Goal: Navigation & Orientation: Find specific page/section

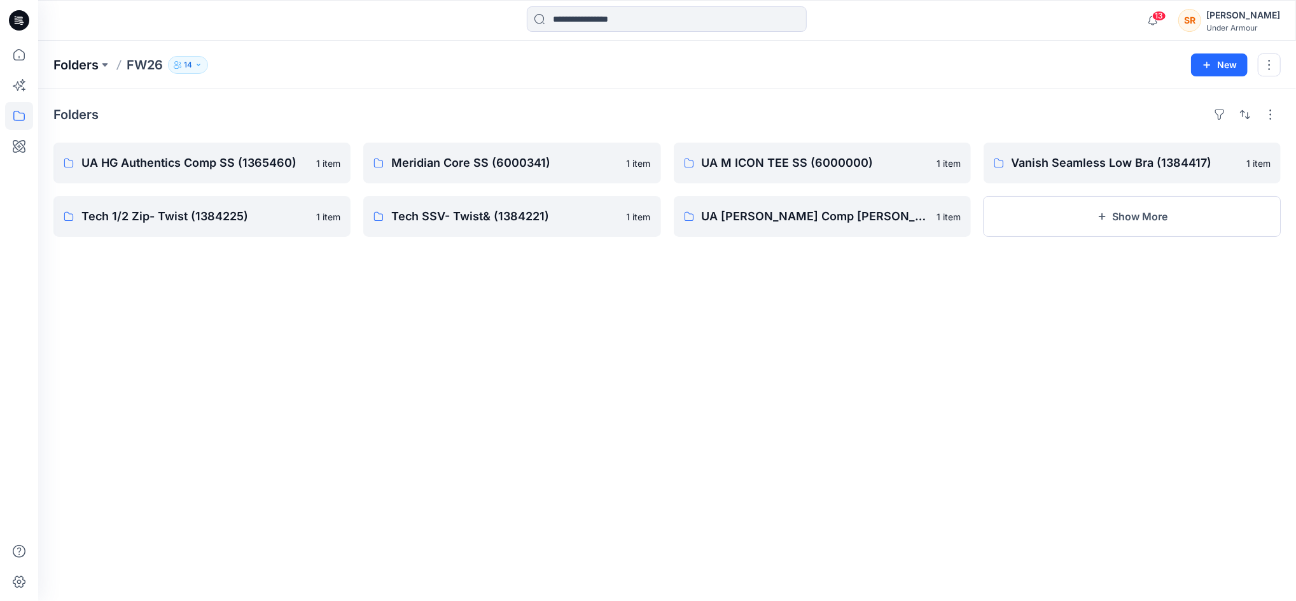
click at [85, 62] on p "Folders" at bounding box center [75, 65] width 45 height 18
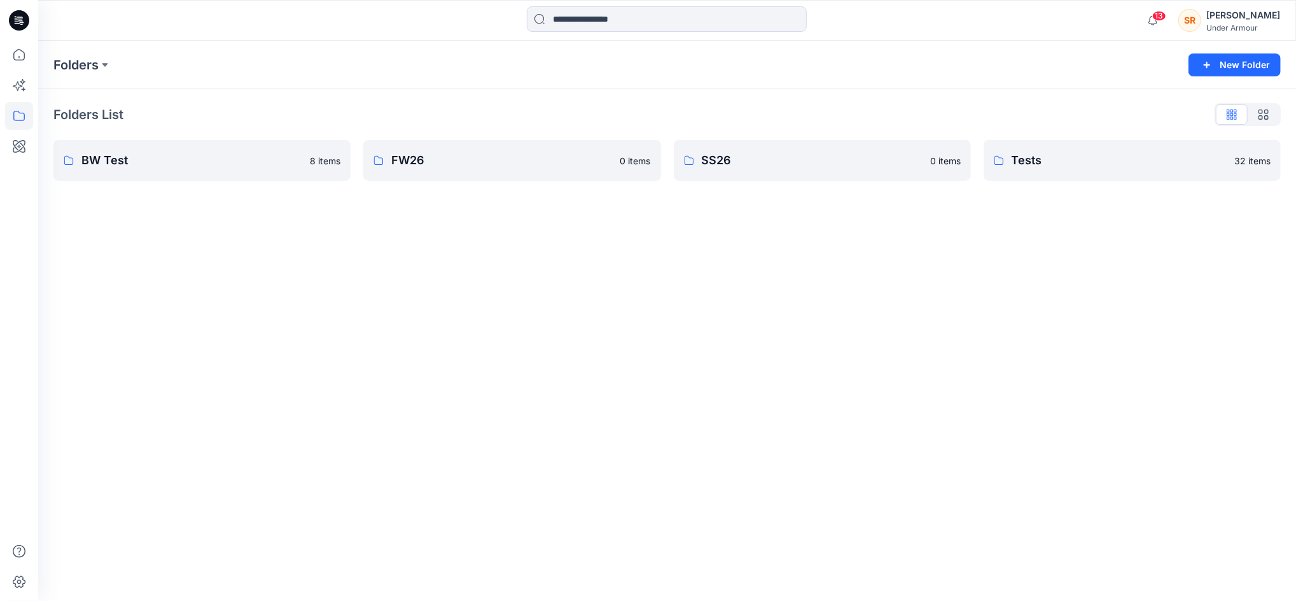
click at [1200, 18] on div "SR" at bounding box center [1189, 20] width 23 height 23
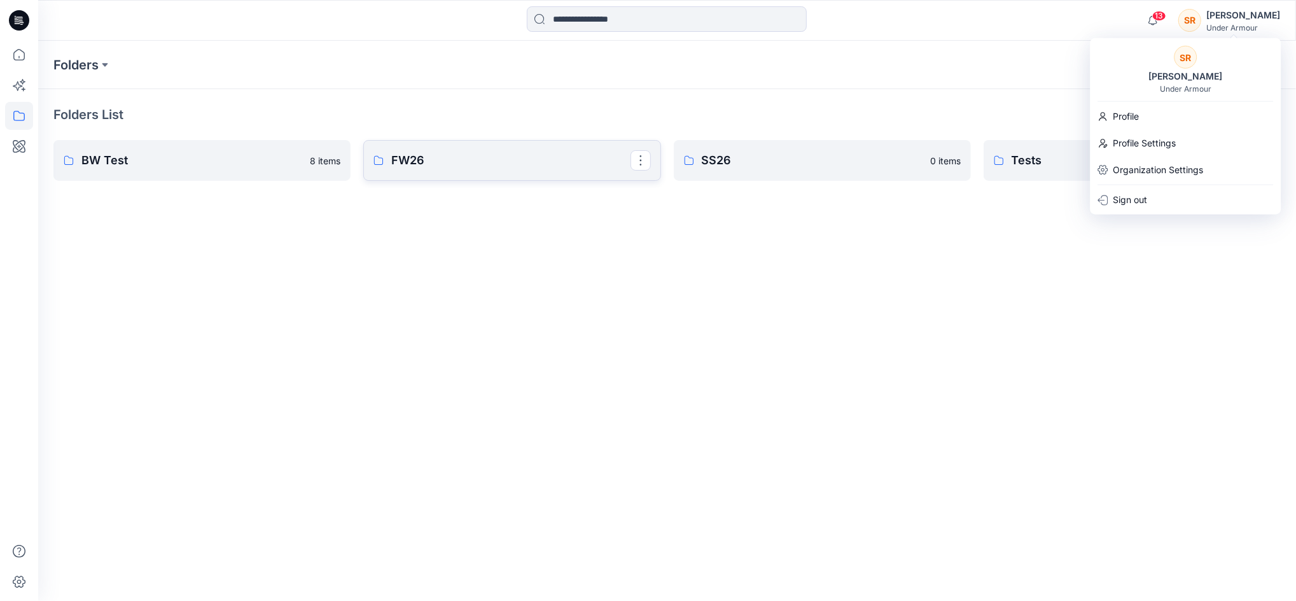
click at [475, 159] on p "FW26" at bounding box center [510, 160] width 239 height 18
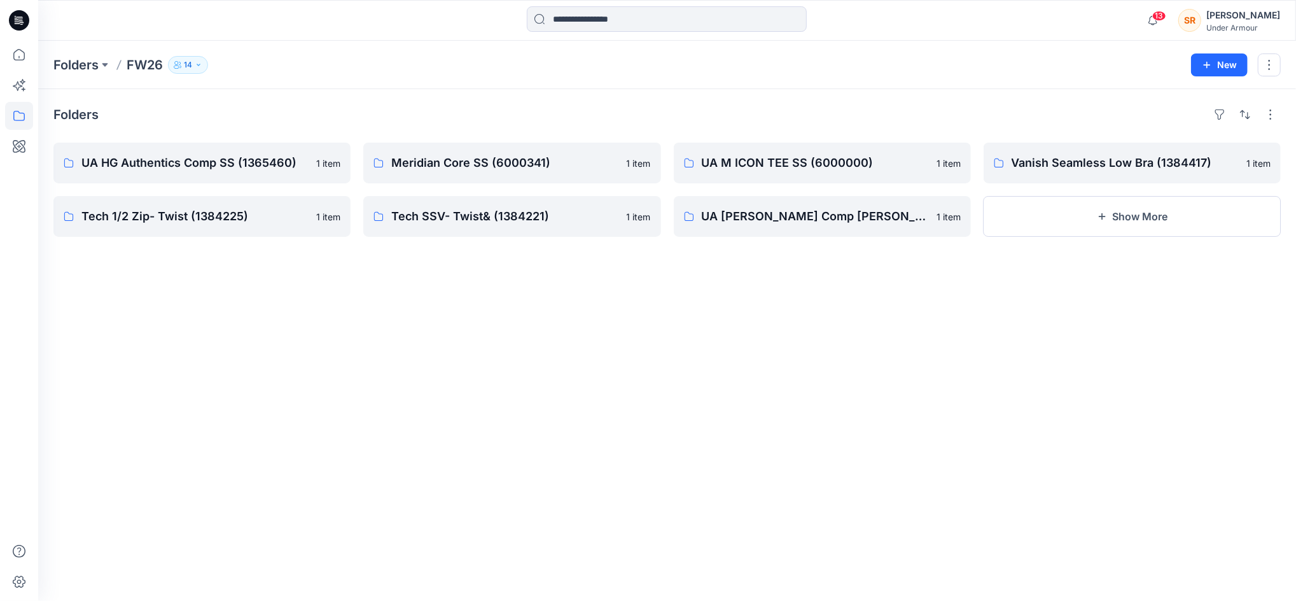
click at [133, 73] on p "FW26" at bounding box center [145, 65] width 36 height 18
click at [57, 61] on p "Folders" at bounding box center [75, 65] width 45 height 18
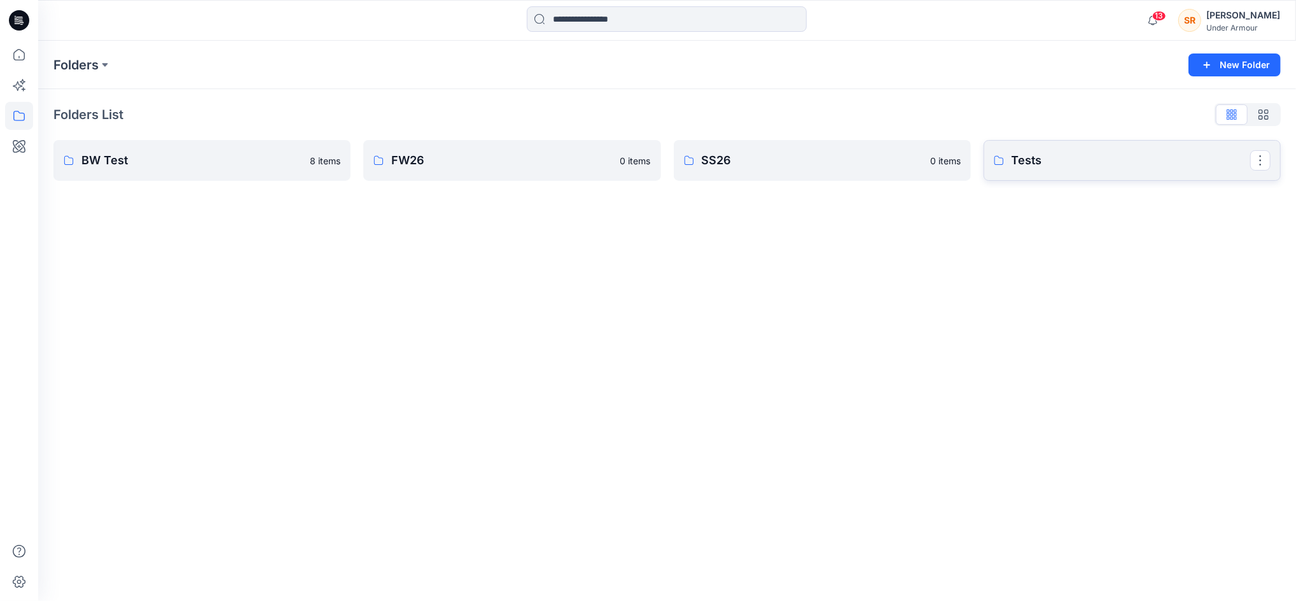
click at [1023, 174] on link "Tests" at bounding box center [1132, 160] width 297 height 41
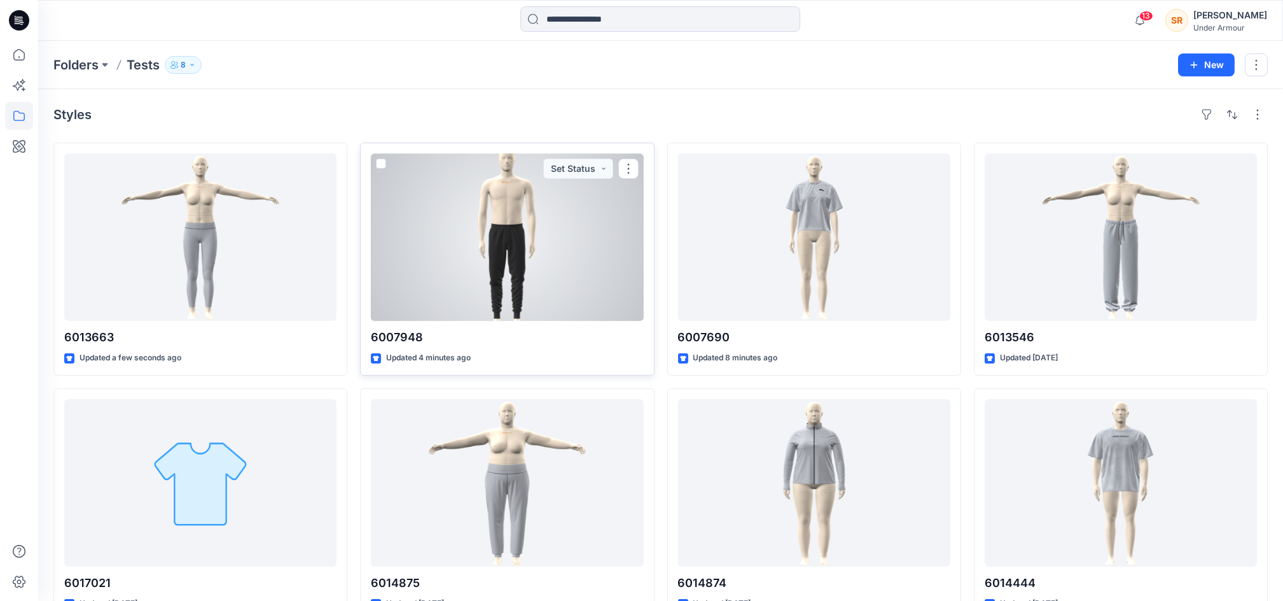
click at [575, 247] on div at bounding box center [507, 236] width 272 height 167
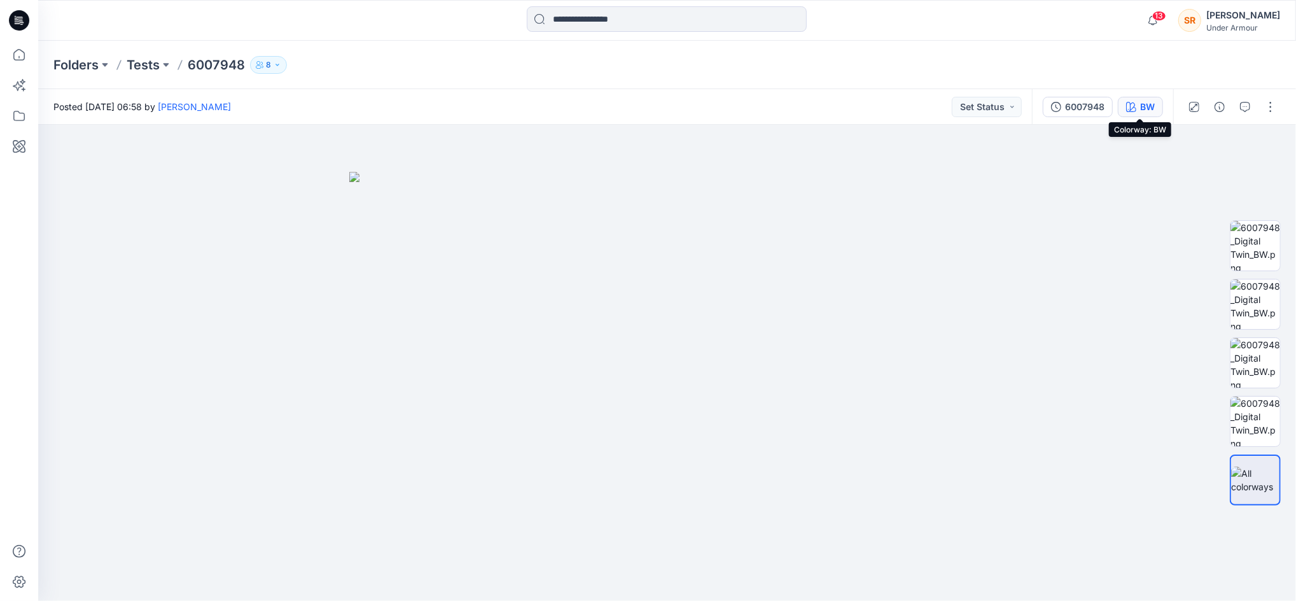
click at [1147, 106] on div "BW" at bounding box center [1147, 107] width 15 height 14
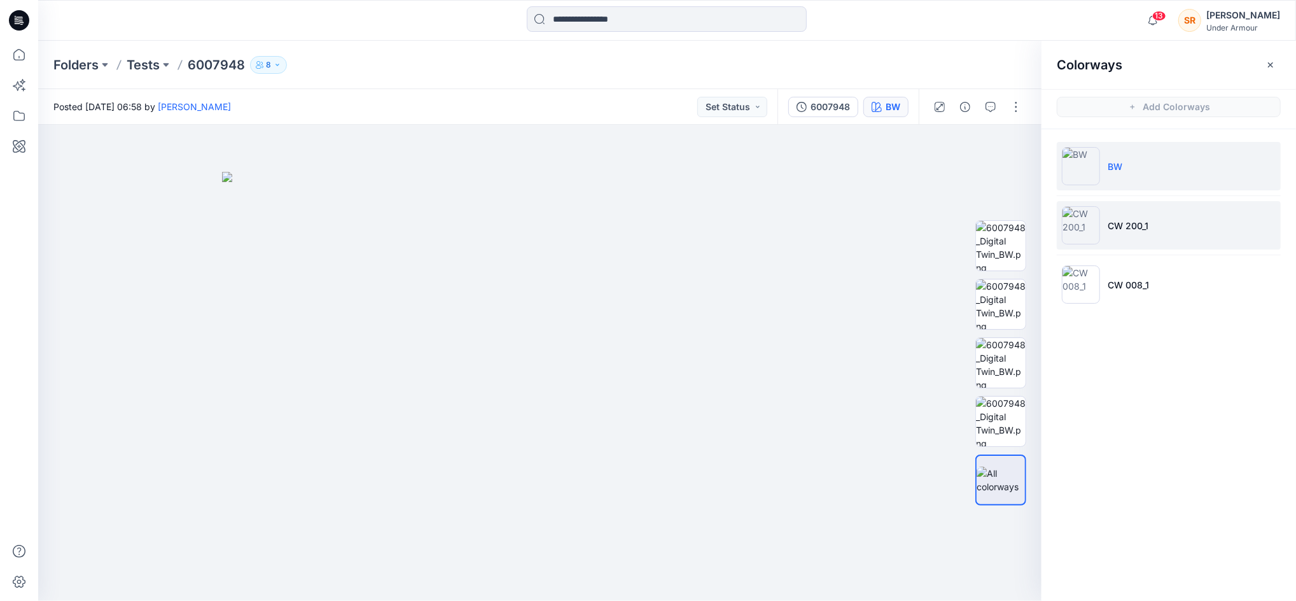
click at [1166, 246] on li "CW 200_1" at bounding box center [1169, 225] width 224 height 48
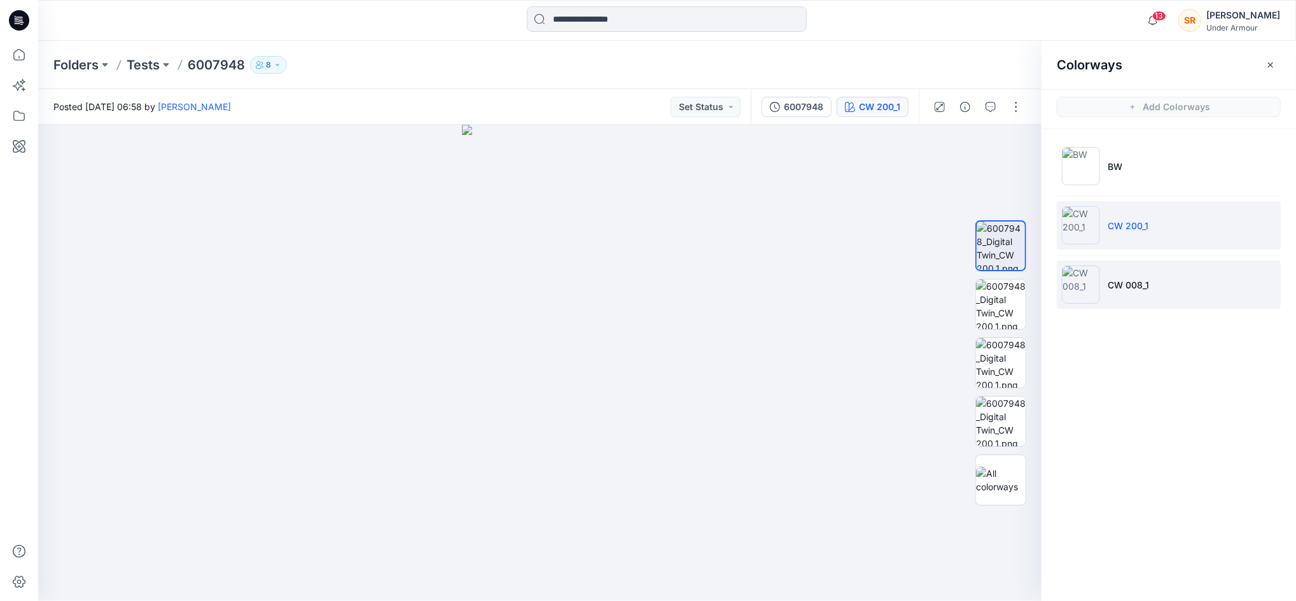
click at [1151, 286] on li "CW 008_1" at bounding box center [1169, 284] width 224 height 48
click at [206, 76] on div "Folders Tests 6007948 8" at bounding box center [667, 65] width 1258 height 48
click at [14, 34] on icon at bounding box center [19, 20] width 20 height 41
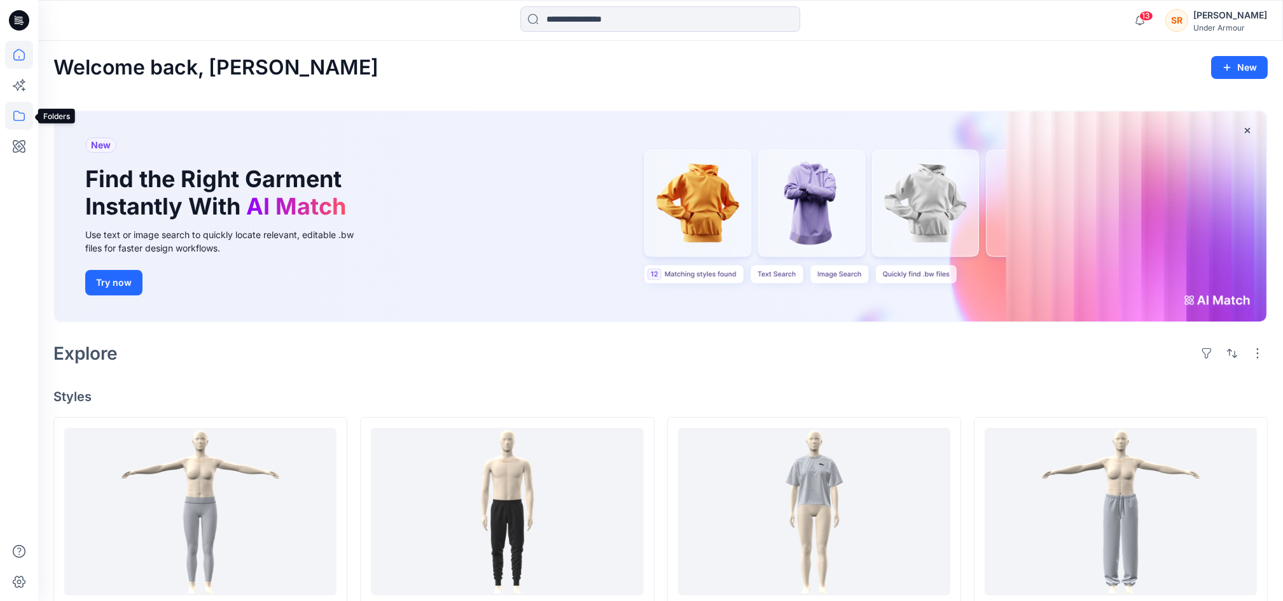
click at [25, 124] on icon at bounding box center [19, 116] width 28 height 28
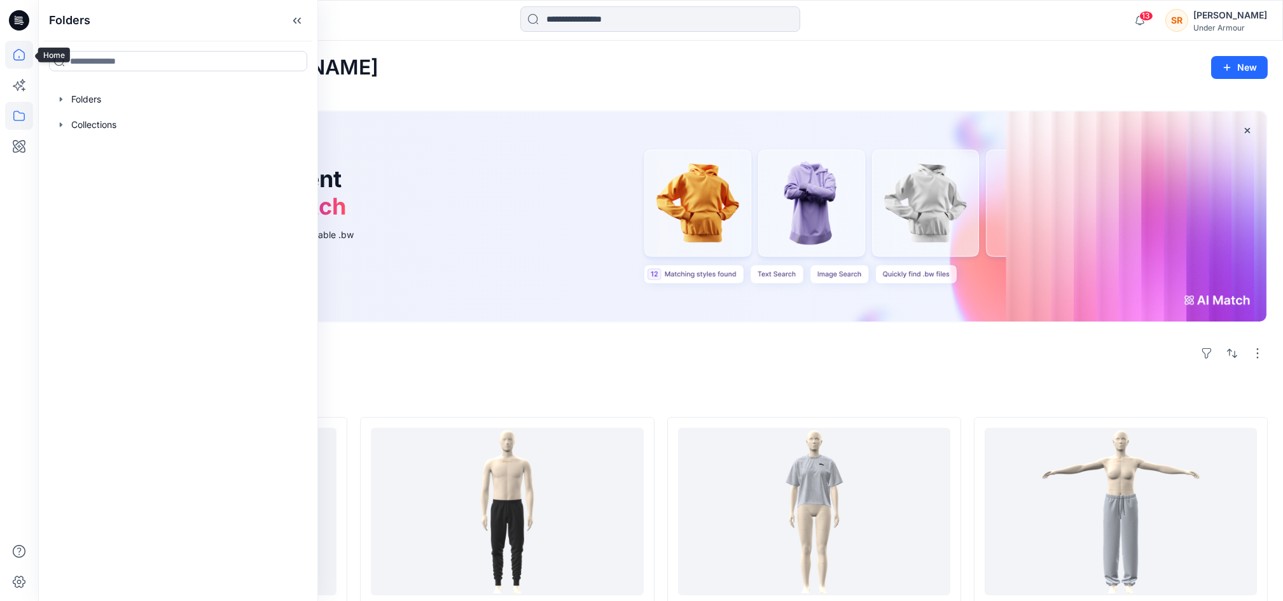
click at [16, 58] on icon at bounding box center [19, 55] width 28 height 28
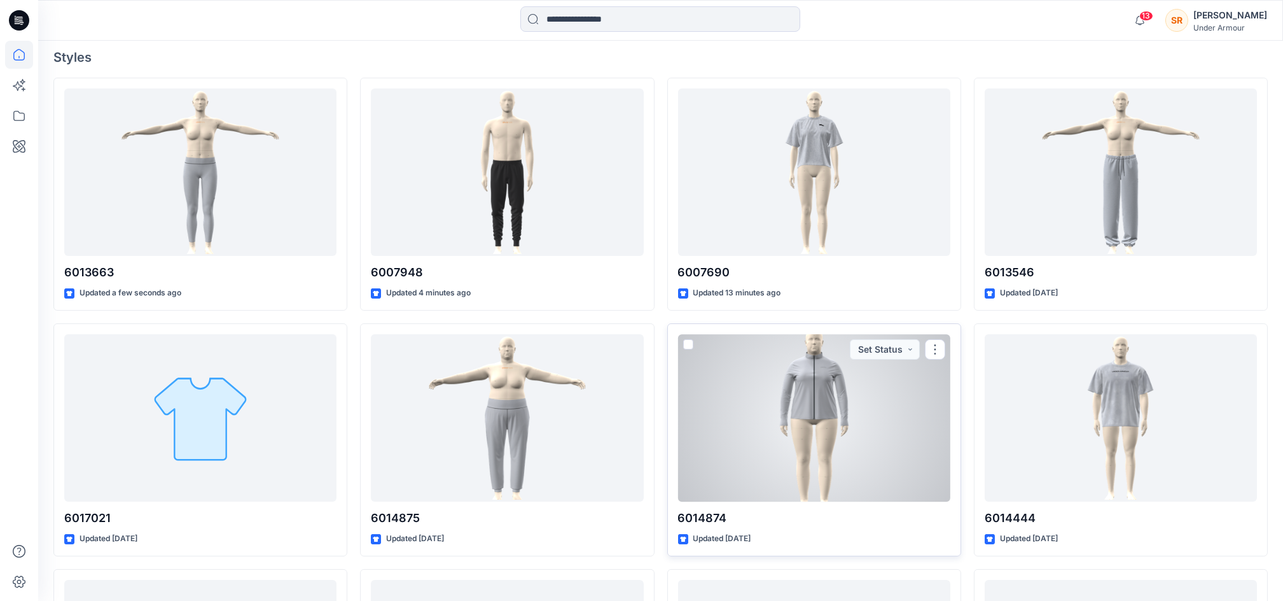
scroll to position [509, 0]
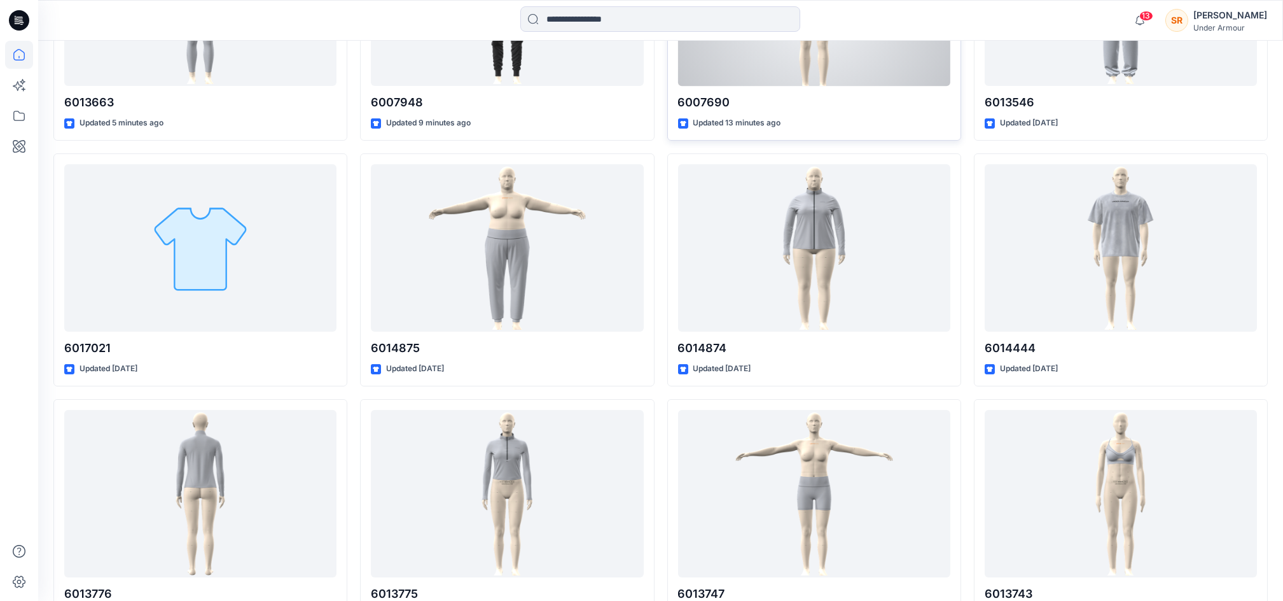
click at [741, 107] on p "6007690" at bounding box center [814, 103] width 272 height 18
click at [718, 65] on div at bounding box center [814, 2] width 272 height 167
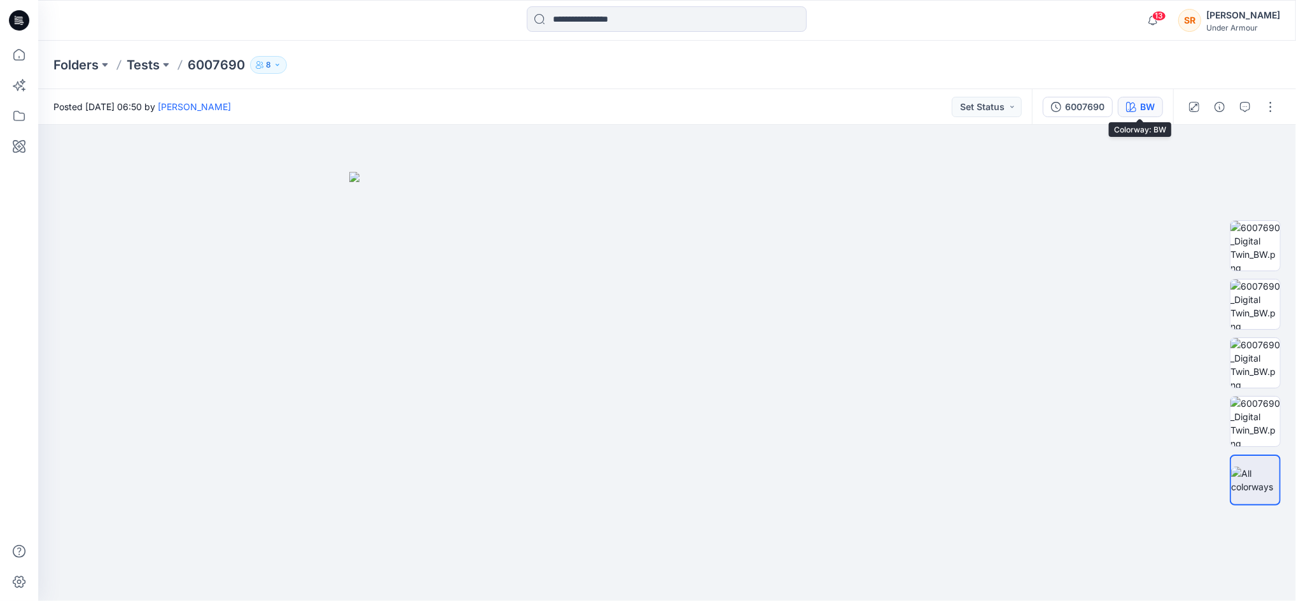
click at [1153, 104] on div "BW" at bounding box center [1147, 107] width 15 height 14
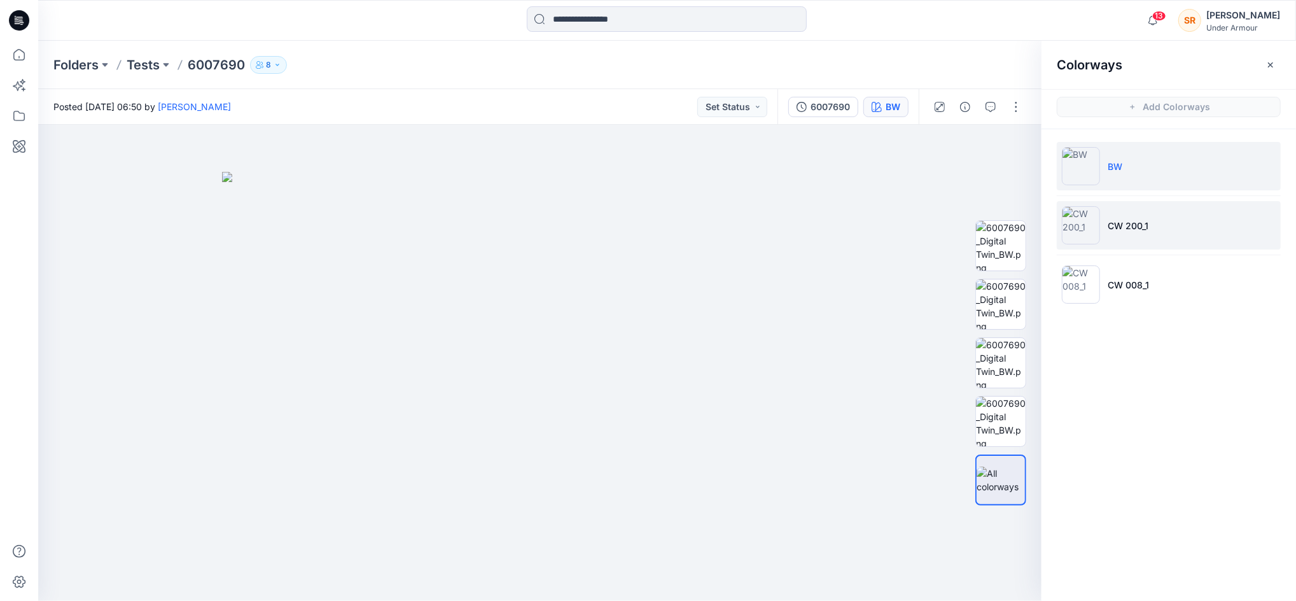
click at [1156, 223] on li "CW 200_1" at bounding box center [1169, 225] width 224 height 48
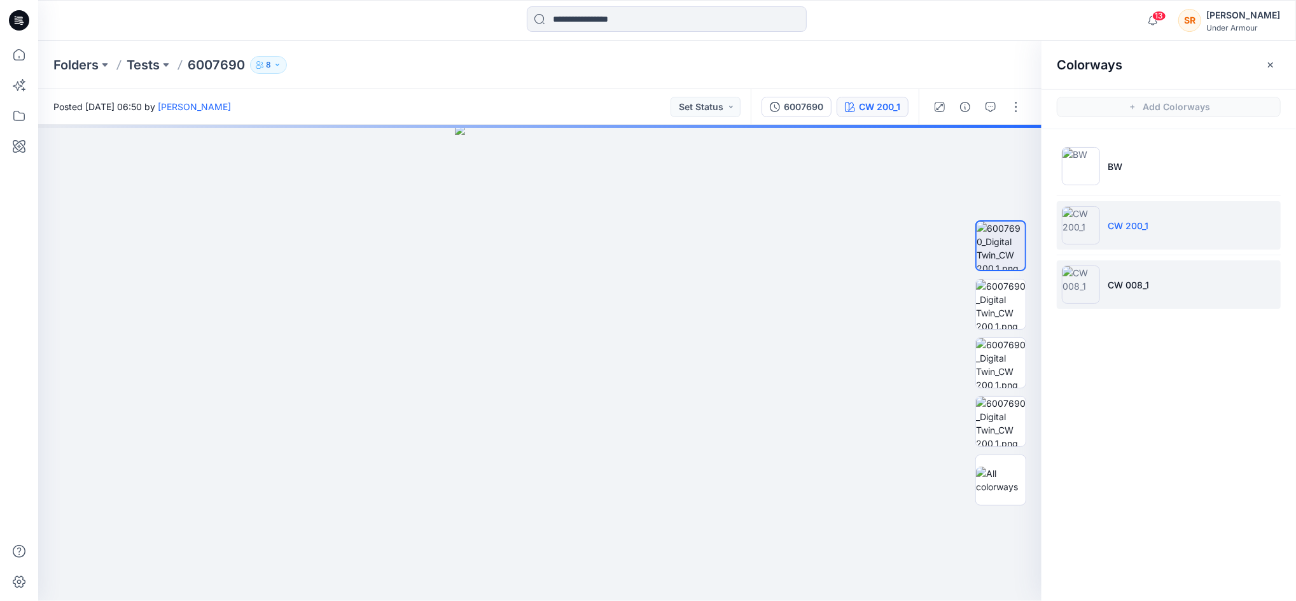
click at [1156, 275] on li "CW 008_1" at bounding box center [1169, 284] width 224 height 48
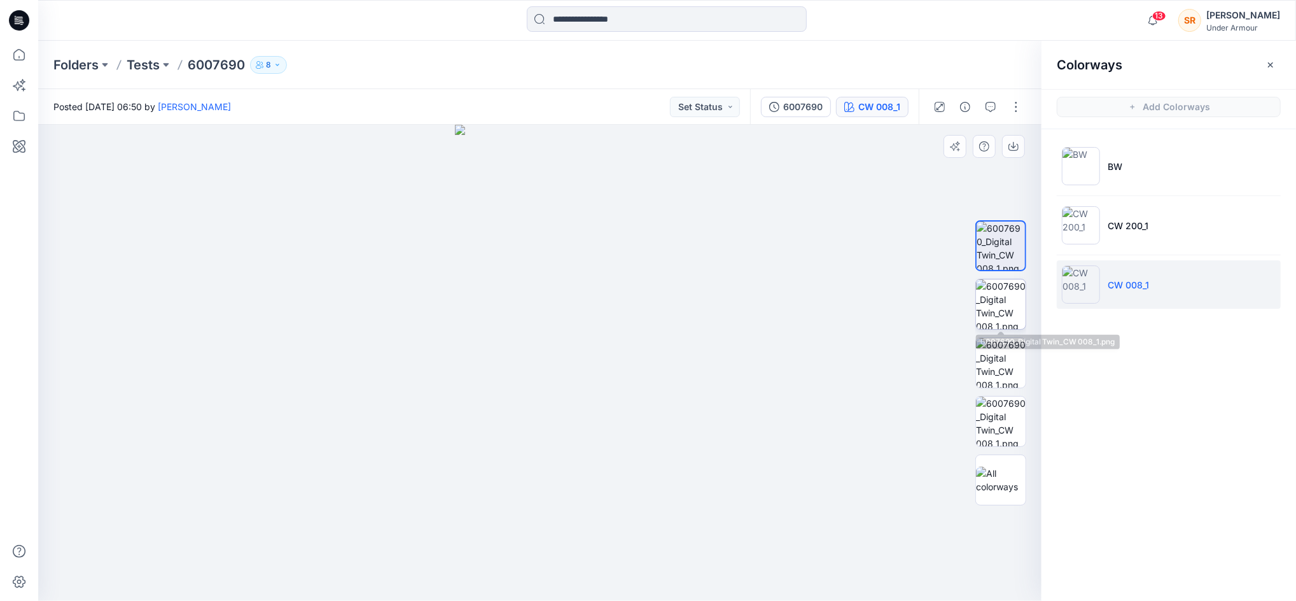
click at [996, 321] on img at bounding box center [1001, 304] width 50 height 50
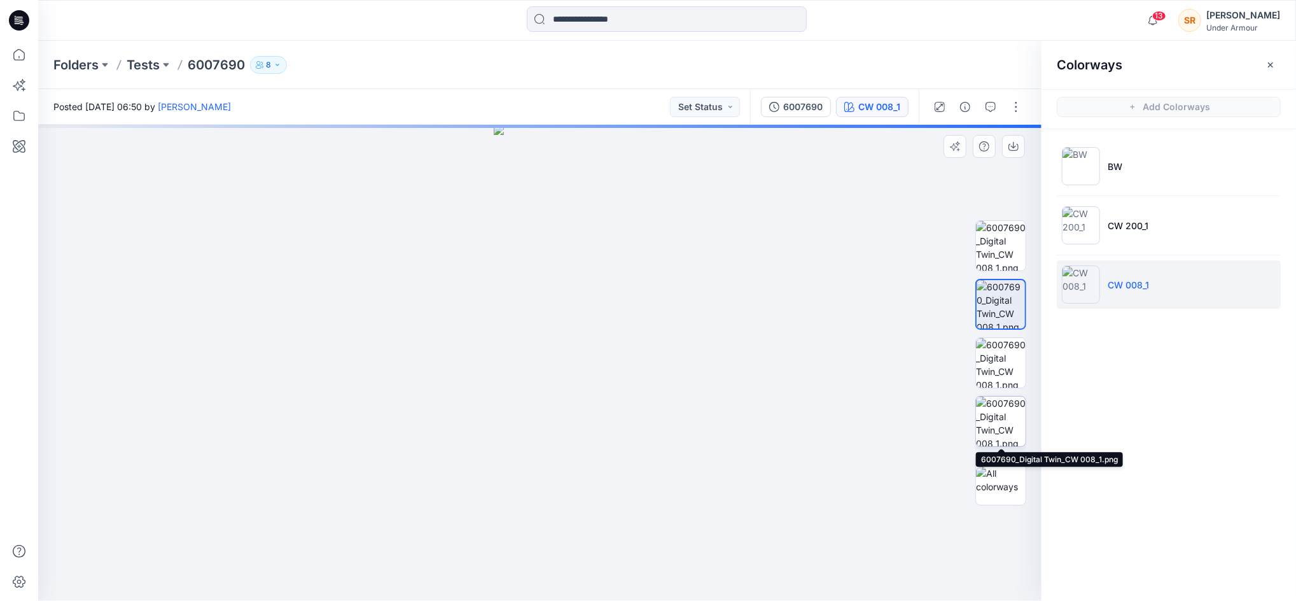
click at [1004, 419] on img at bounding box center [1001, 421] width 50 height 50
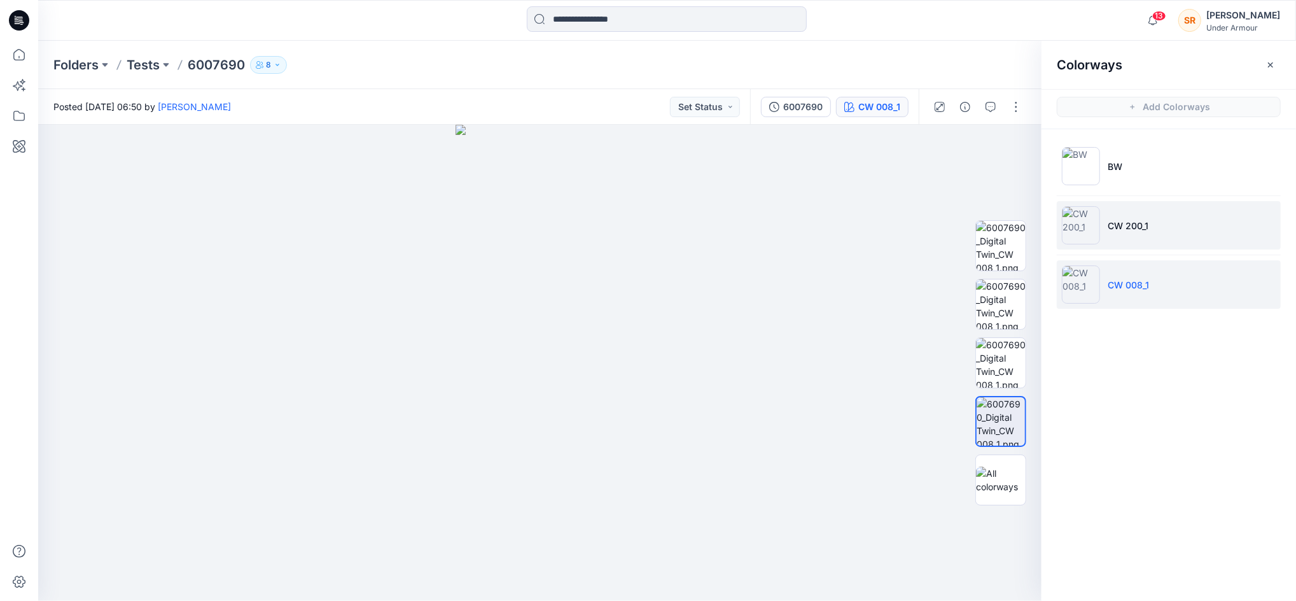
click at [1115, 245] on li "CW 200_1" at bounding box center [1169, 225] width 224 height 48
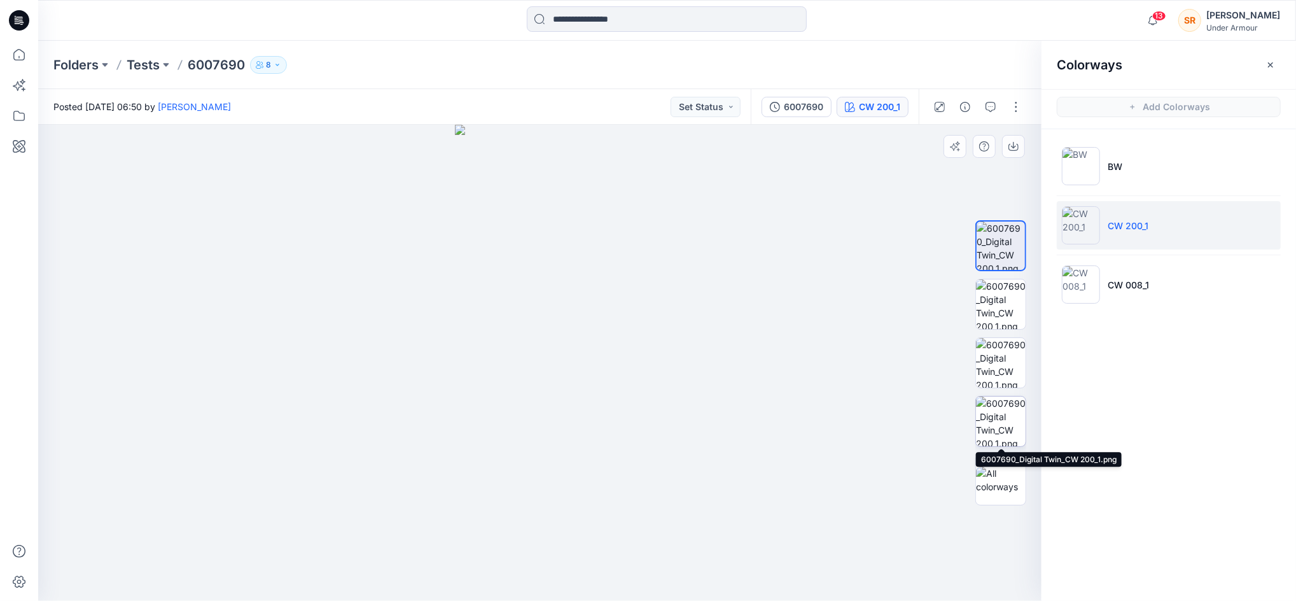
click at [1009, 418] on img at bounding box center [1001, 421] width 50 height 50
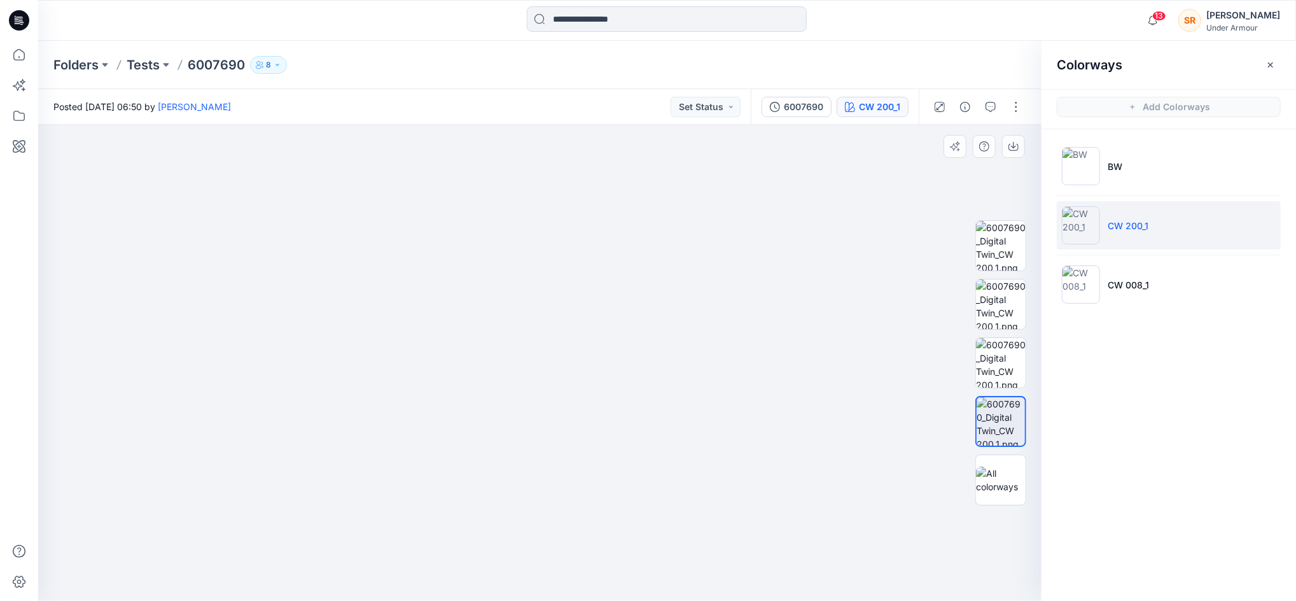
drag, startPoint x: 614, startPoint y: 175, endPoint x: 646, endPoint y: 435, distance: 261.5
click at [646, 435] on img at bounding box center [539, 352] width 367 height 497
click at [1157, 265] on li "CW 008_1" at bounding box center [1169, 284] width 224 height 48
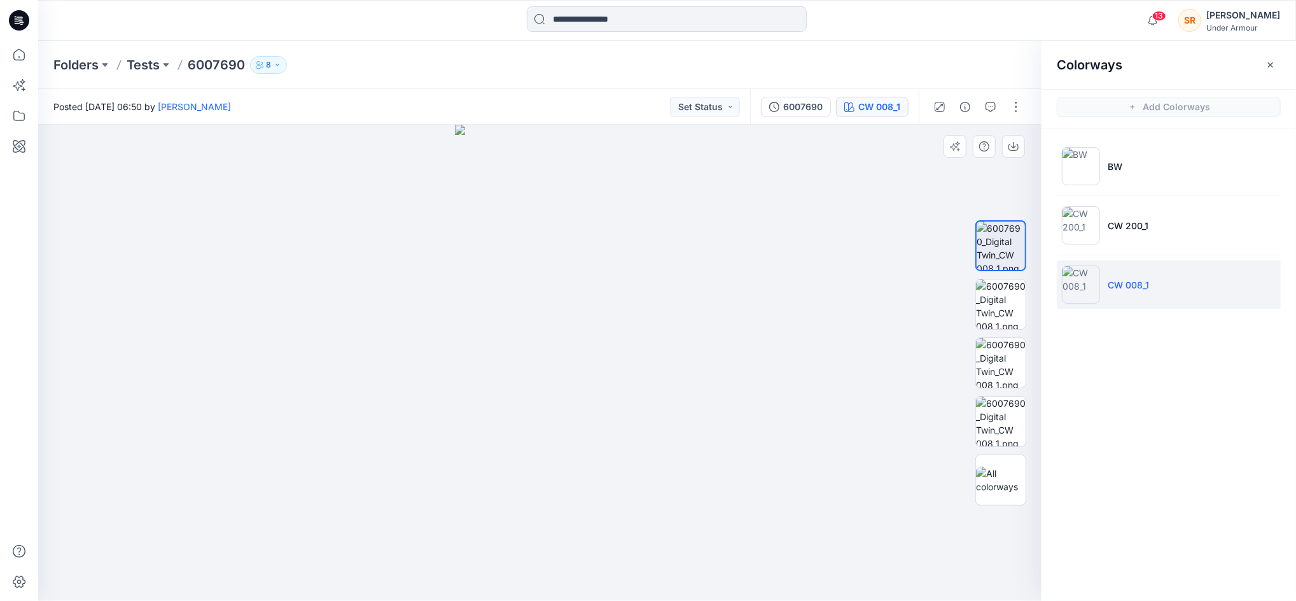
click at [674, 298] on div at bounding box center [539, 363] width 1003 height 476
drag, startPoint x: 996, startPoint y: 298, endPoint x: 998, endPoint y: 307, distance: 9.1
click at [996, 298] on img at bounding box center [1001, 304] width 50 height 50
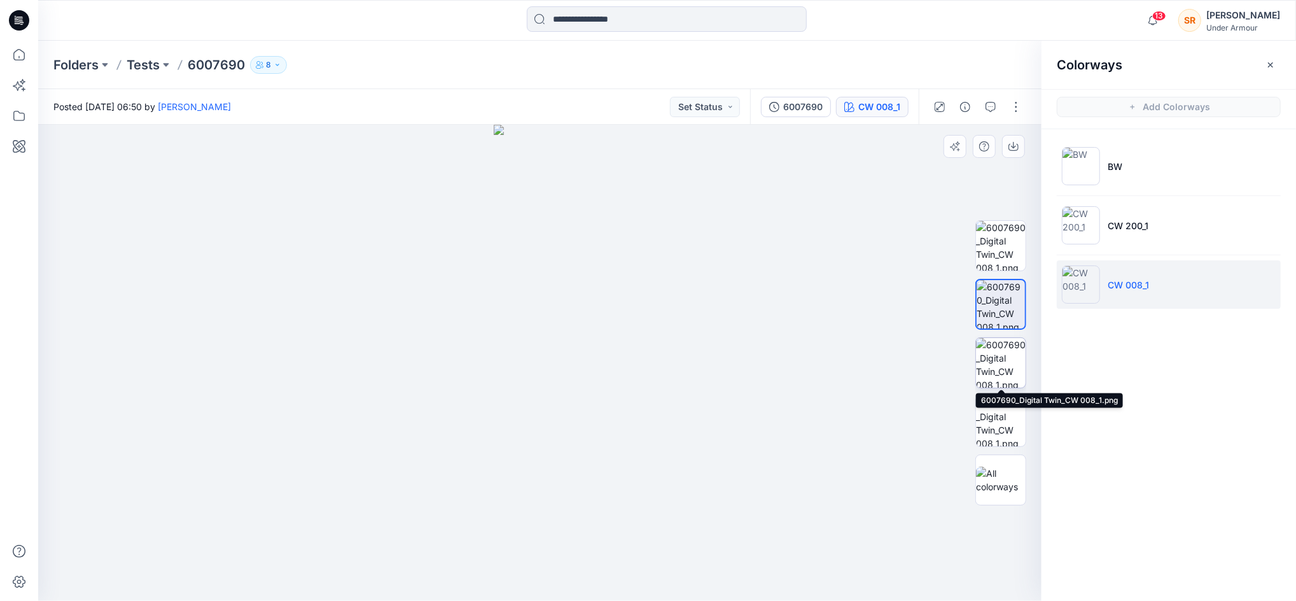
click at [993, 358] on img at bounding box center [1001, 363] width 50 height 50
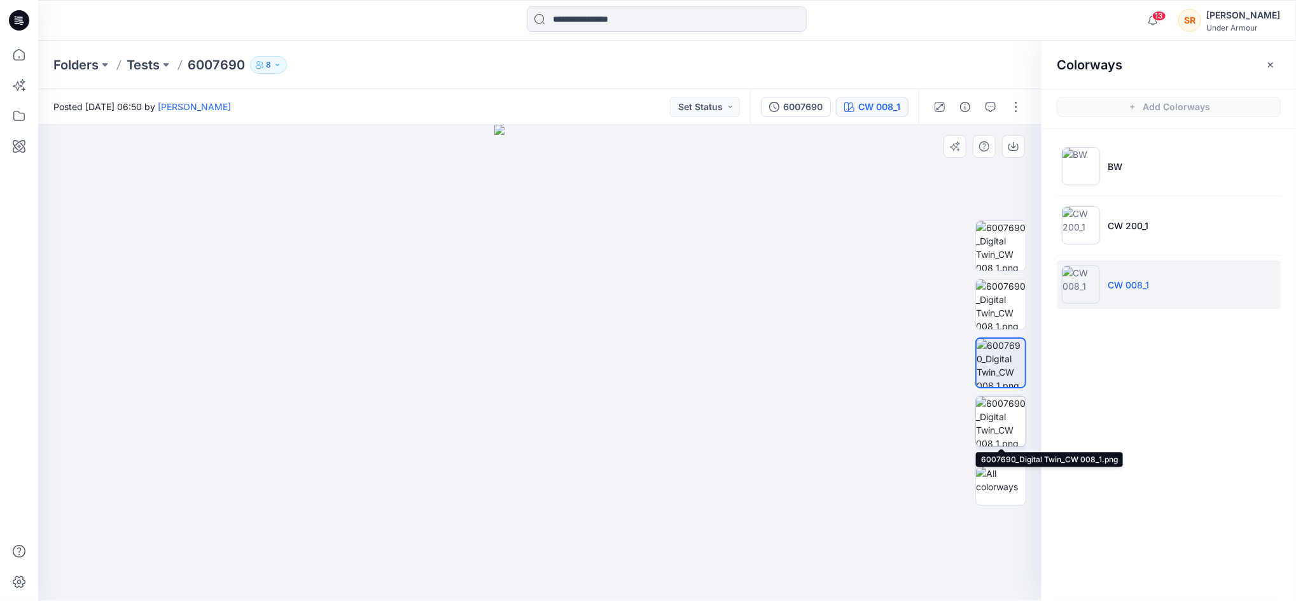
click at [999, 419] on img at bounding box center [1001, 421] width 50 height 50
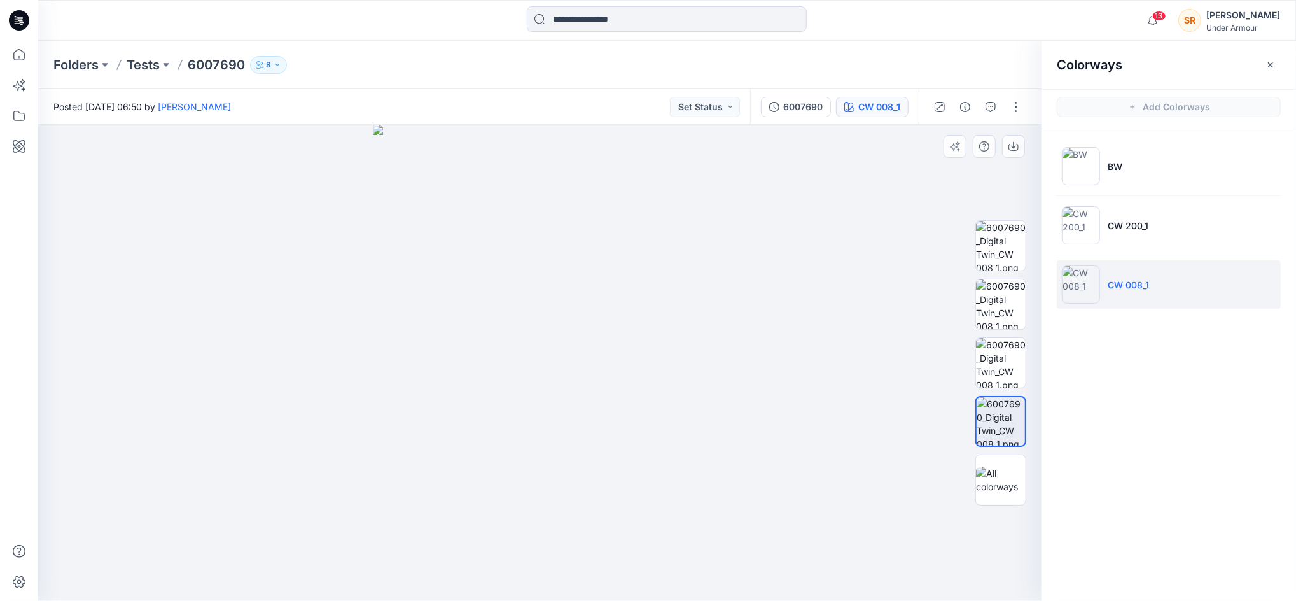
drag, startPoint x: 594, startPoint y: 185, endPoint x: 641, endPoint y: 484, distance: 302.8
click at [641, 484] on img at bounding box center [540, 363] width 334 height 476
drag, startPoint x: 596, startPoint y: 393, endPoint x: 582, endPoint y: 262, distance: 131.8
click at [582, 255] on img at bounding box center [540, 359] width 334 height 484
click at [1165, 174] on li "BW" at bounding box center [1169, 166] width 224 height 48
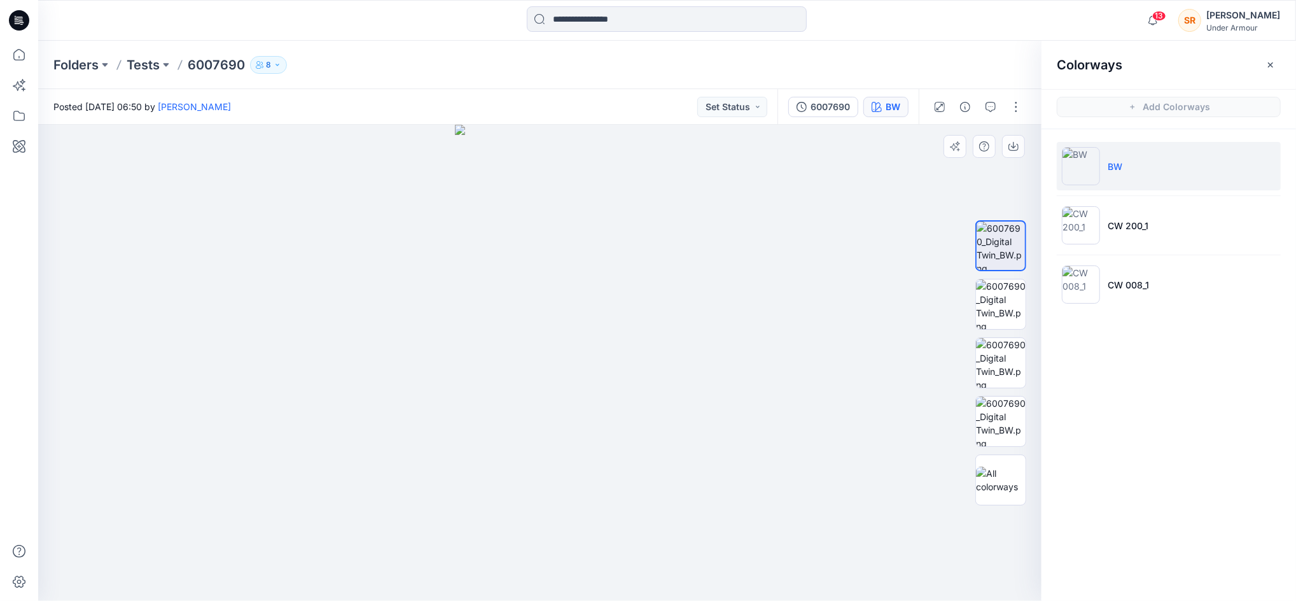
drag, startPoint x: 588, startPoint y: 346, endPoint x: 318, endPoint y: 383, distance: 272.3
click at [324, 382] on div at bounding box center [539, 363] width 1003 height 476
drag, startPoint x: 557, startPoint y: 347, endPoint x: 482, endPoint y: 367, distance: 78.2
click at [482, 367] on img at bounding box center [540, 363] width 170 height 476
drag, startPoint x: 1005, startPoint y: 297, endPoint x: 1005, endPoint y: 338, distance: 40.7
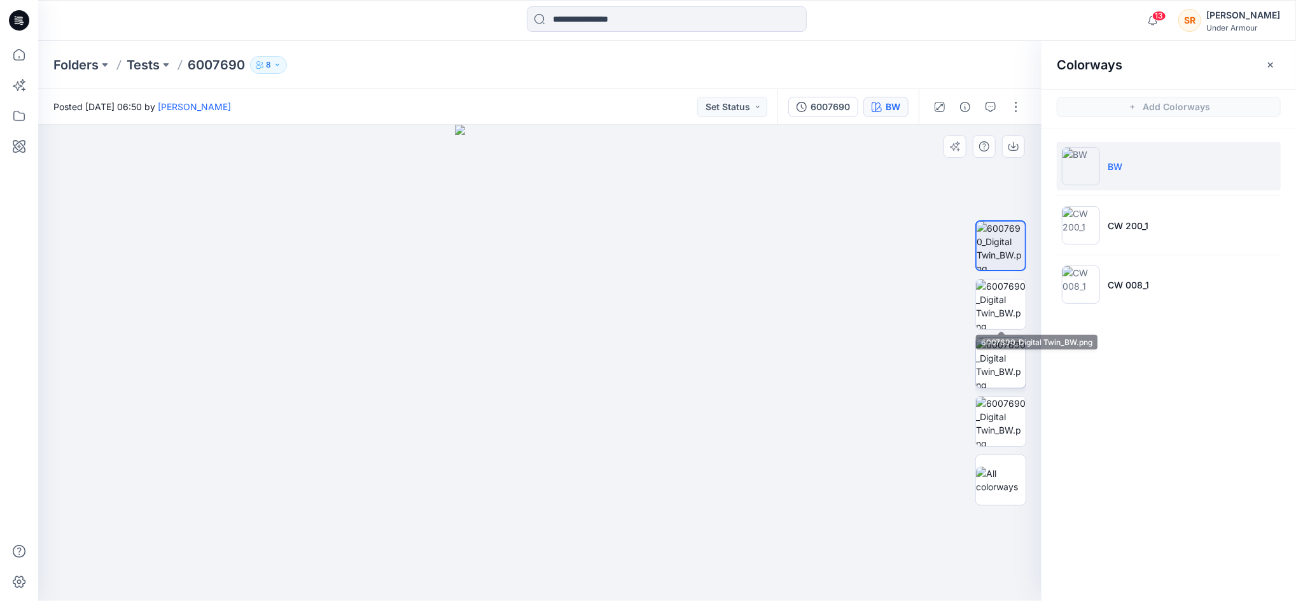
click at [1005, 299] on img at bounding box center [1001, 304] width 50 height 50
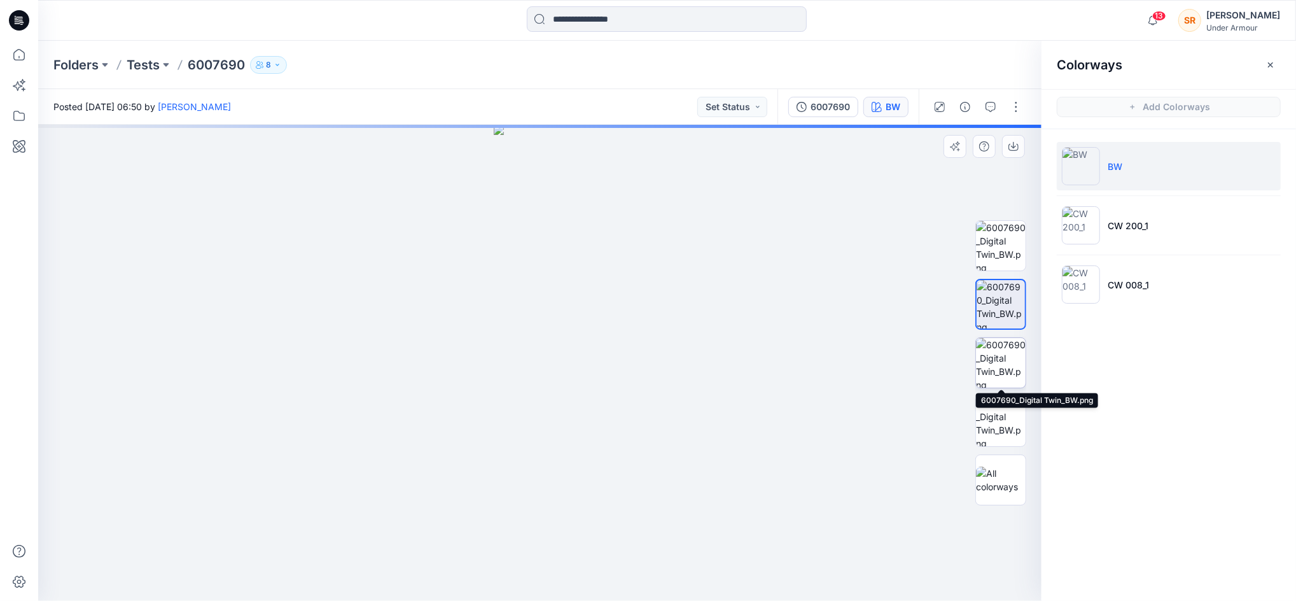
click at [1003, 363] on img at bounding box center [1001, 363] width 50 height 50
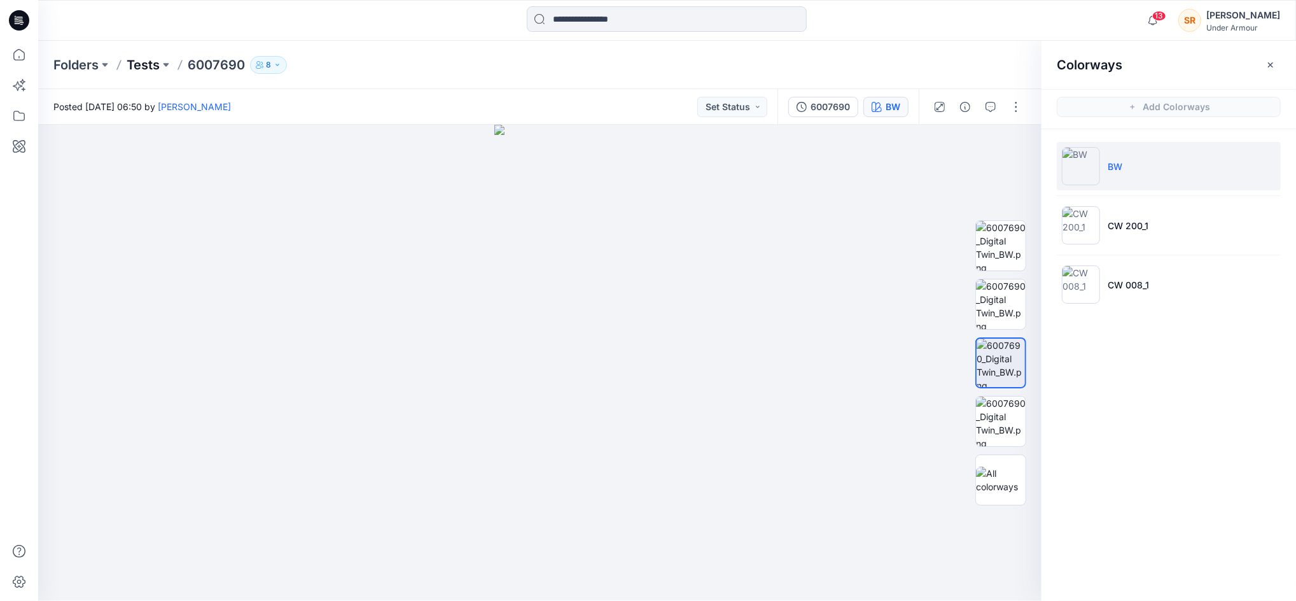
click at [148, 60] on p "Tests" at bounding box center [143, 65] width 33 height 18
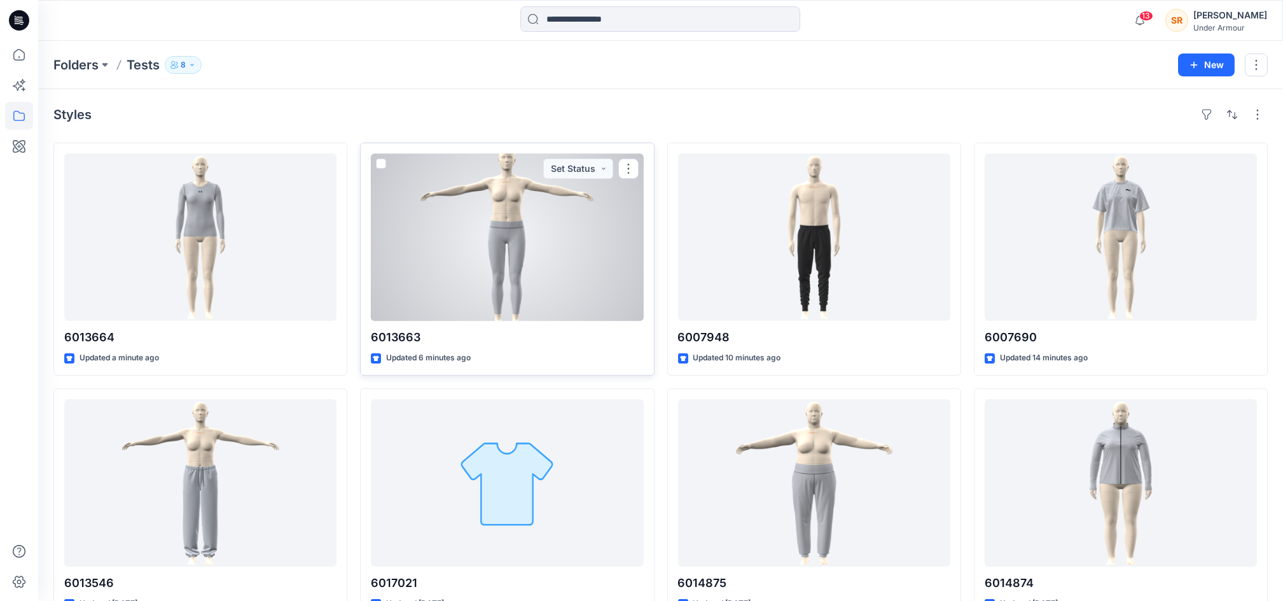
click at [597, 239] on div at bounding box center [507, 236] width 272 height 167
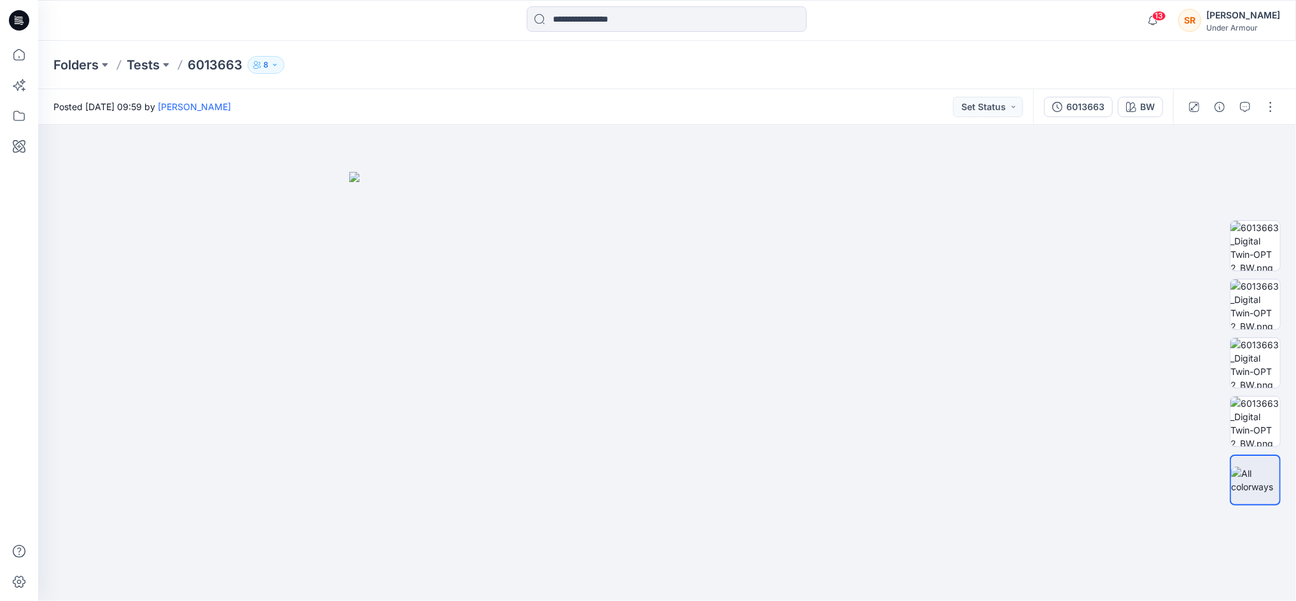
click at [1133, 119] on div "6013663 BW" at bounding box center [1103, 107] width 140 height 36
click at [1135, 111] on icon "button" at bounding box center [1131, 107] width 10 height 10
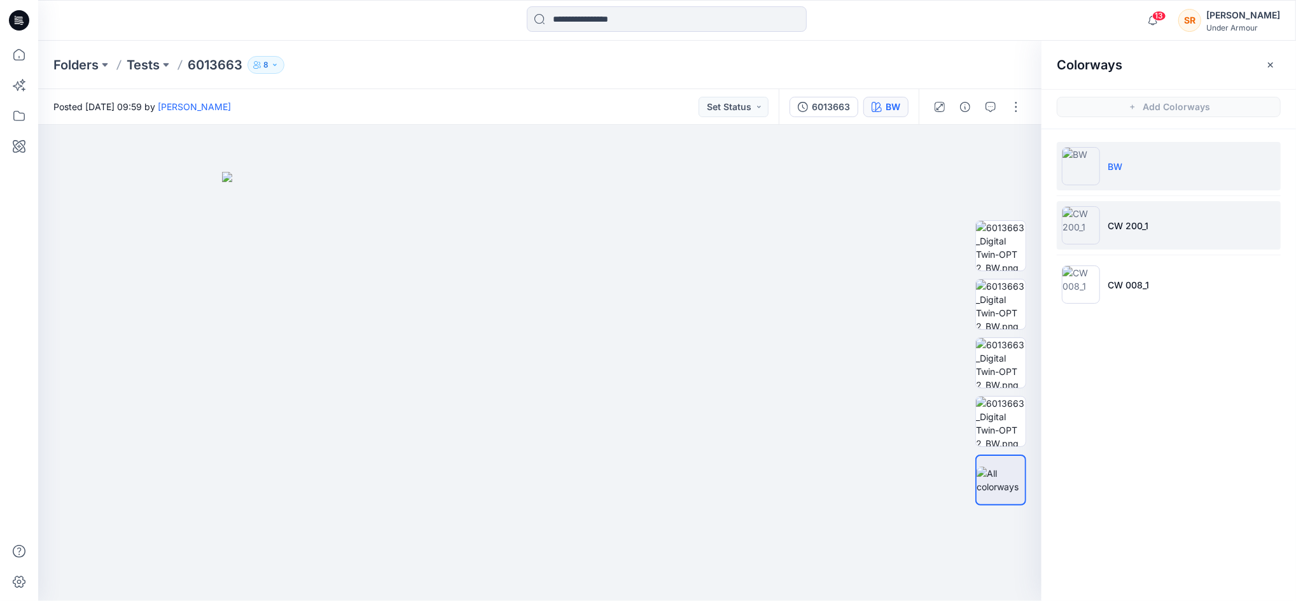
click at [1152, 216] on li "CW 200_1" at bounding box center [1169, 225] width 224 height 48
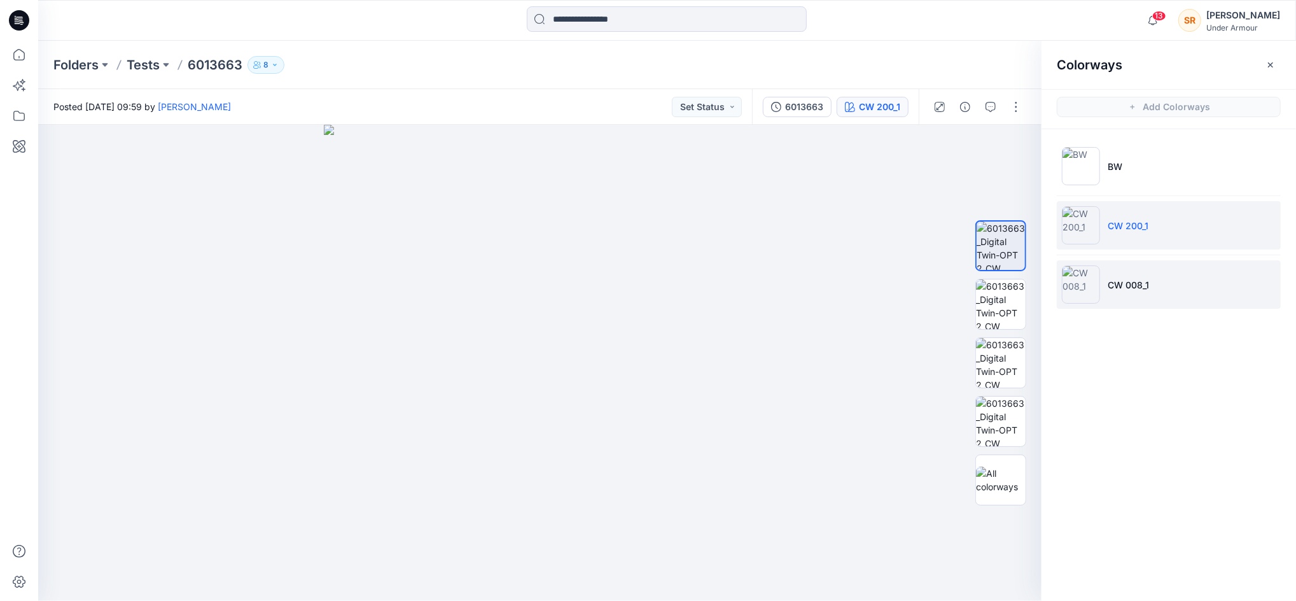
click at [1138, 273] on li "CW 008_1" at bounding box center [1169, 284] width 224 height 48
drag, startPoint x: 652, startPoint y: 428, endPoint x: 378, endPoint y: 449, distance: 274.5
click at [362, 453] on img at bounding box center [540, 363] width 433 height 476
drag, startPoint x: 506, startPoint y: 401, endPoint x: 566, endPoint y: 381, distance: 63.0
click at [514, 400] on img at bounding box center [540, 363] width 433 height 476
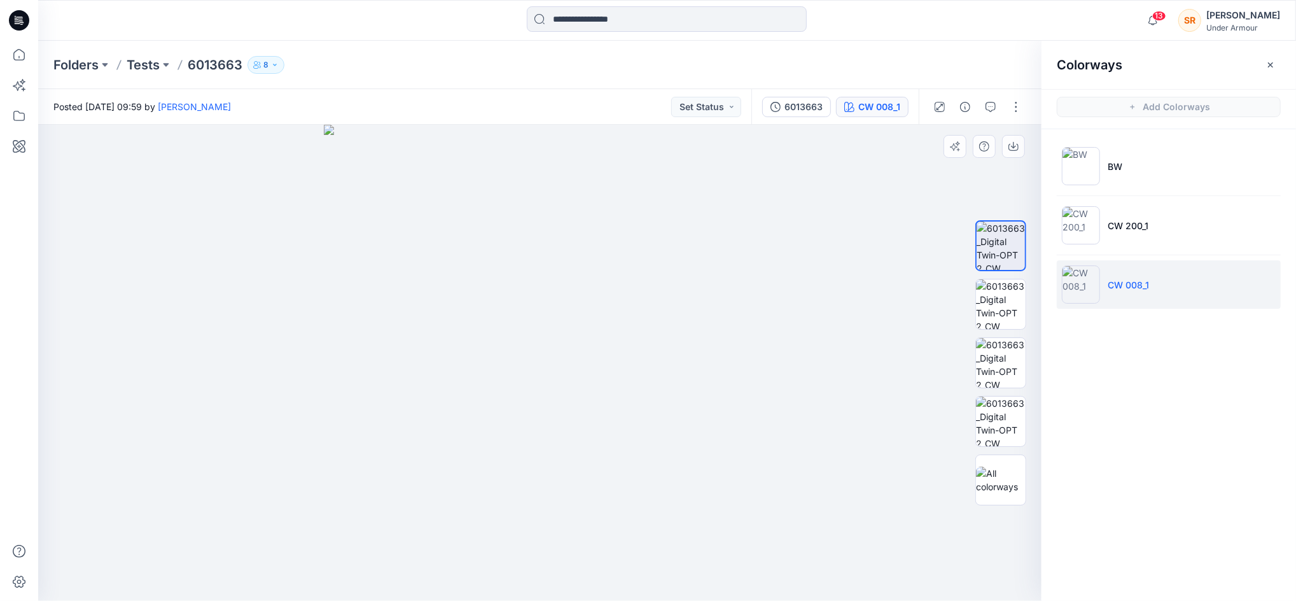
drag, startPoint x: 566, startPoint y: 381, endPoint x: 472, endPoint y: 337, distance: 103.6
click at [428, 387] on img at bounding box center [540, 363] width 433 height 476
click at [1012, 307] on img at bounding box center [1001, 304] width 50 height 50
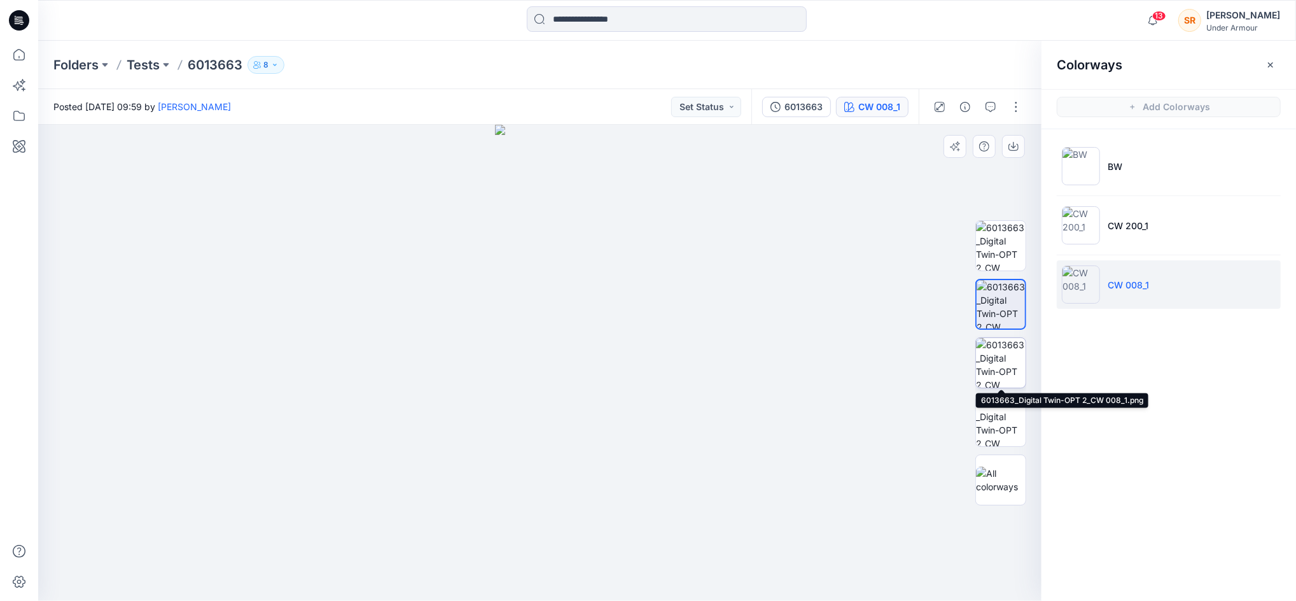
click at [1012, 349] on img at bounding box center [1001, 363] width 50 height 50
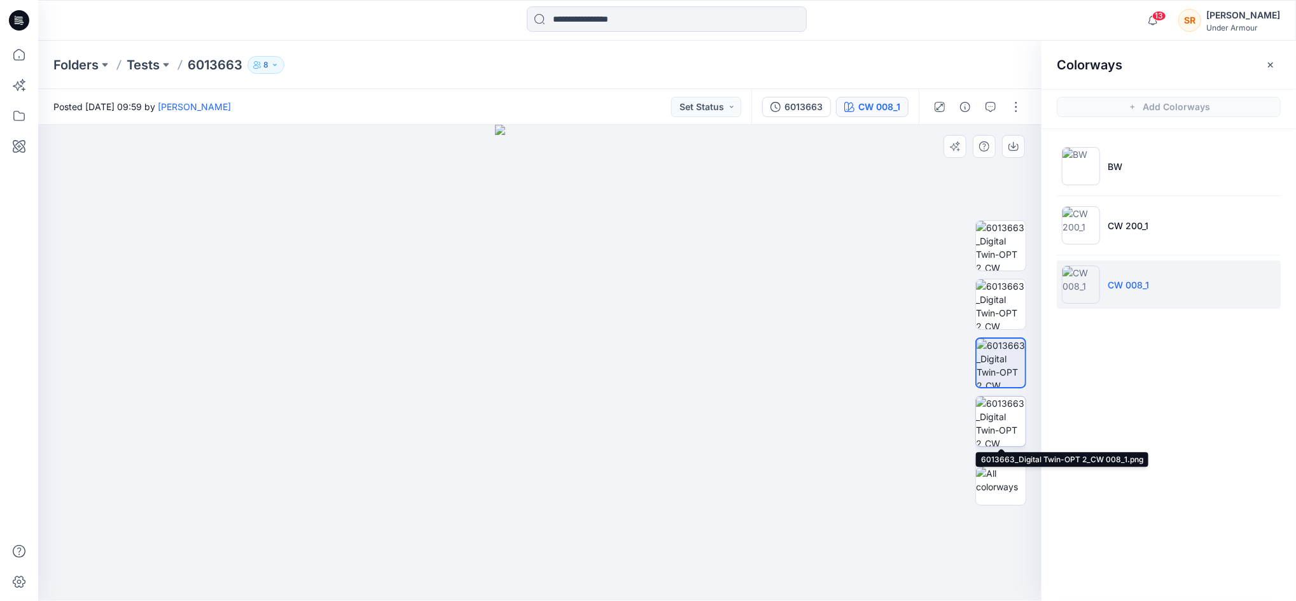
click at [1009, 417] on img at bounding box center [1001, 421] width 50 height 50
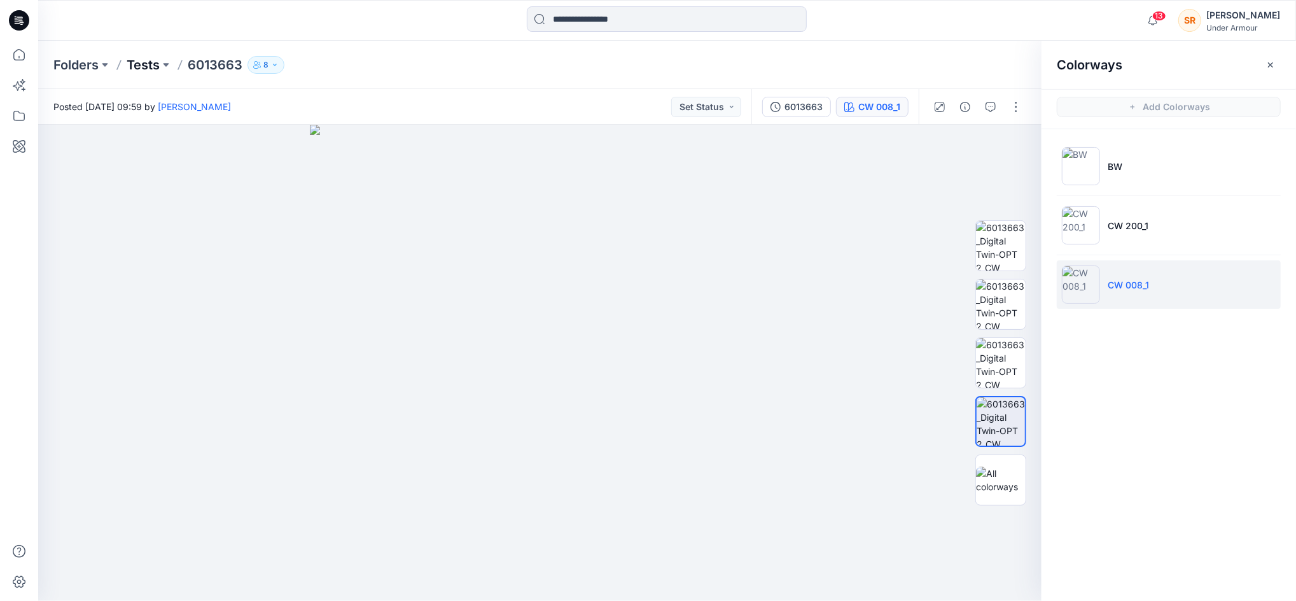
click at [148, 66] on p "Tests" at bounding box center [143, 65] width 33 height 18
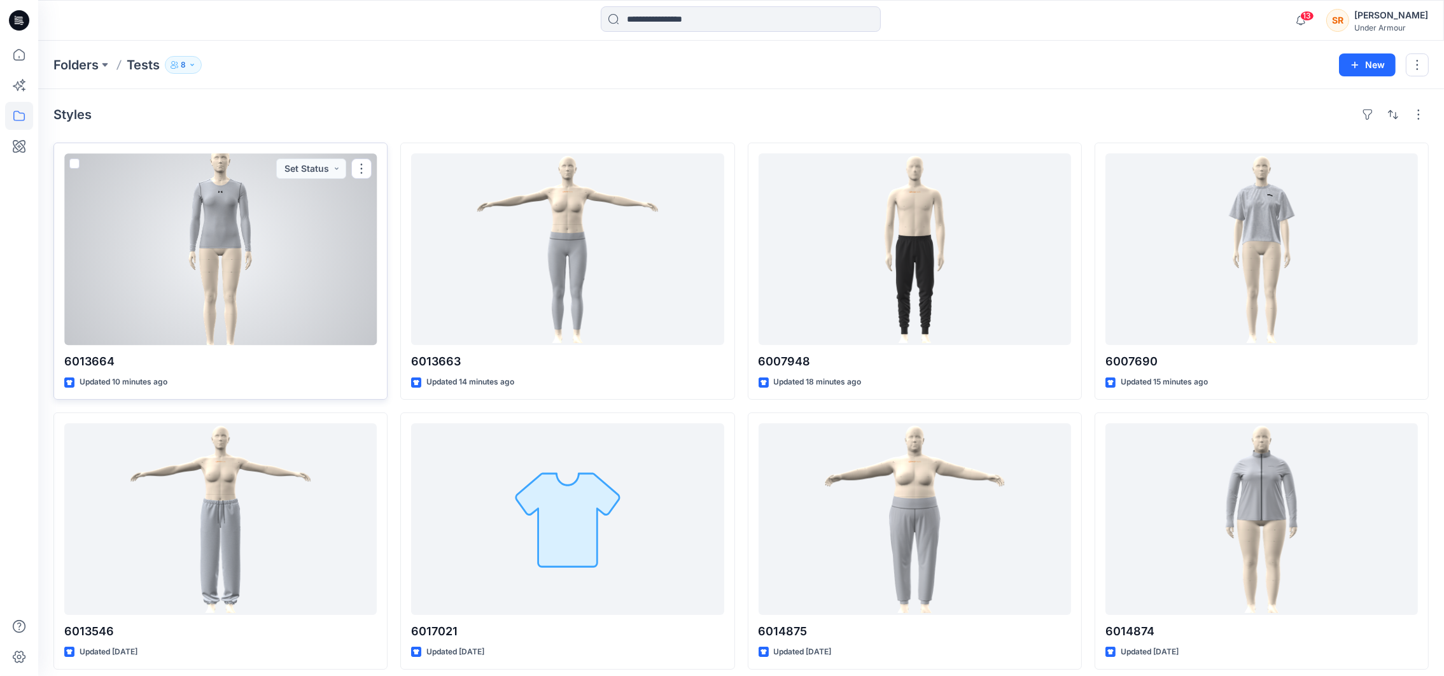
click at [185, 306] on div at bounding box center [220, 249] width 312 height 192
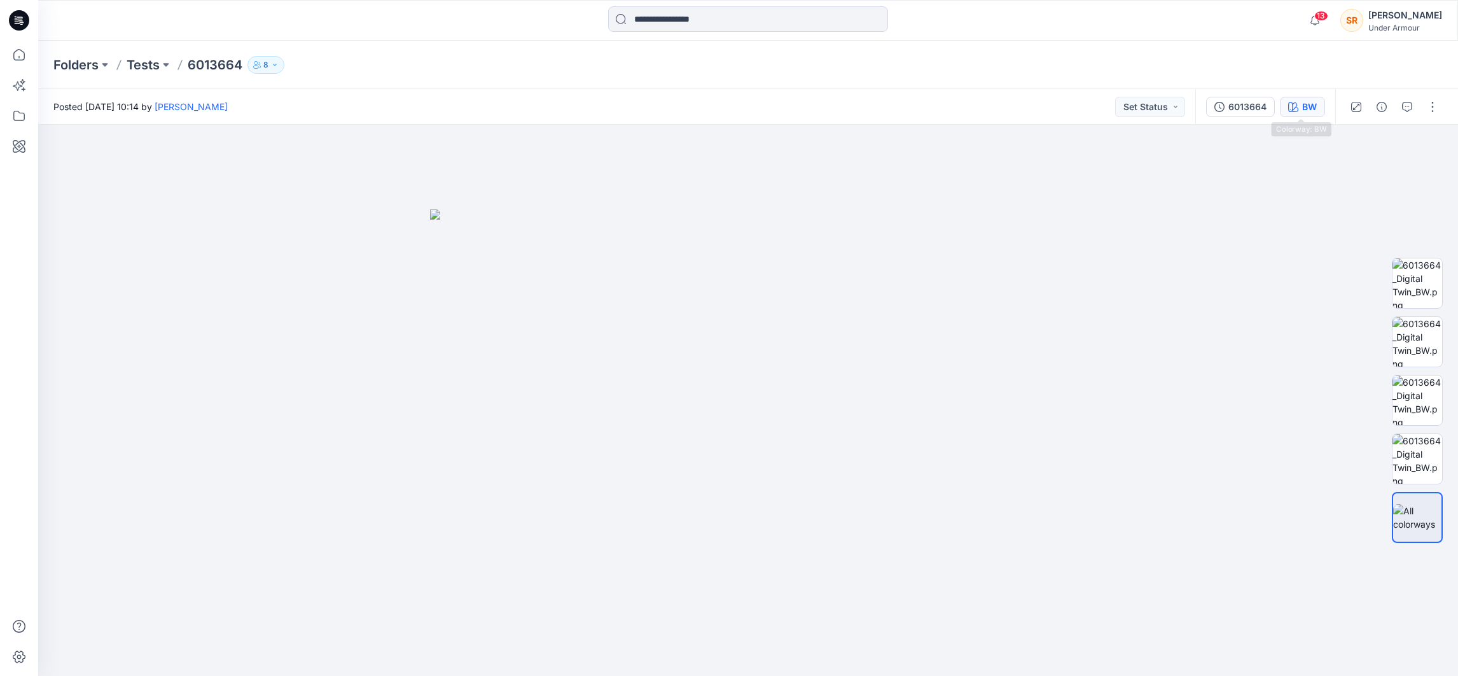
click at [1295, 110] on div "BW" at bounding box center [1309, 107] width 15 height 14
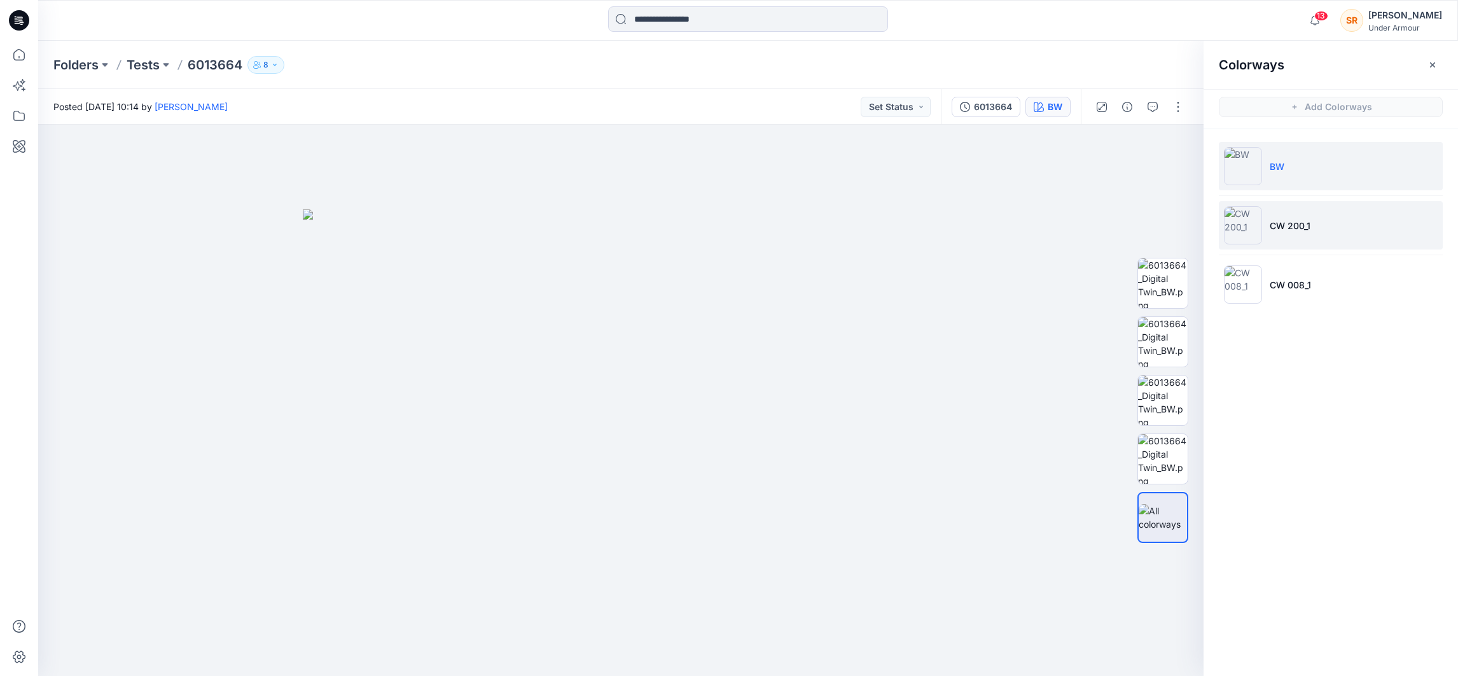
click at [1278, 222] on p "CW 200_1" at bounding box center [1290, 225] width 41 height 13
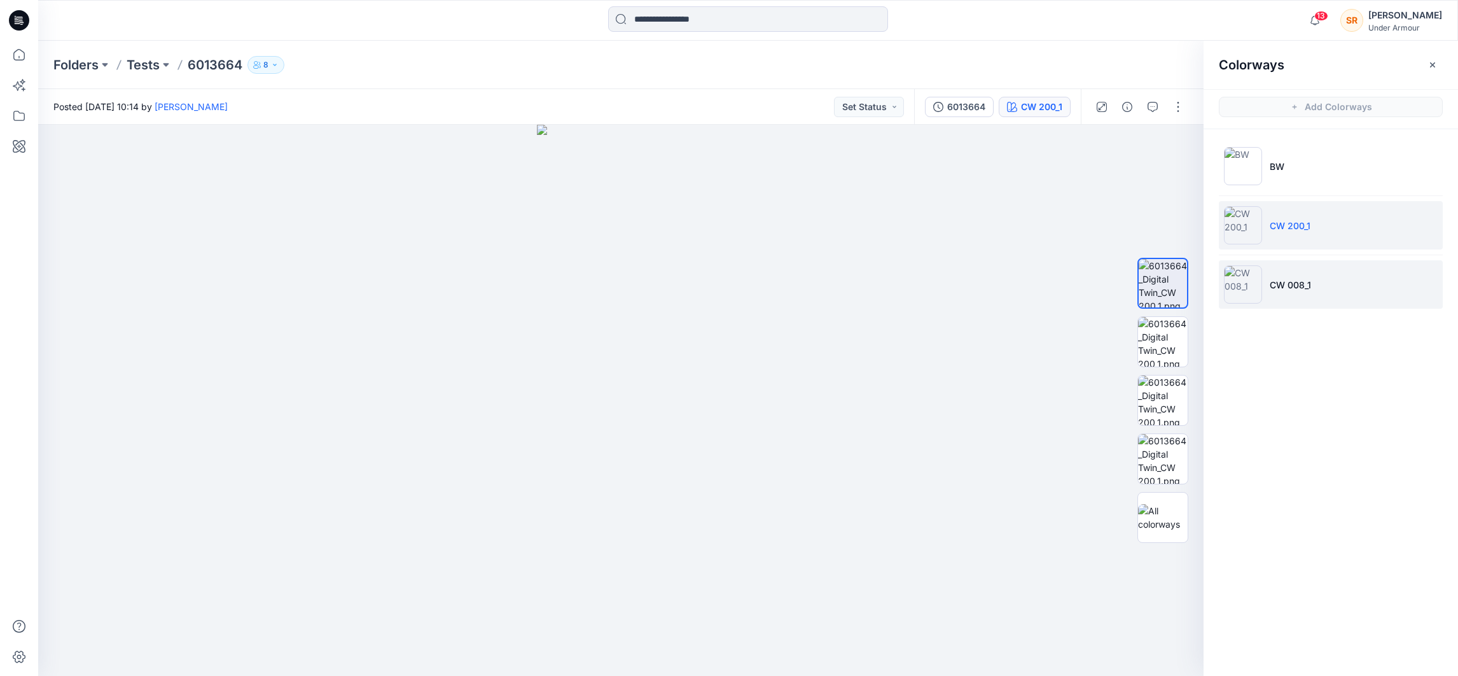
click at [1274, 296] on li "CW 008_1" at bounding box center [1331, 284] width 224 height 48
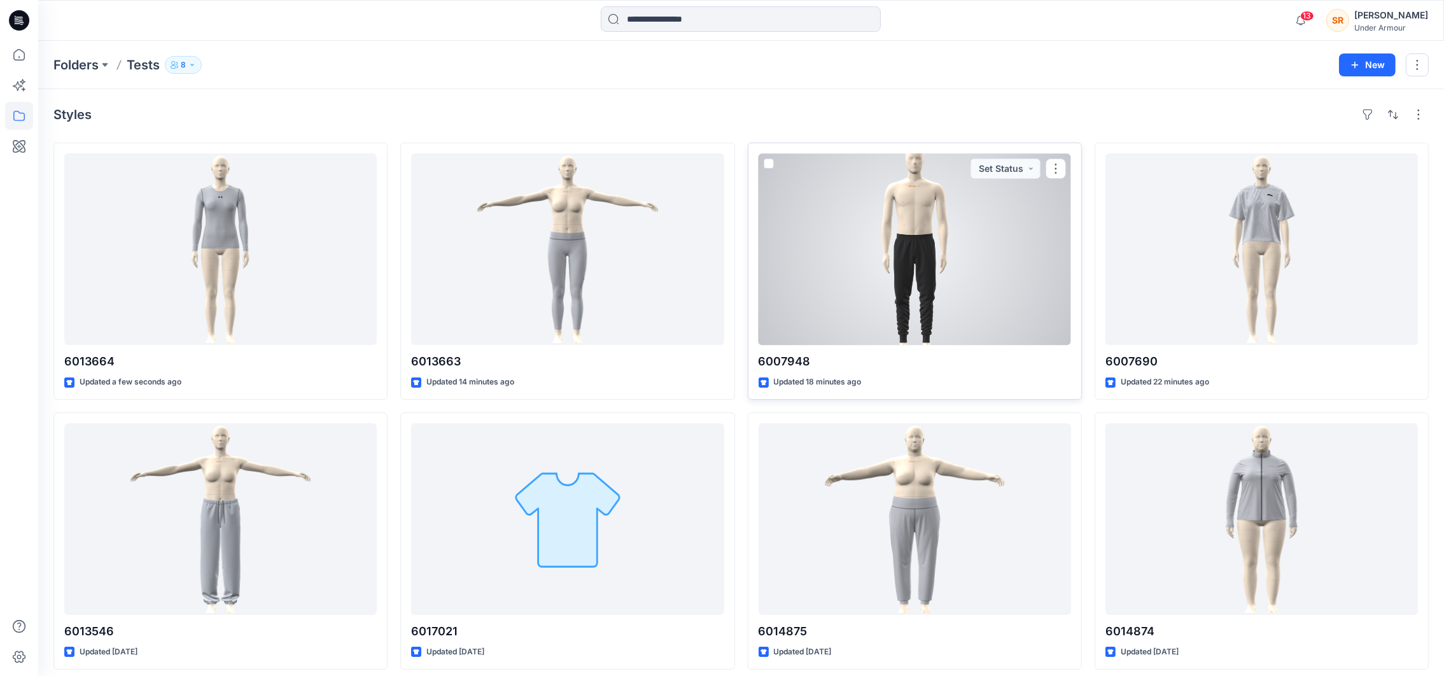
click at [936, 257] on div at bounding box center [914, 249] width 312 height 192
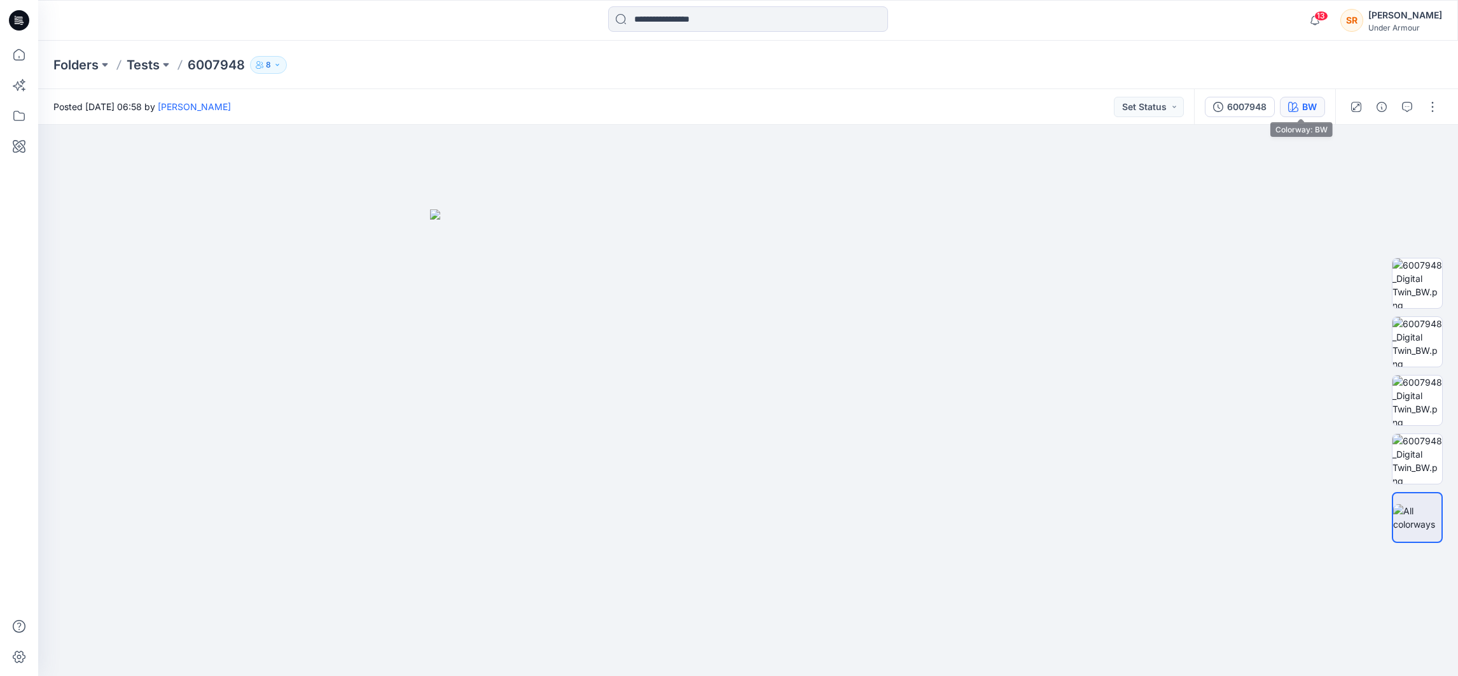
click at [1285, 108] on button "BW" at bounding box center [1302, 107] width 45 height 20
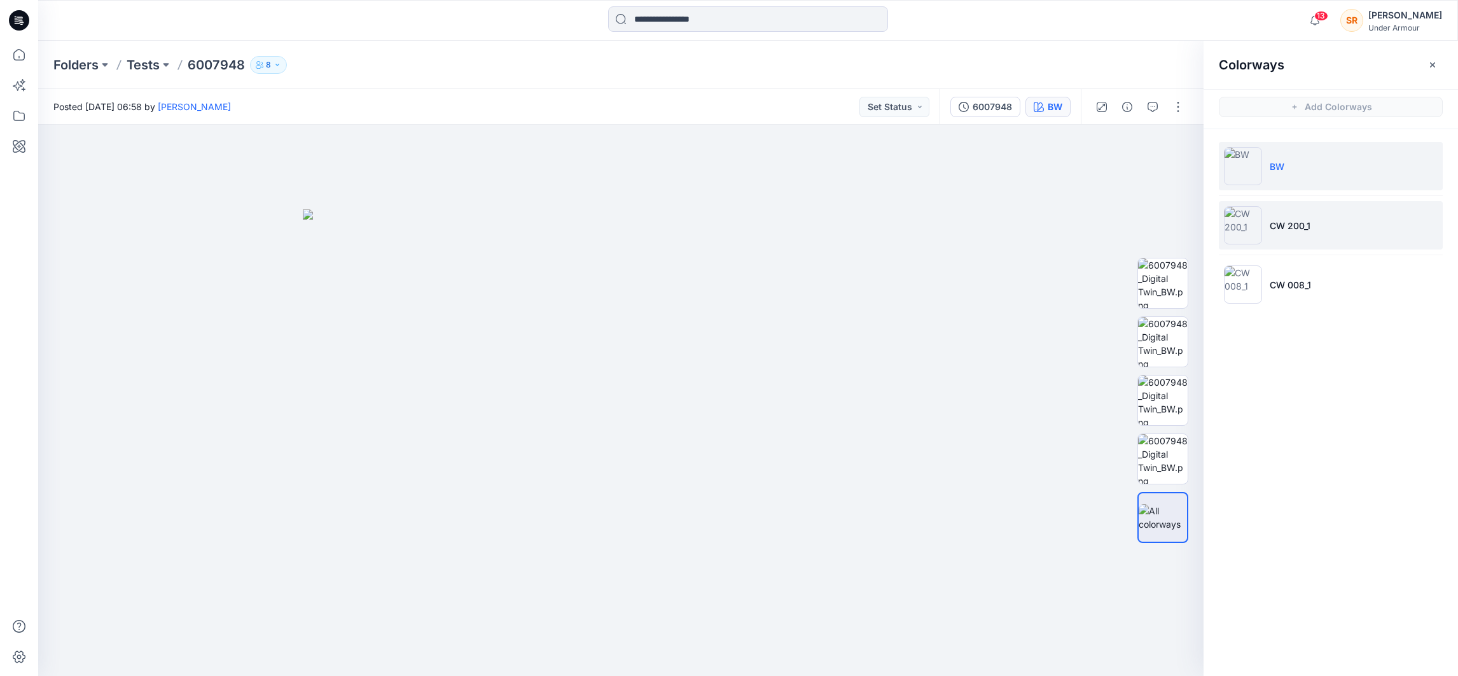
click at [1266, 234] on li "CW 200_1" at bounding box center [1331, 225] width 224 height 48
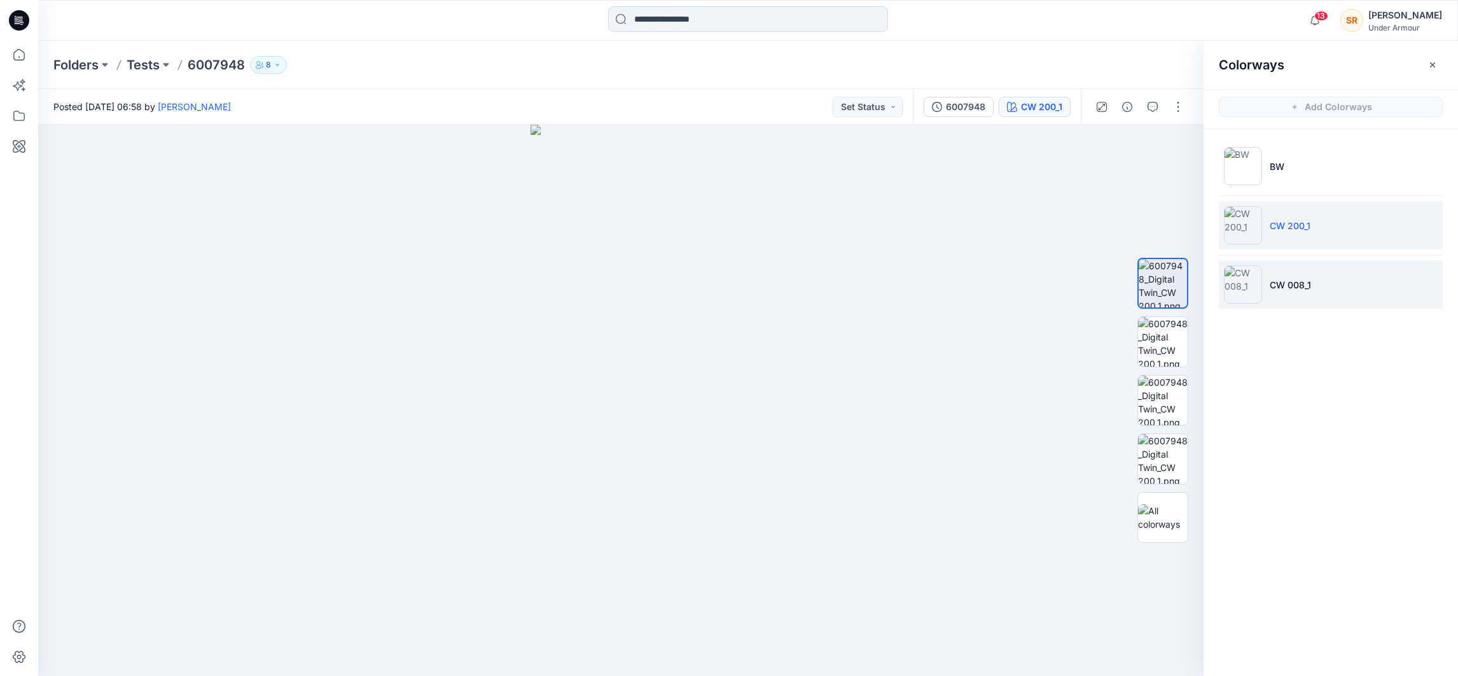
click at [1278, 281] on p "CW 008_1" at bounding box center [1290, 284] width 41 height 13
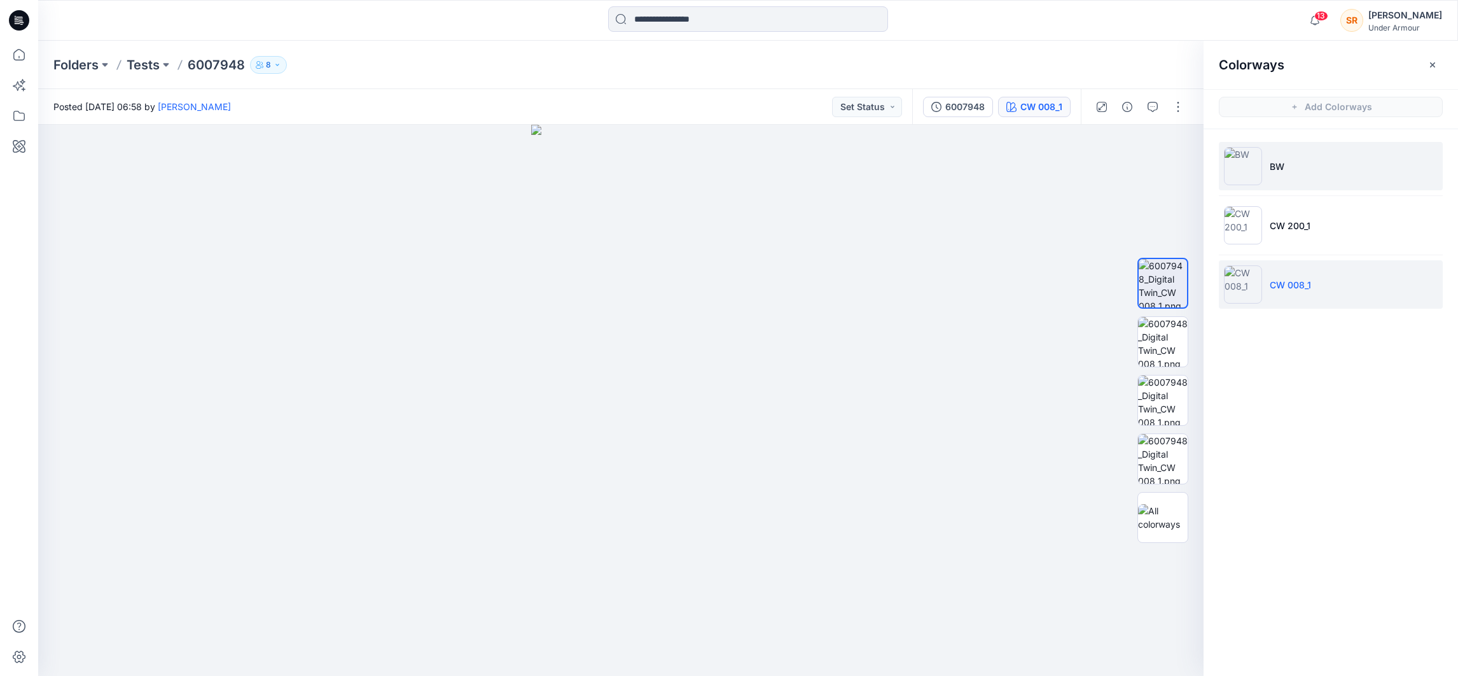
click at [1261, 167] on img at bounding box center [1243, 166] width 38 height 38
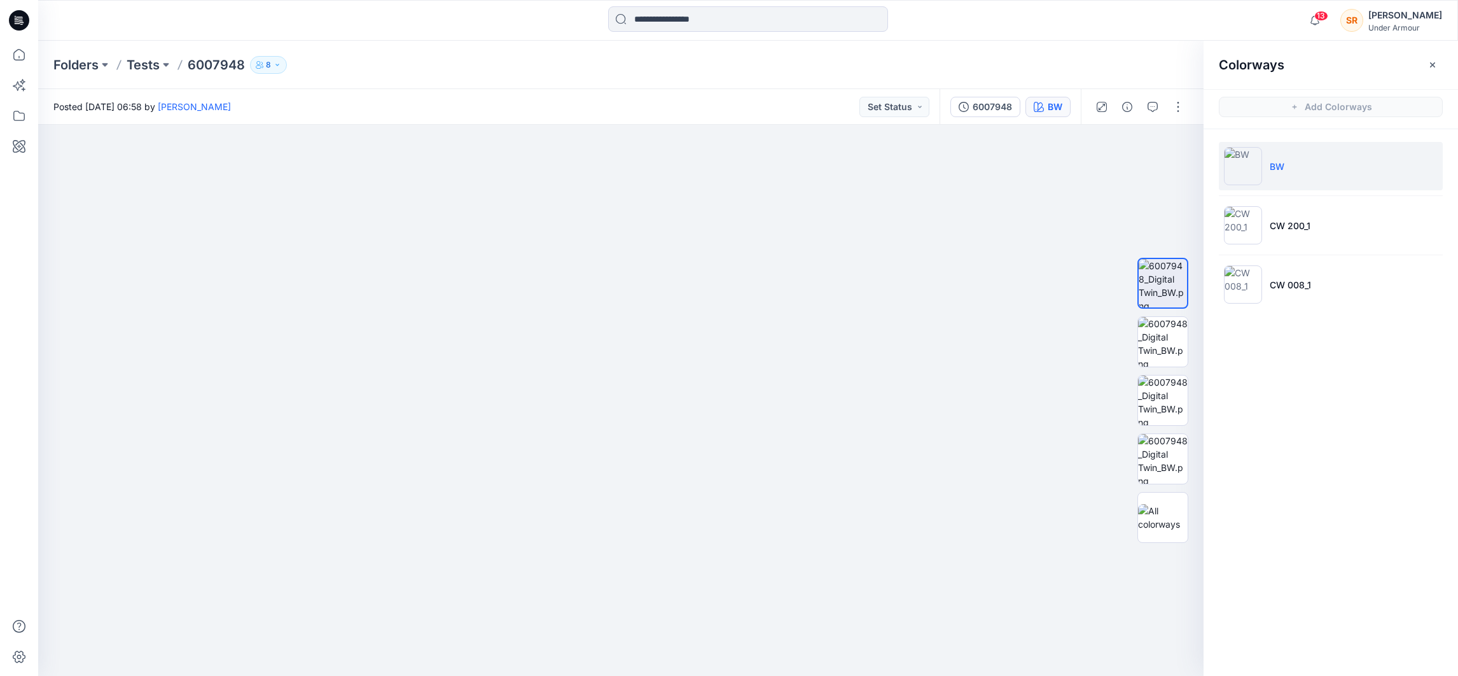
click at [1295, 251] on ul "BW CW 200_1 CW 008_1" at bounding box center [1331, 225] width 255 height 192
click at [1295, 288] on li "CW 008_1" at bounding box center [1331, 284] width 224 height 48
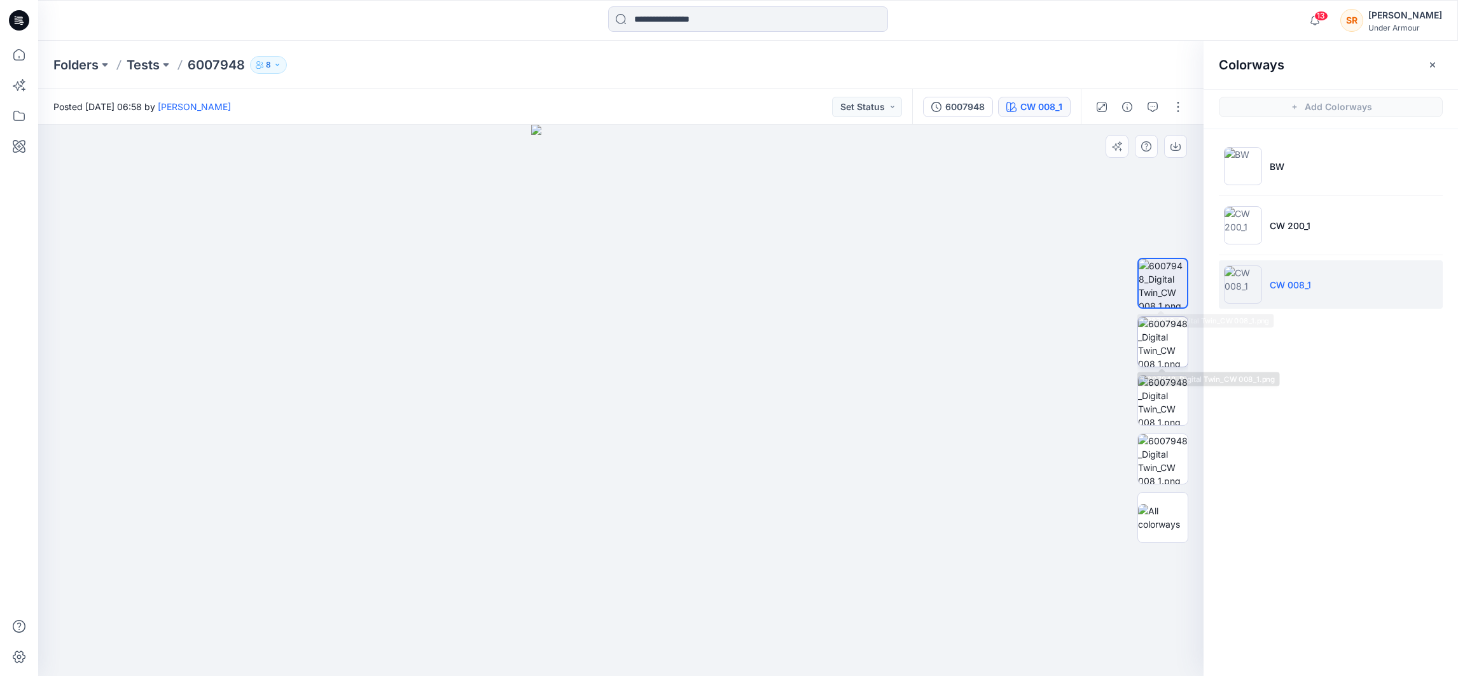
click at [1170, 319] on img at bounding box center [1163, 342] width 50 height 50
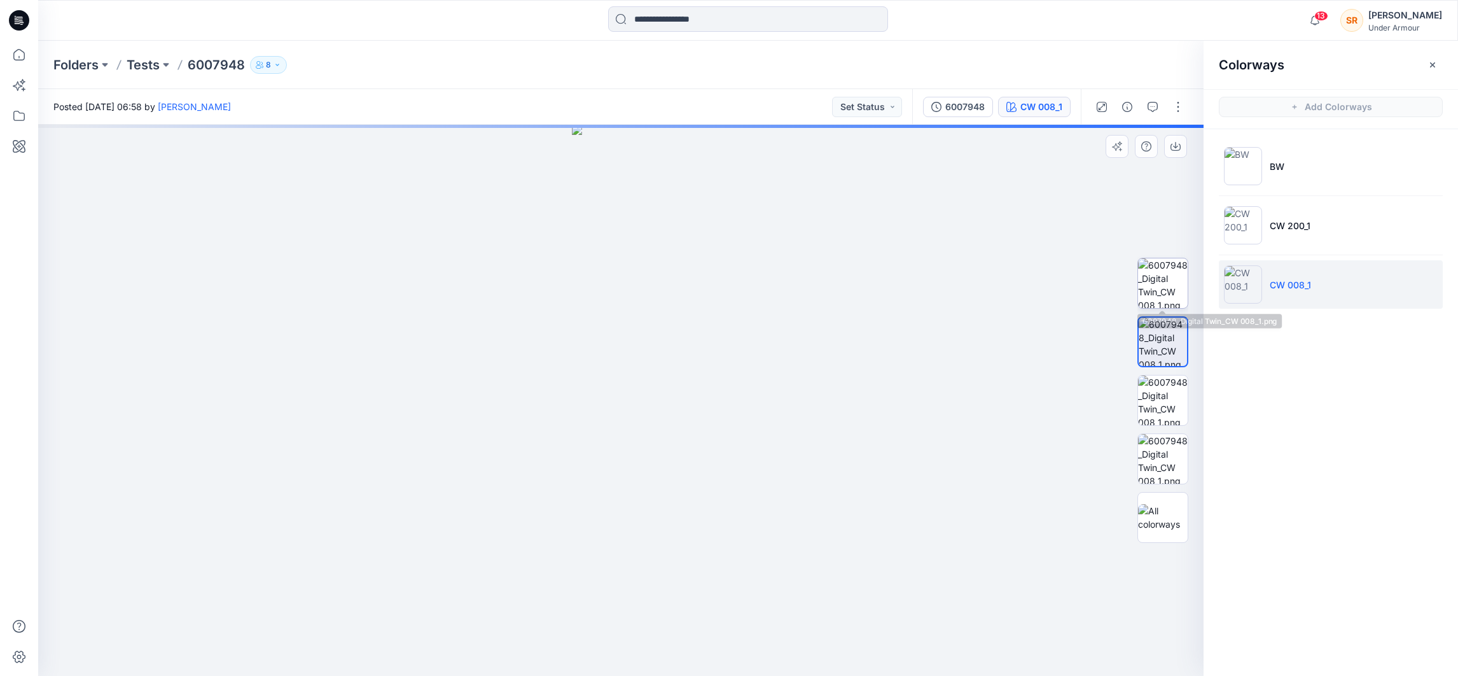
click at [1166, 300] on img at bounding box center [1163, 283] width 50 height 50
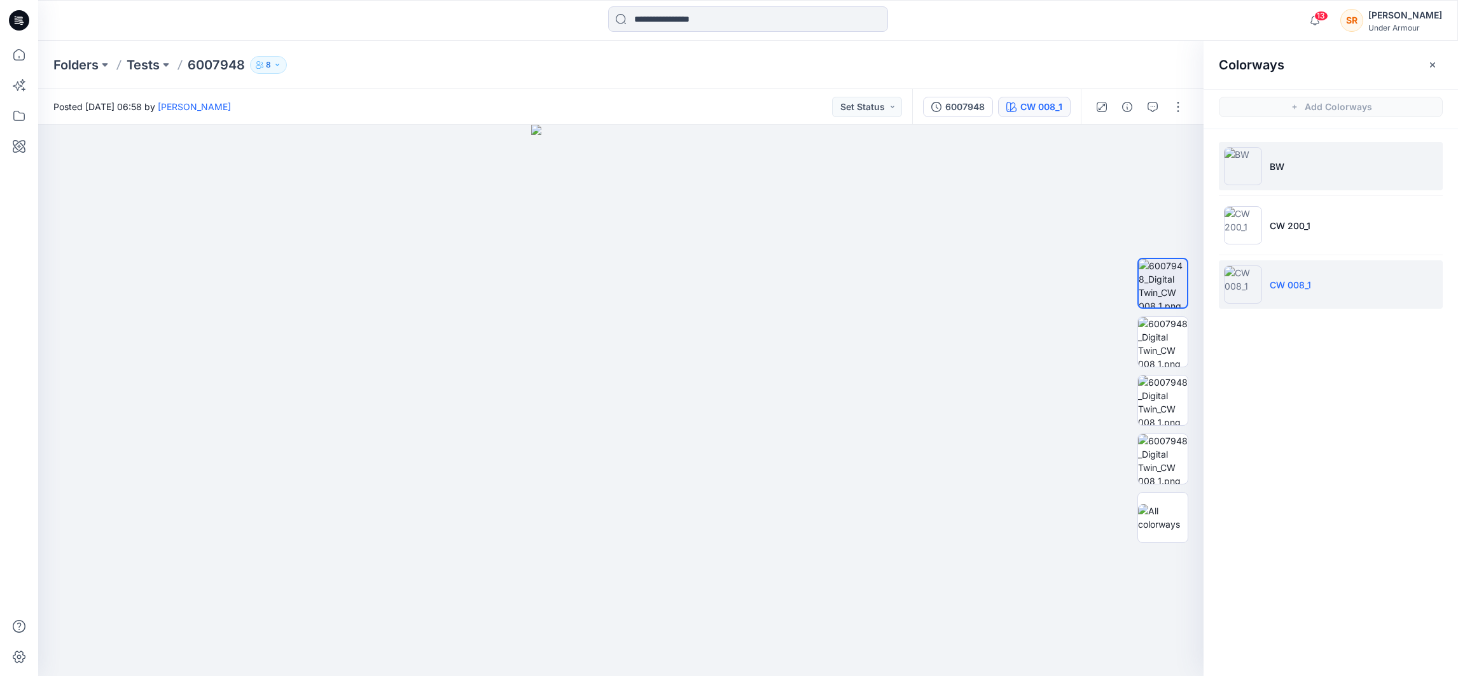
drag, startPoint x: 1274, startPoint y: 167, endPoint x: 1278, endPoint y: 176, distance: 9.7
click at [1273, 167] on p "BW" at bounding box center [1277, 166] width 15 height 13
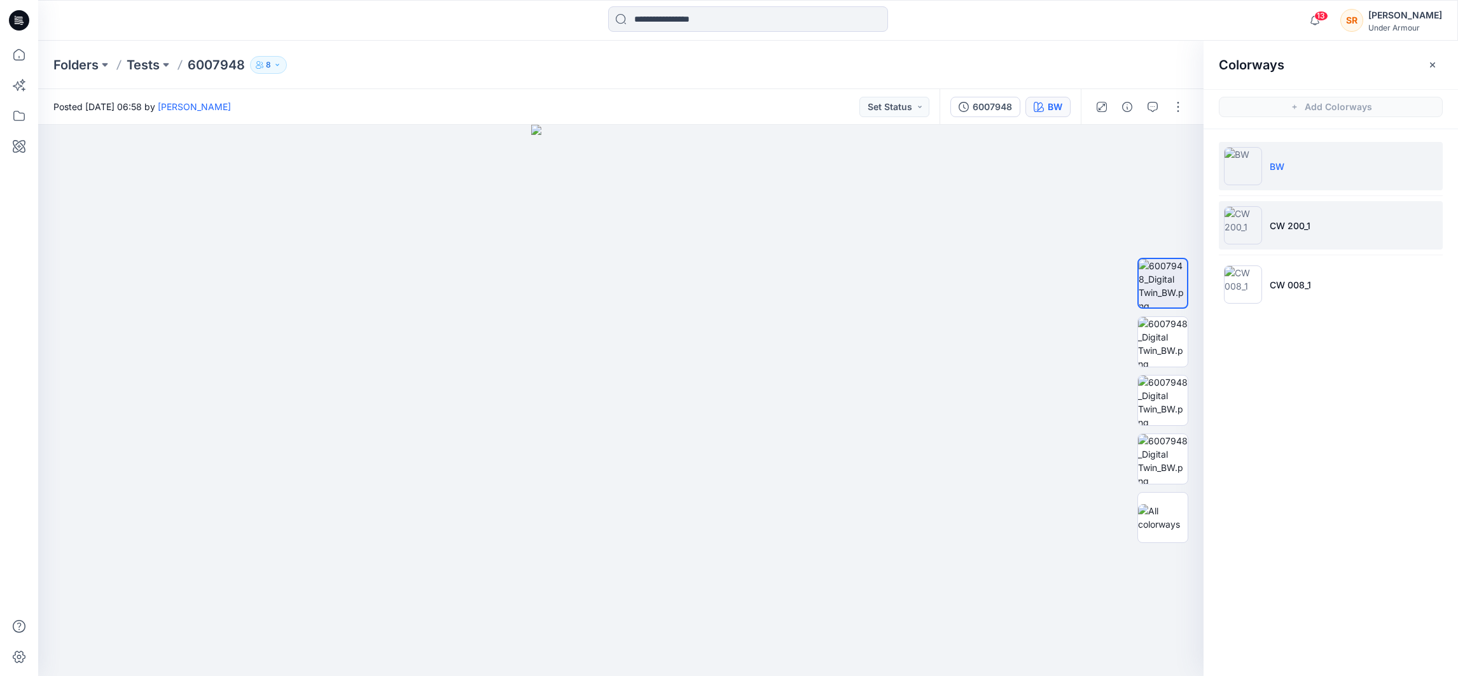
click at [1295, 227] on li "CW 200_1" at bounding box center [1331, 225] width 224 height 48
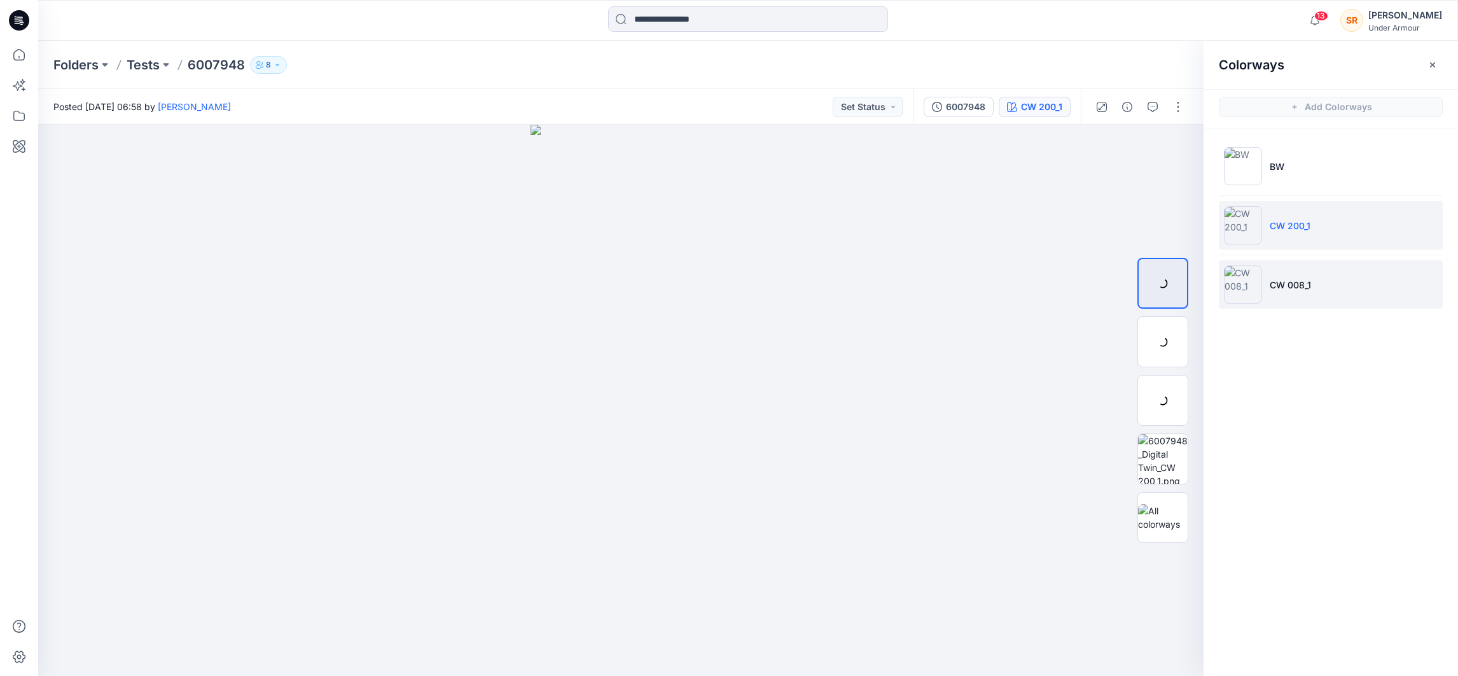
click at [1295, 284] on li "CW 008_1" at bounding box center [1331, 284] width 224 height 48
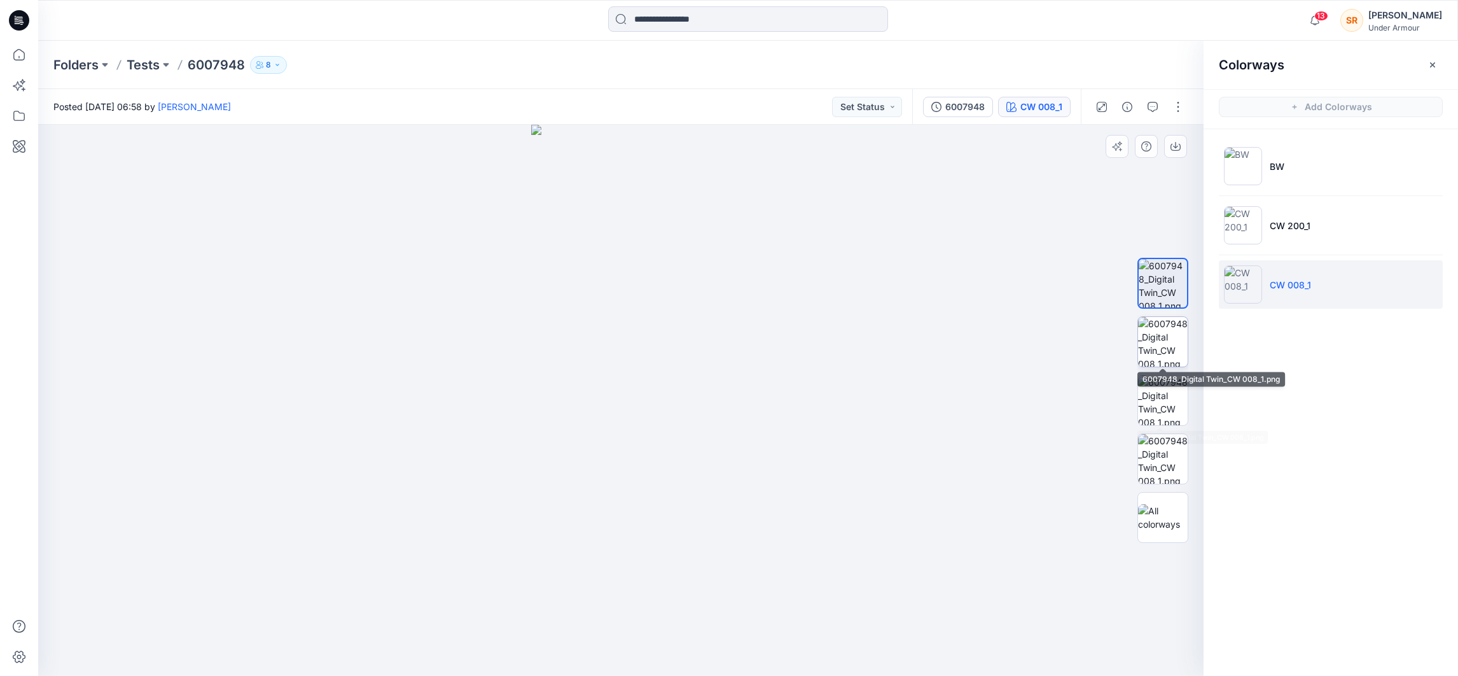
click at [1154, 337] on img at bounding box center [1163, 342] width 50 height 50
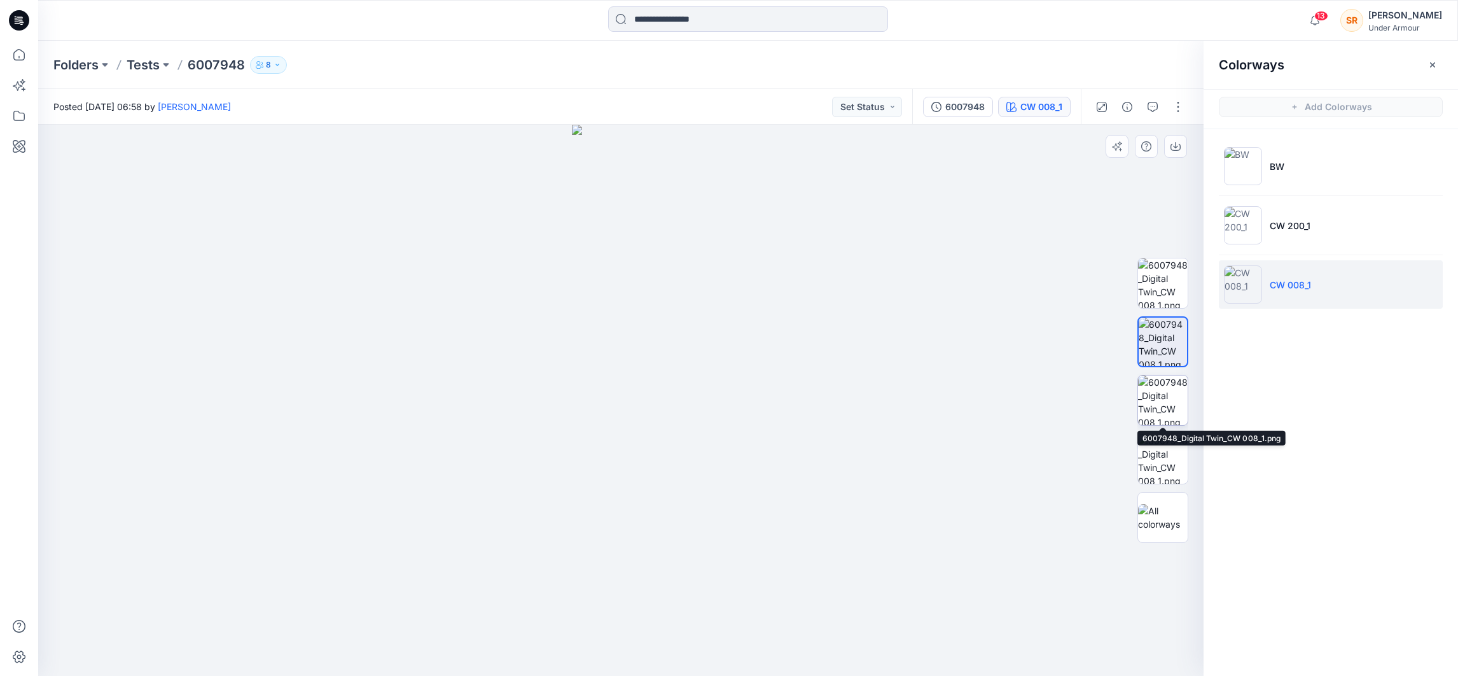
click at [1168, 381] on img at bounding box center [1163, 400] width 50 height 50
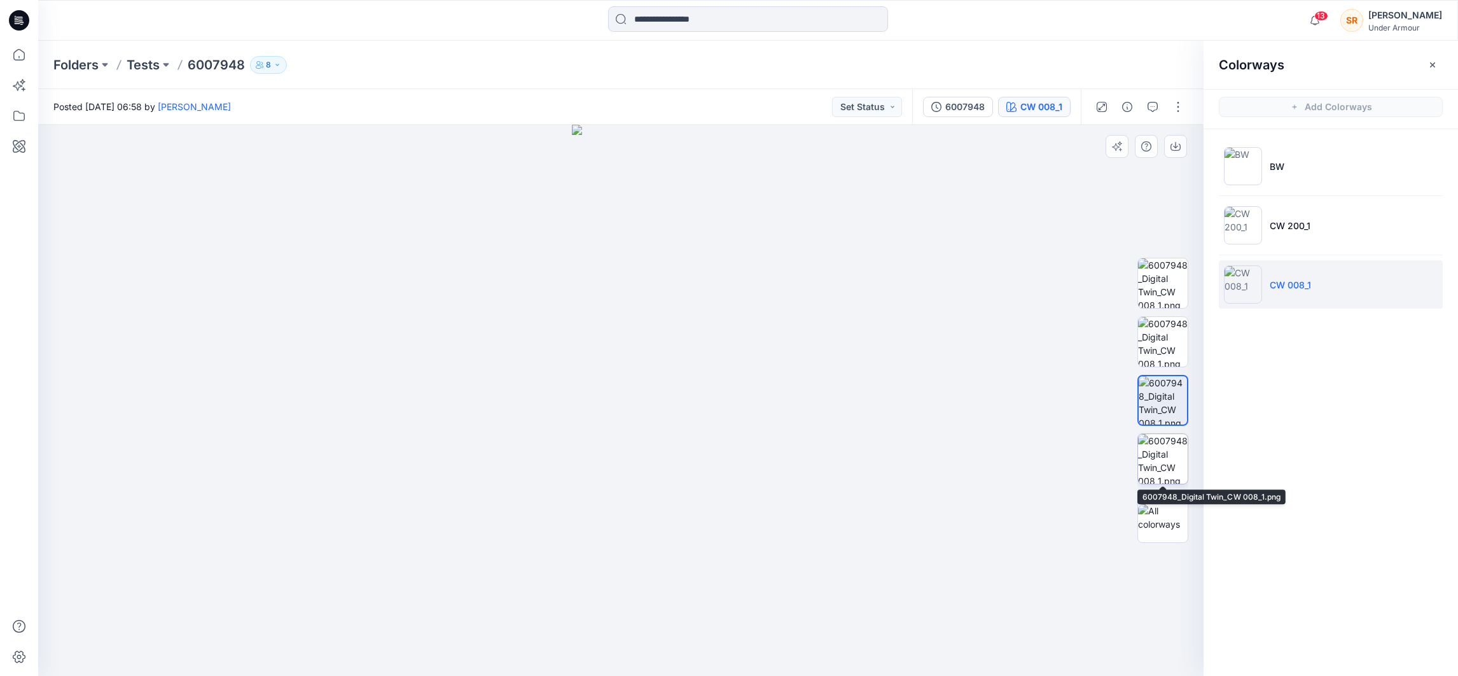
click at [1170, 441] on img at bounding box center [1163, 459] width 50 height 50
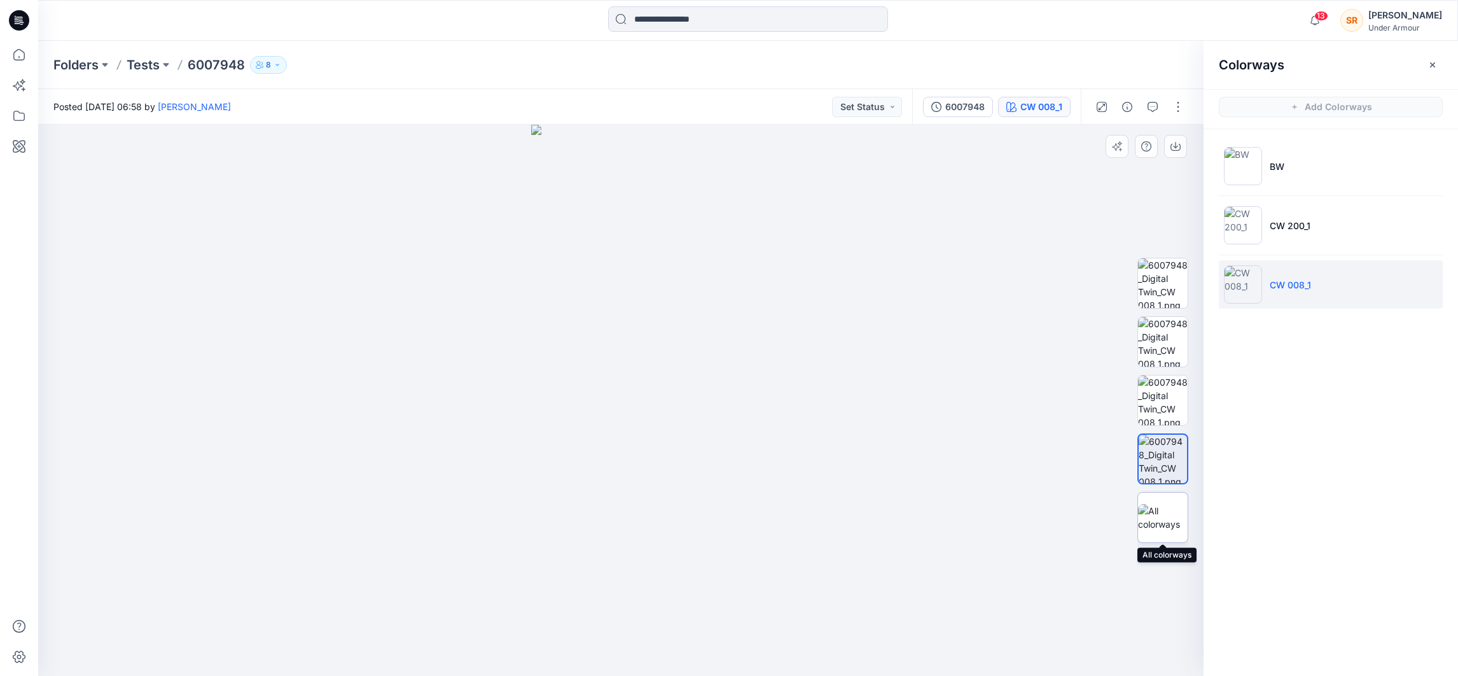
click at [1168, 507] on img at bounding box center [1163, 517] width 50 height 27
drag, startPoint x: 689, startPoint y: 379, endPoint x: 792, endPoint y: 372, distance: 102.7
click at [791, 375] on img at bounding box center [621, 442] width 636 height 466
click at [142, 67] on p "Tests" at bounding box center [143, 65] width 33 height 18
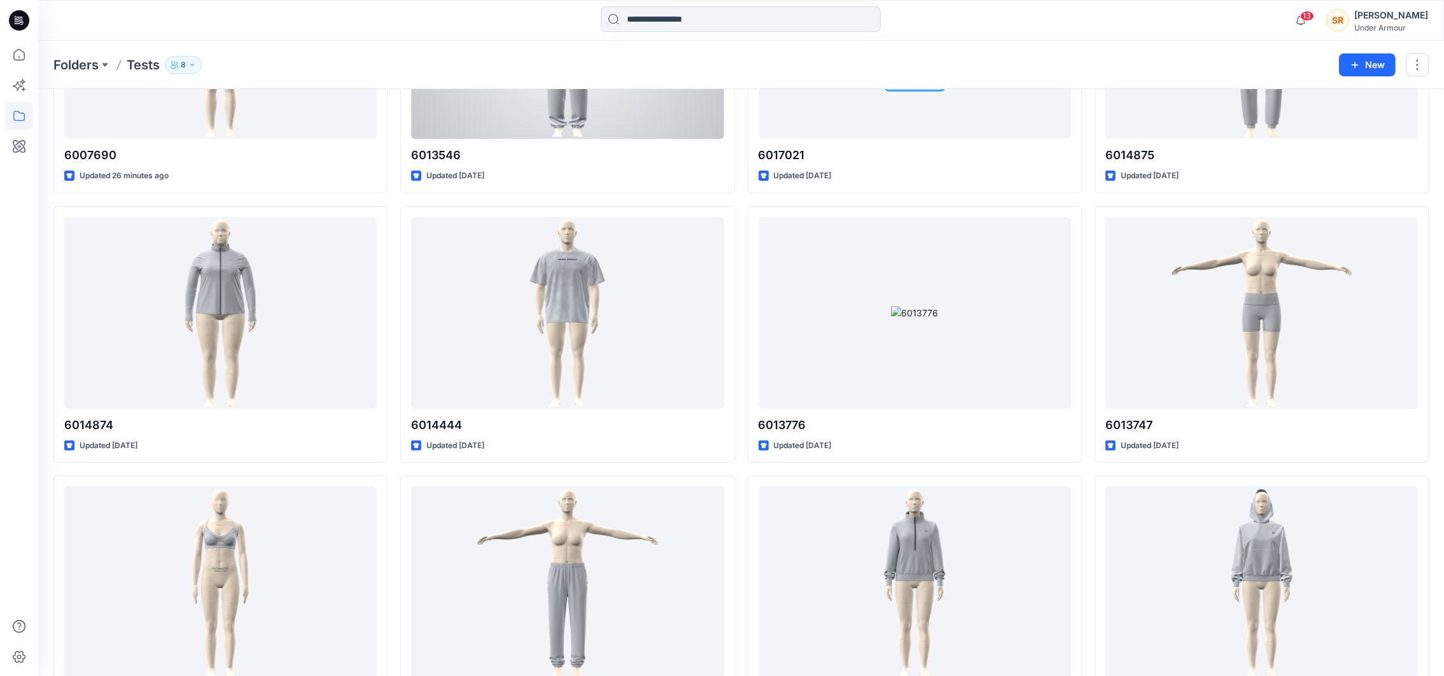
scroll to position [480, 0]
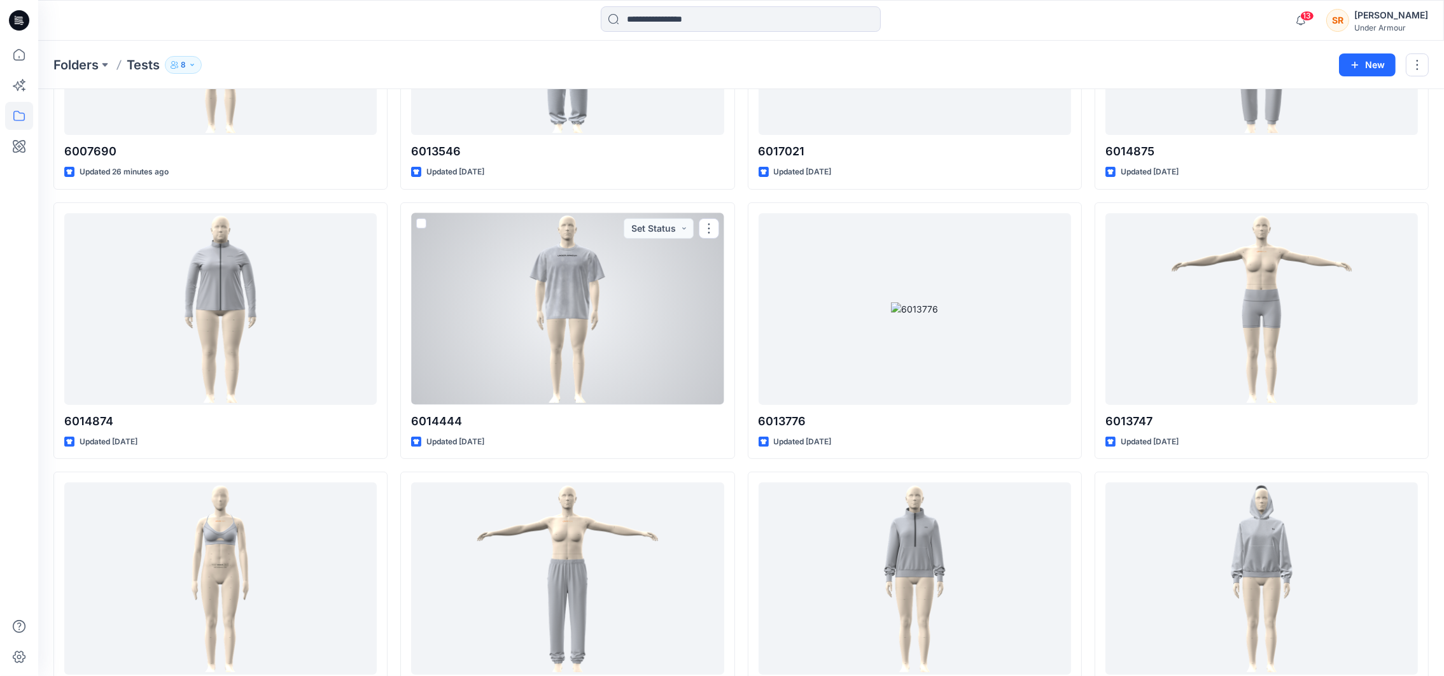
click at [536, 380] on div at bounding box center [567, 309] width 312 height 192
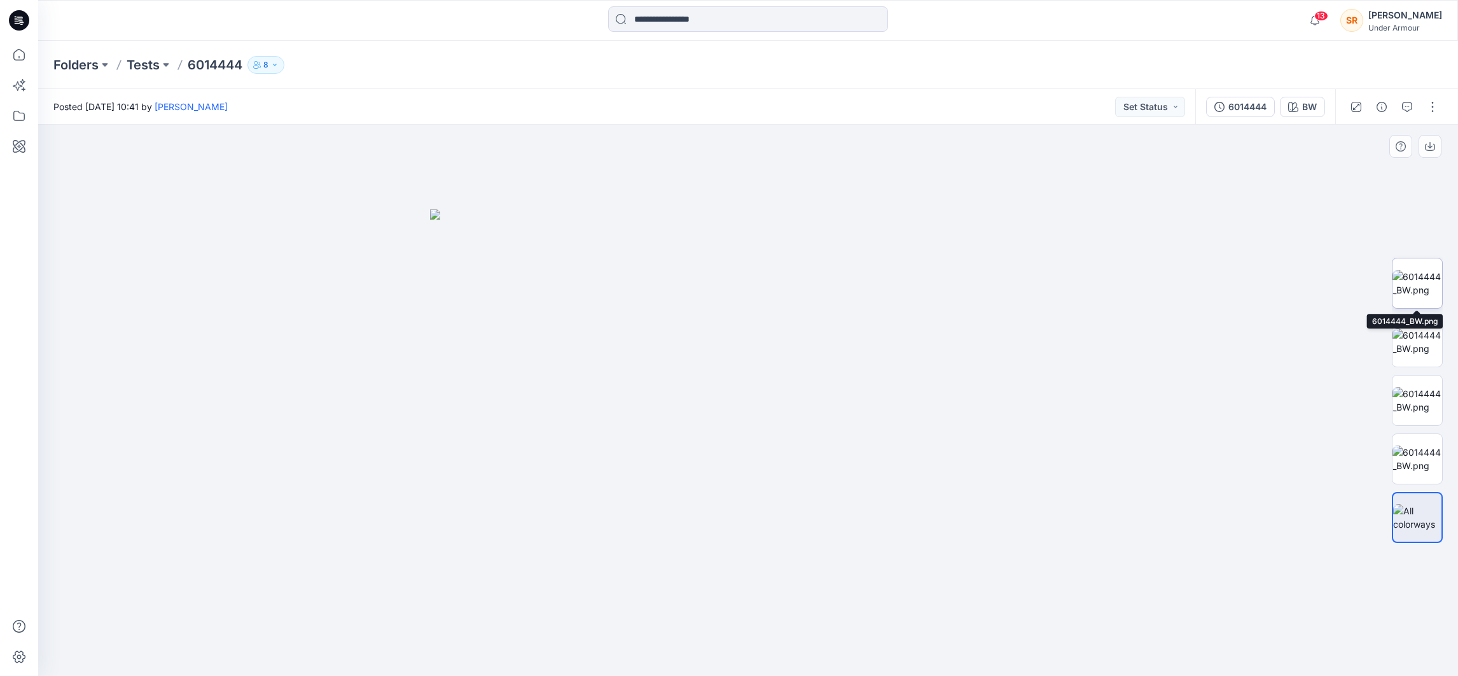
click at [1295, 285] on img at bounding box center [1418, 283] width 50 height 27
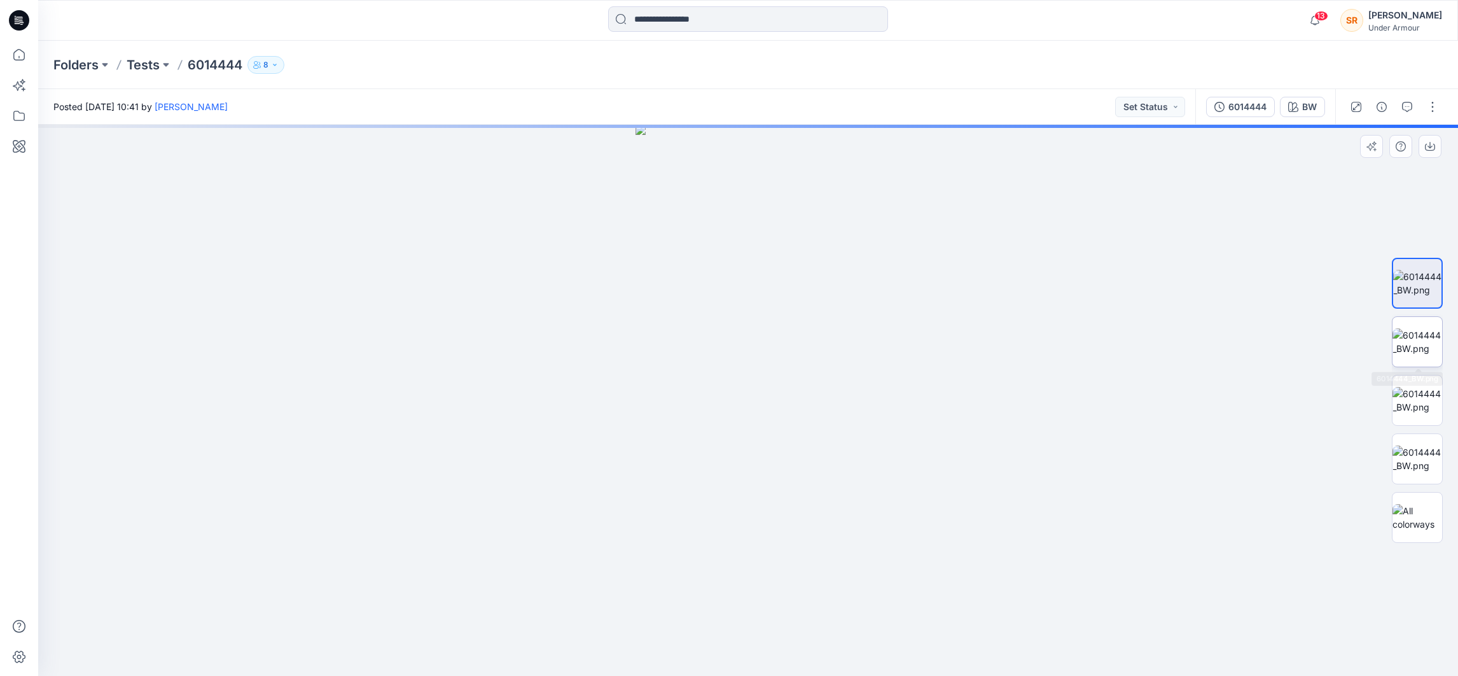
click at [1295, 335] on img at bounding box center [1418, 341] width 50 height 27
click at [1295, 455] on img at bounding box center [1418, 458] width 50 height 27
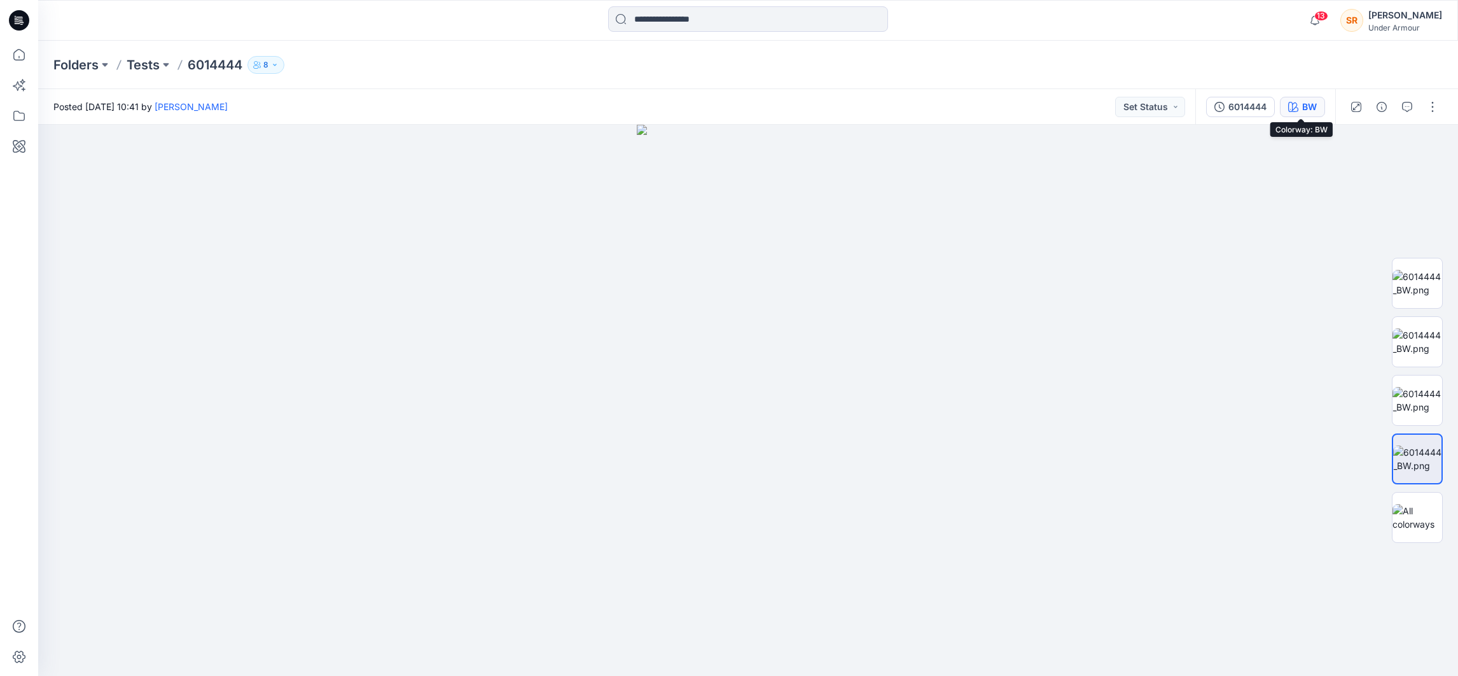
click at [1295, 101] on div "BW" at bounding box center [1309, 107] width 15 height 14
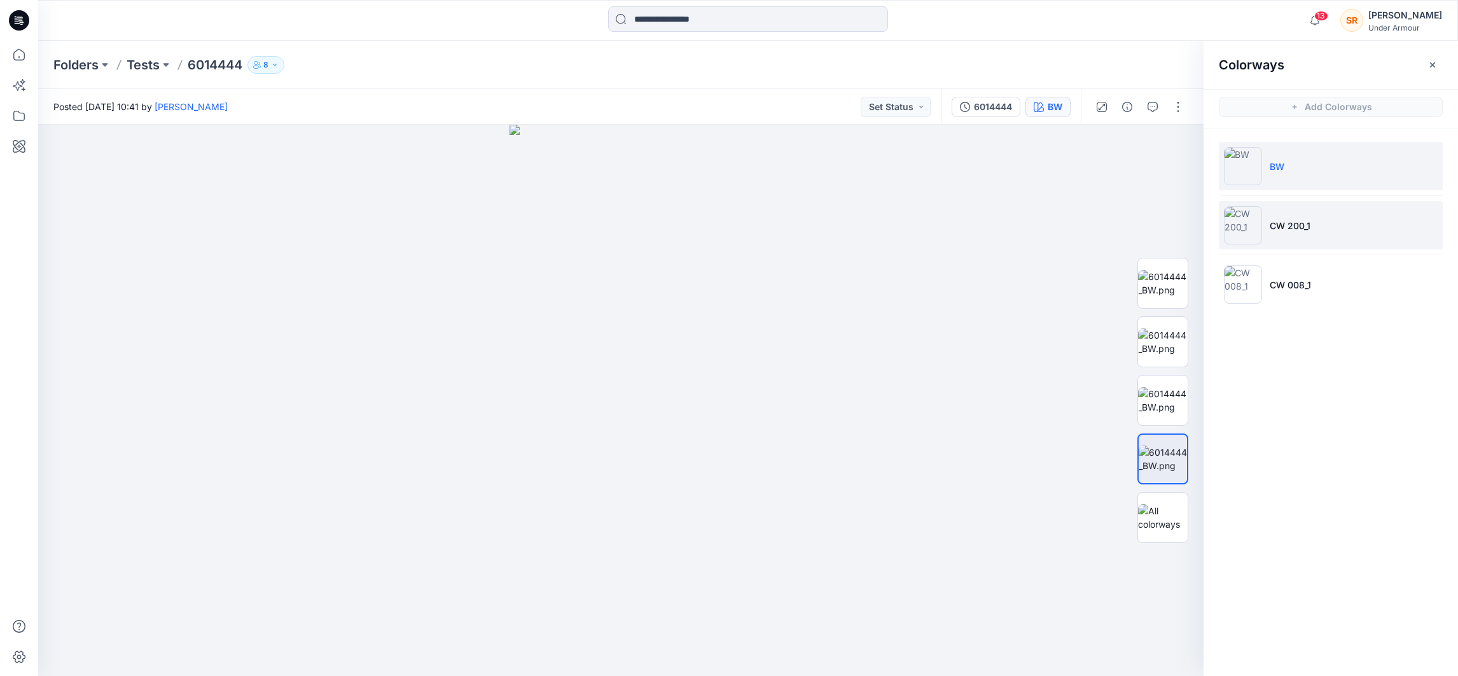
click at [1287, 211] on li "CW 200_1" at bounding box center [1331, 225] width 224 height 48
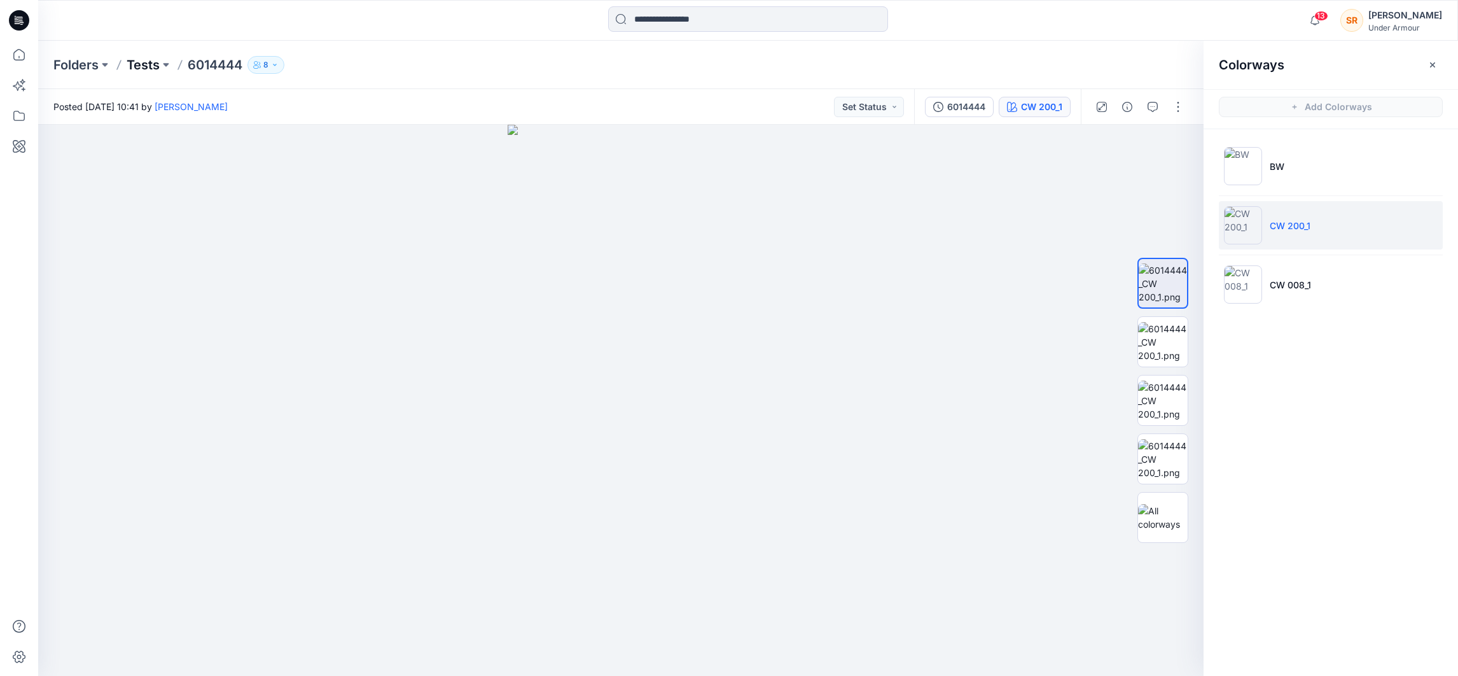
click at [141, 68] on p "Tests" at bounding box center [143, 65] width 33 height 18
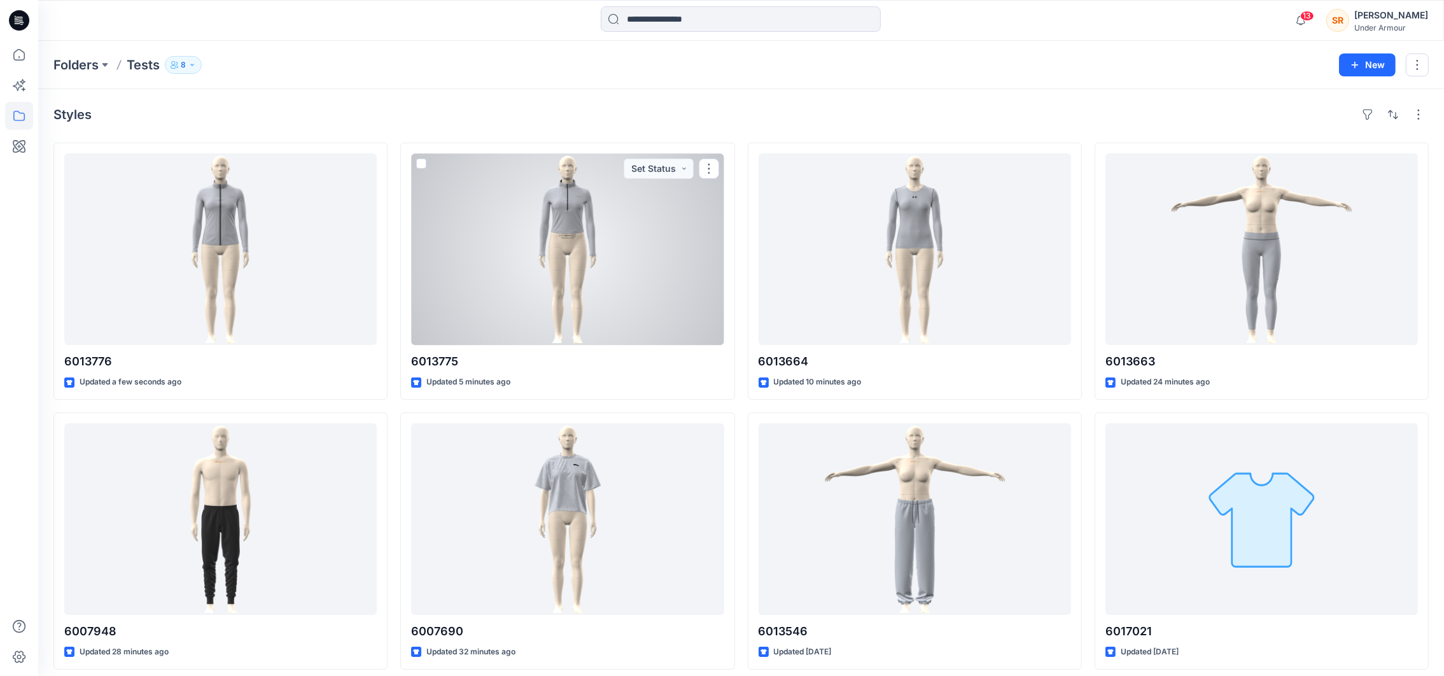
click at [489, 274] on div at bounding box center [567, 249] width 312 height 192
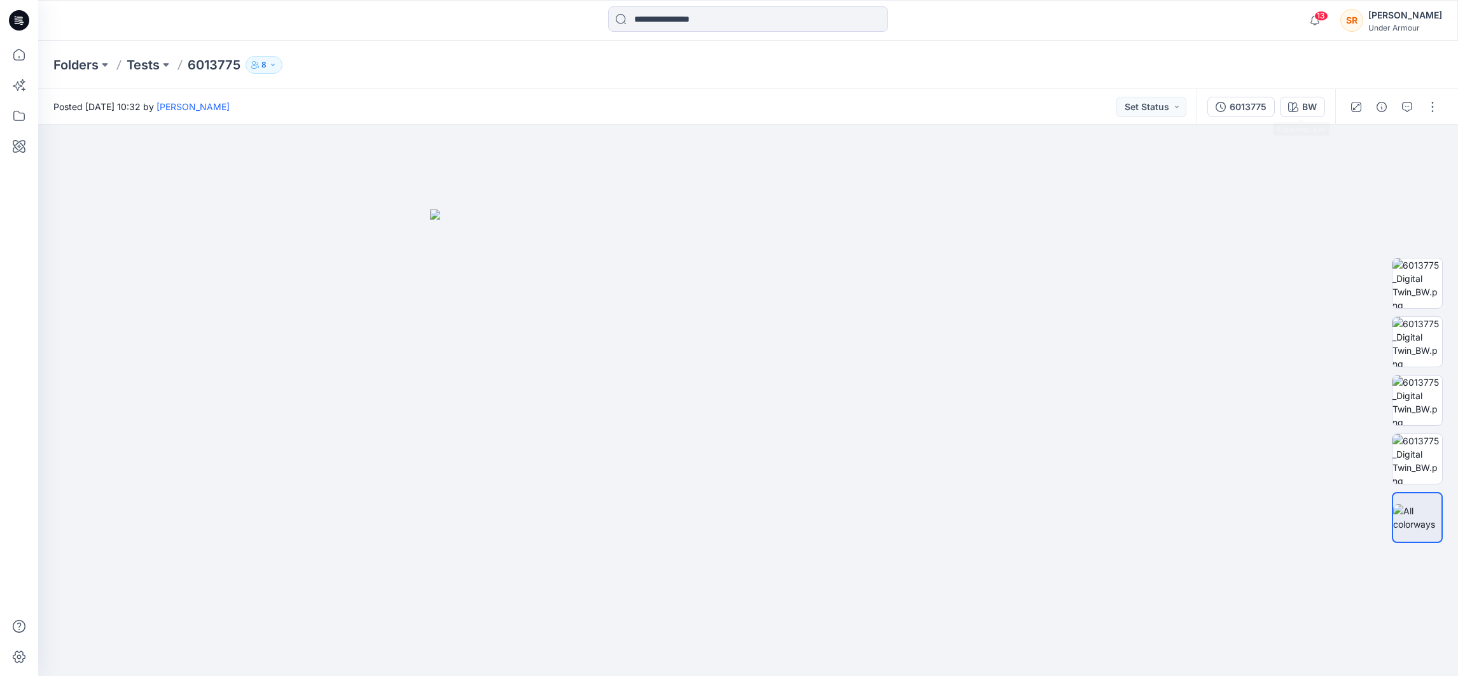
click at [1295, 90] on div "6013775 BW" at bounding box center [1266, 107] width 139 height 36
click at [1295, 100] on button "BW" at bounding box center [1302, 107] width 45 height 20
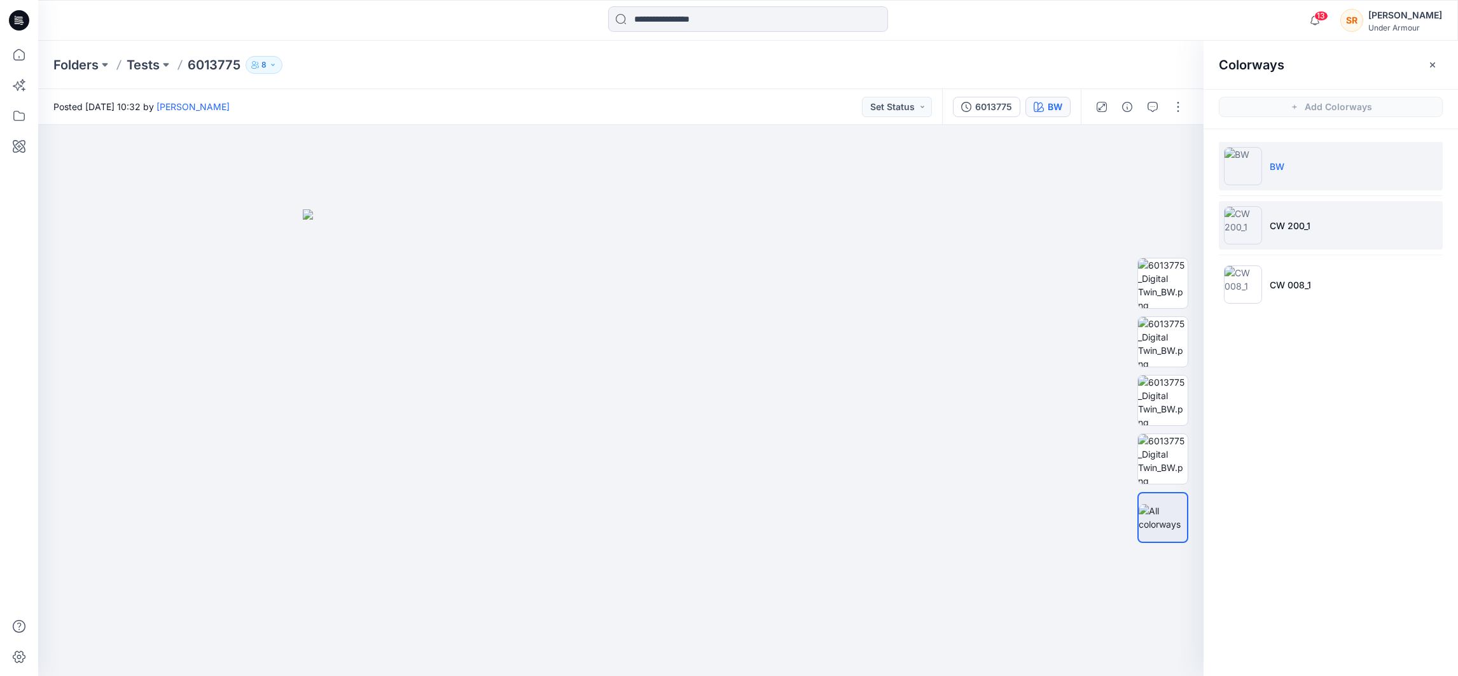
click at [1295, 213] on li "CW 200_1" at bounding box center [1331, 225] width 224 height 48
click at [1289, 237] on li "CW 200_1" at bounding box center [1331, 225] width 224 height 48
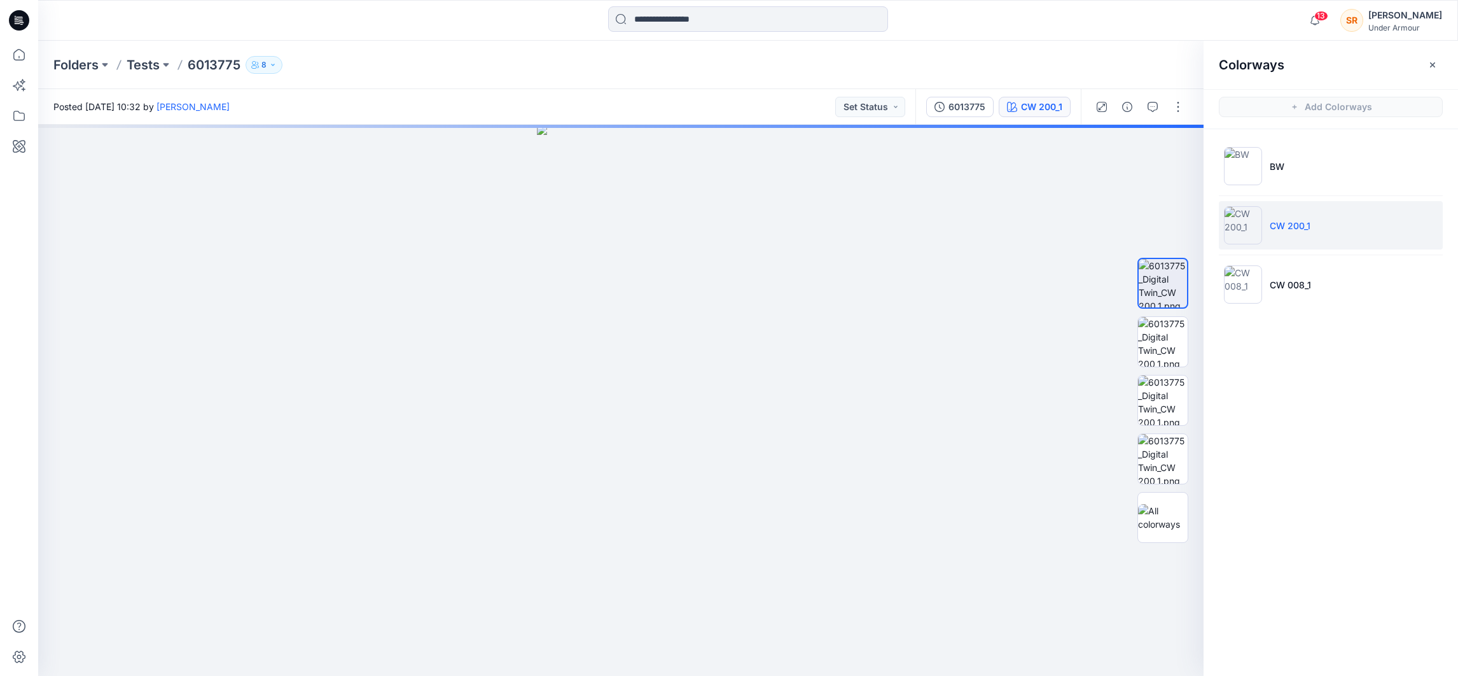
click at [1289, 237] on li "CW 200_1" at bounding box center [1331, 225] width 224 height 48
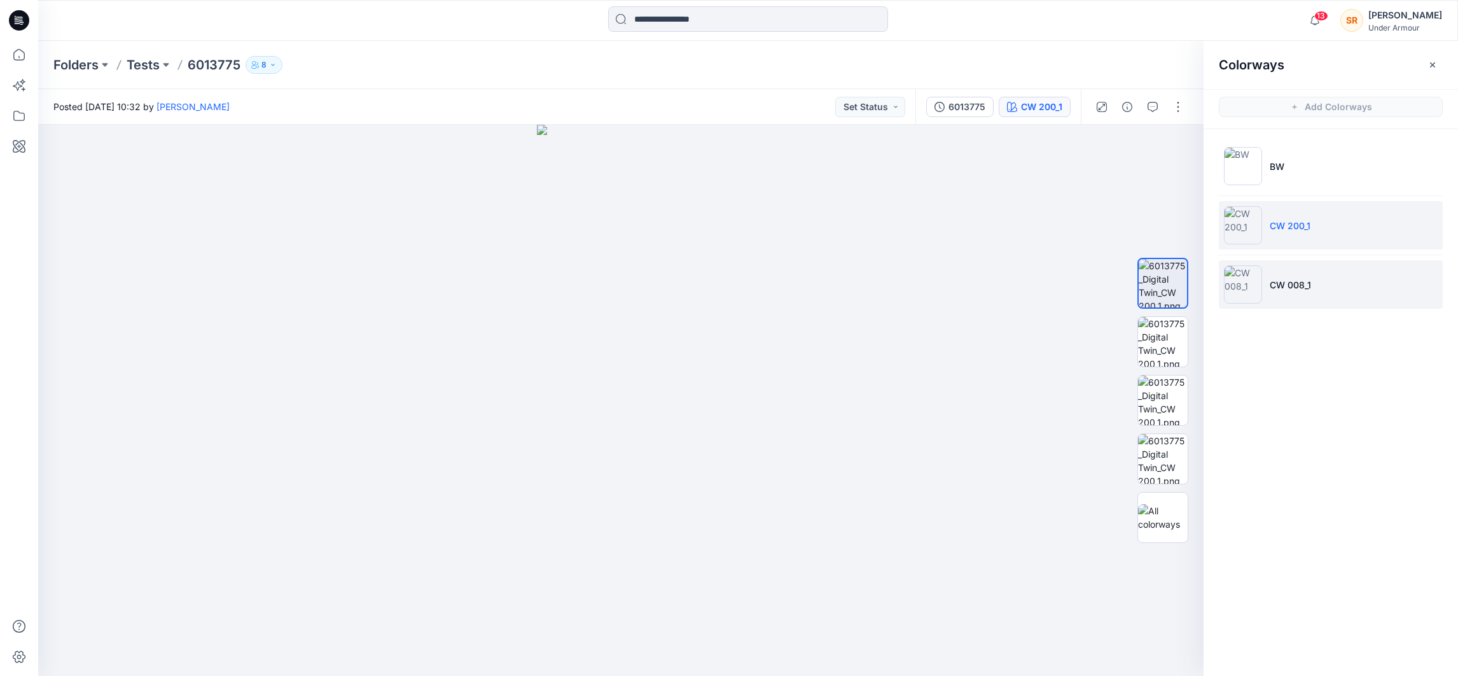
click at [1295, 278] on p "CW 008_1" at bounding box center [1290, 284] width 41 height 13
drag, startPoint x: 664, startPoint y: 297, endPoint x: 516, endPoint y: 325, distance: 150.4
click at [516, 325] on div at bounding box center [621, 400] width 1166 height 551
click at [144, 70] on p "Tests" at bounding box center [143, 65] width 33 height 18
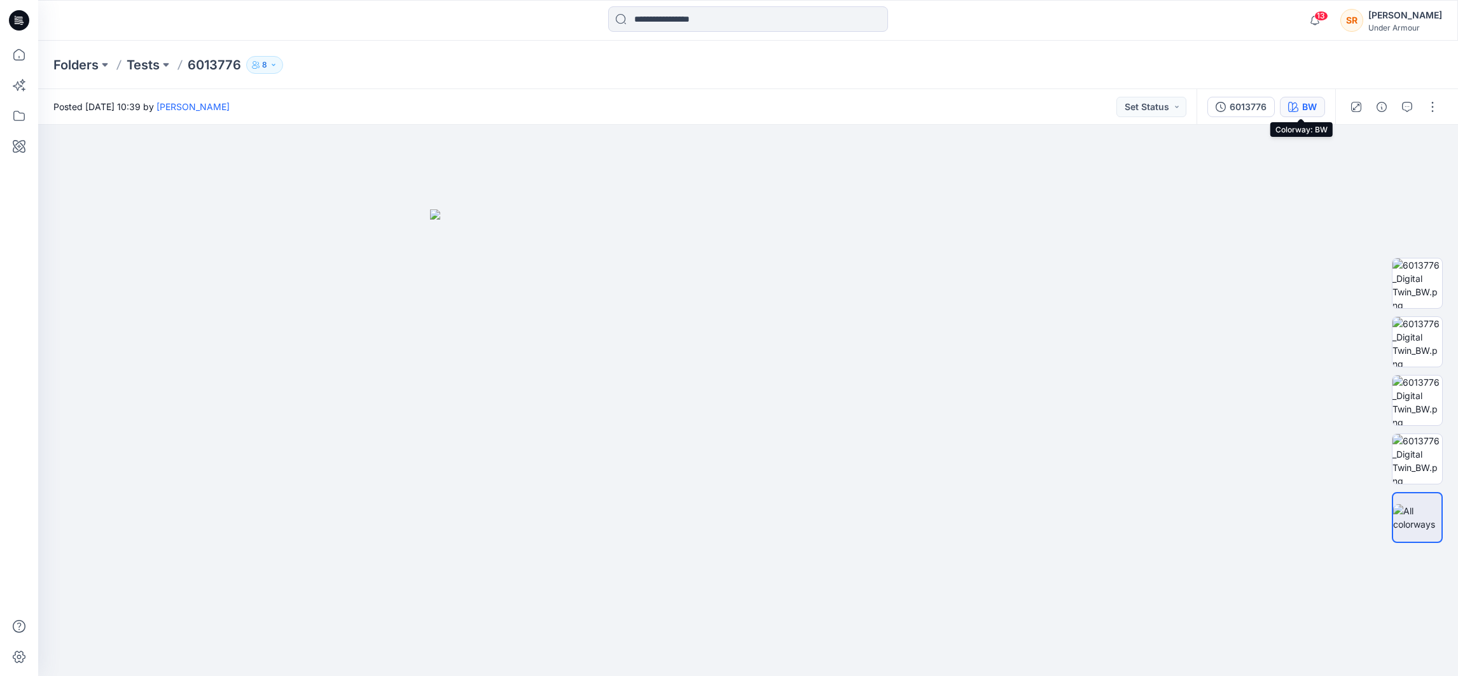
drag, startPoint x: 1271, startPoint y: 104, endPoint x: 1292, endPoint y: 108, distance: 22.0
click at [1291, 106] on div "6013776 BW" at bounding box center [1266, 107] width 139 height 36
click at [1292, 108] on icon "button" at bounding box center [1293, 107] width 10 height 10
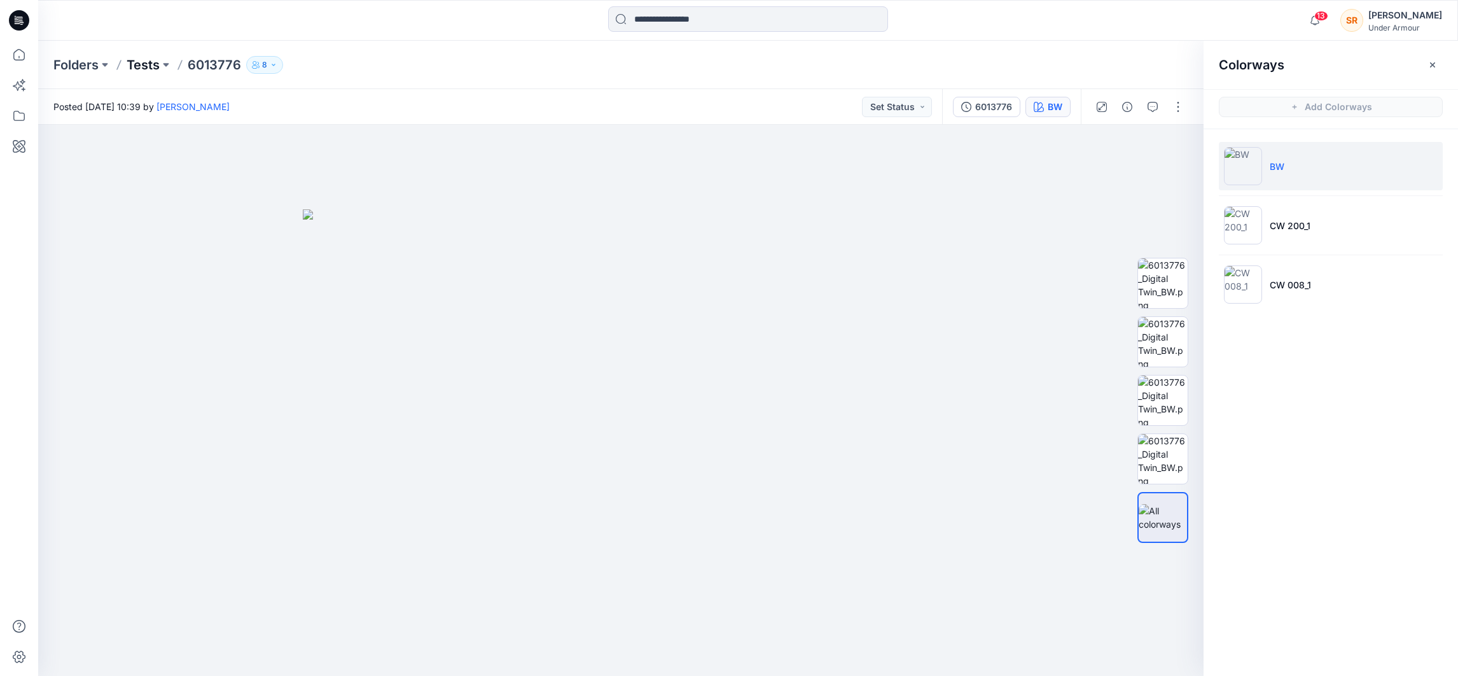
click at [148, 66] on p "Tests" at bounding box center [143, 65] width 33 height 18
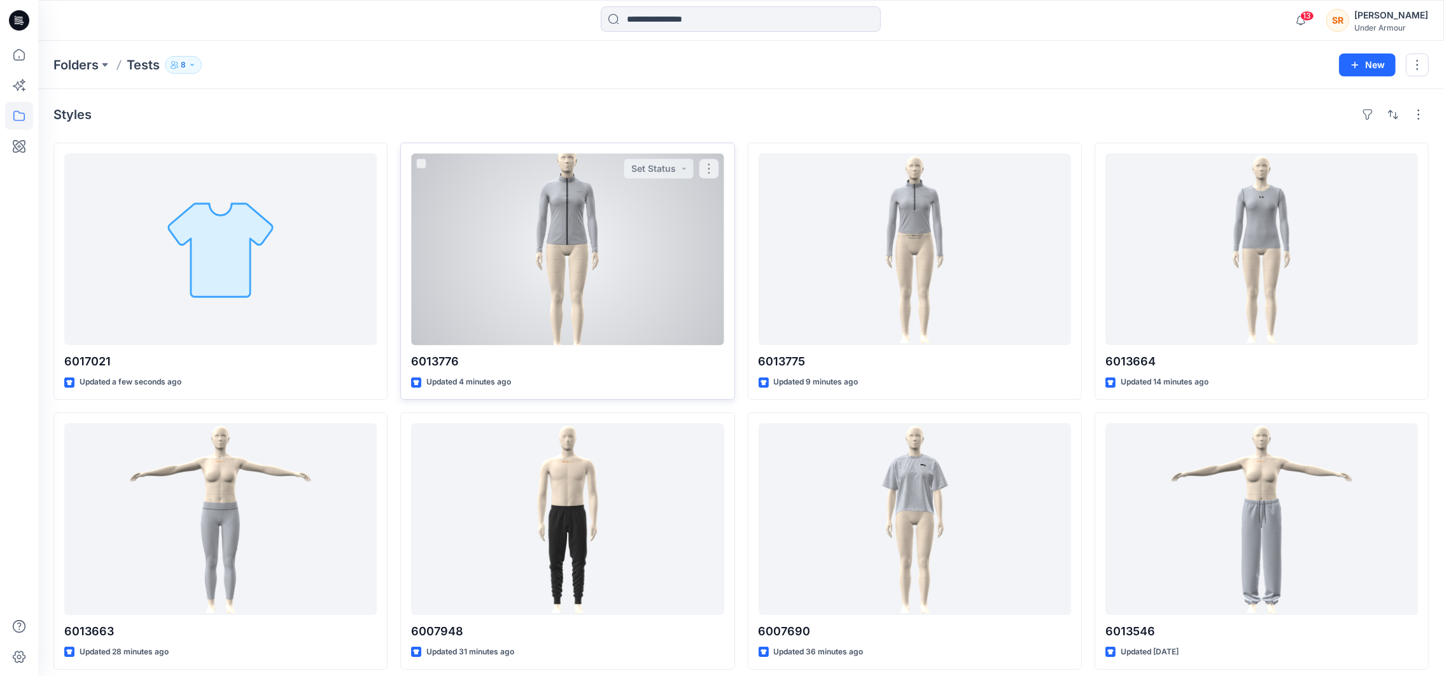
click at [652, 204] on div at bounding box center [567, 249] width 312 height 192
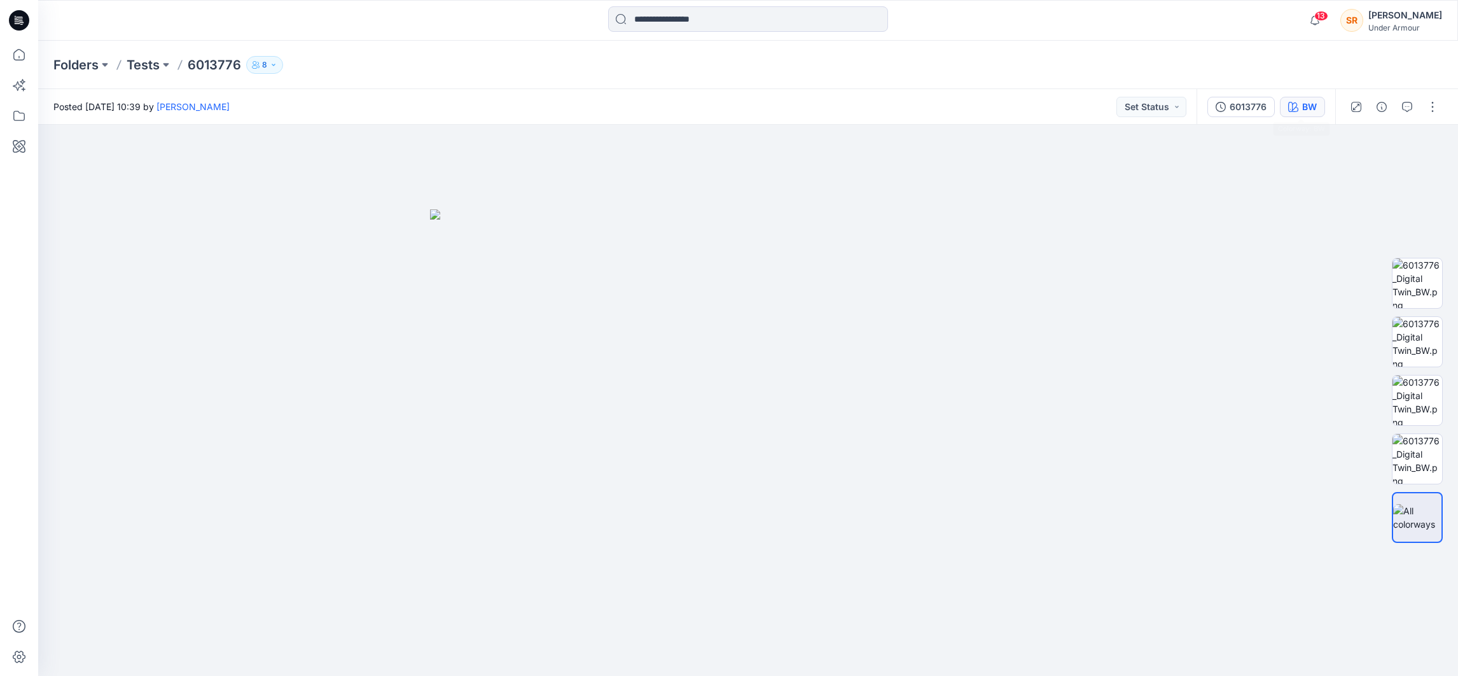
click at [1315, 106] on div "BW" at bounding box center [1309, 107] width 15 height 14
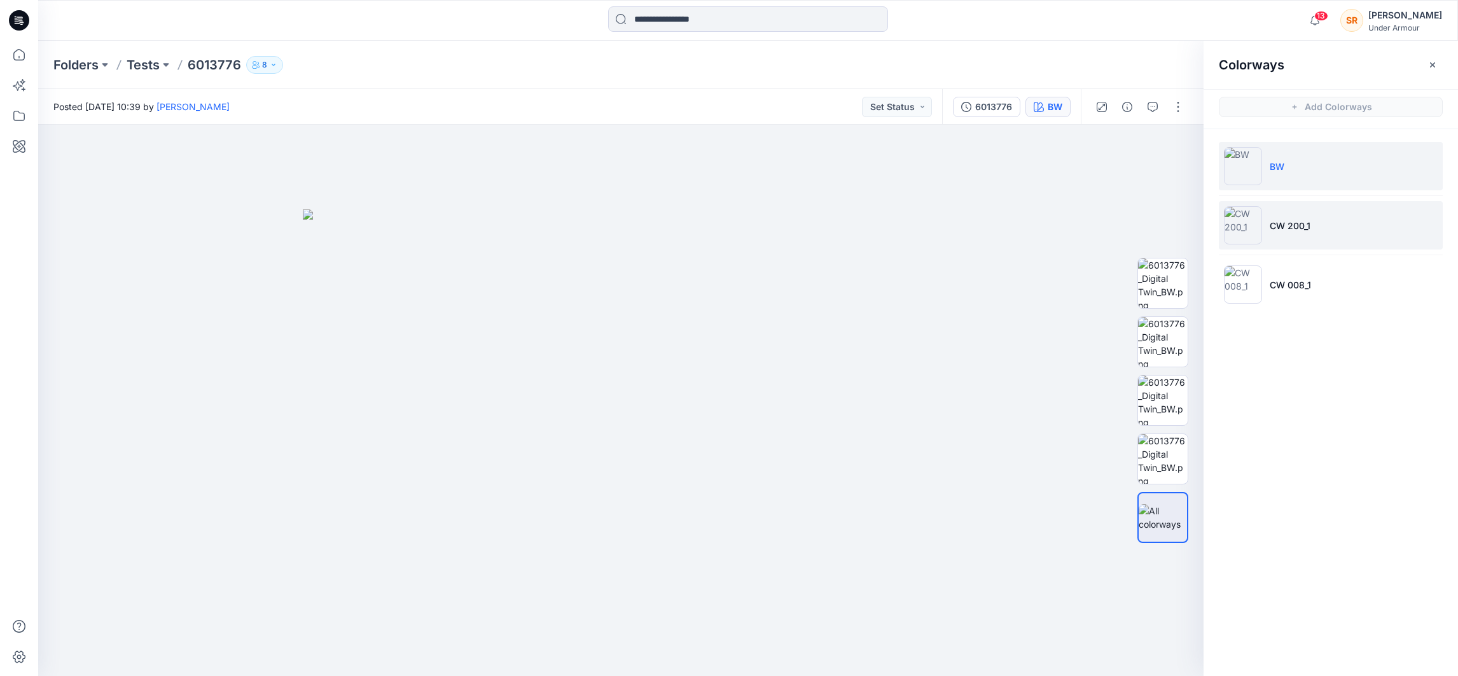
click at [1281, 228] on p "CW 200_1" at bounding box center [1290, 225] width 41 height 13
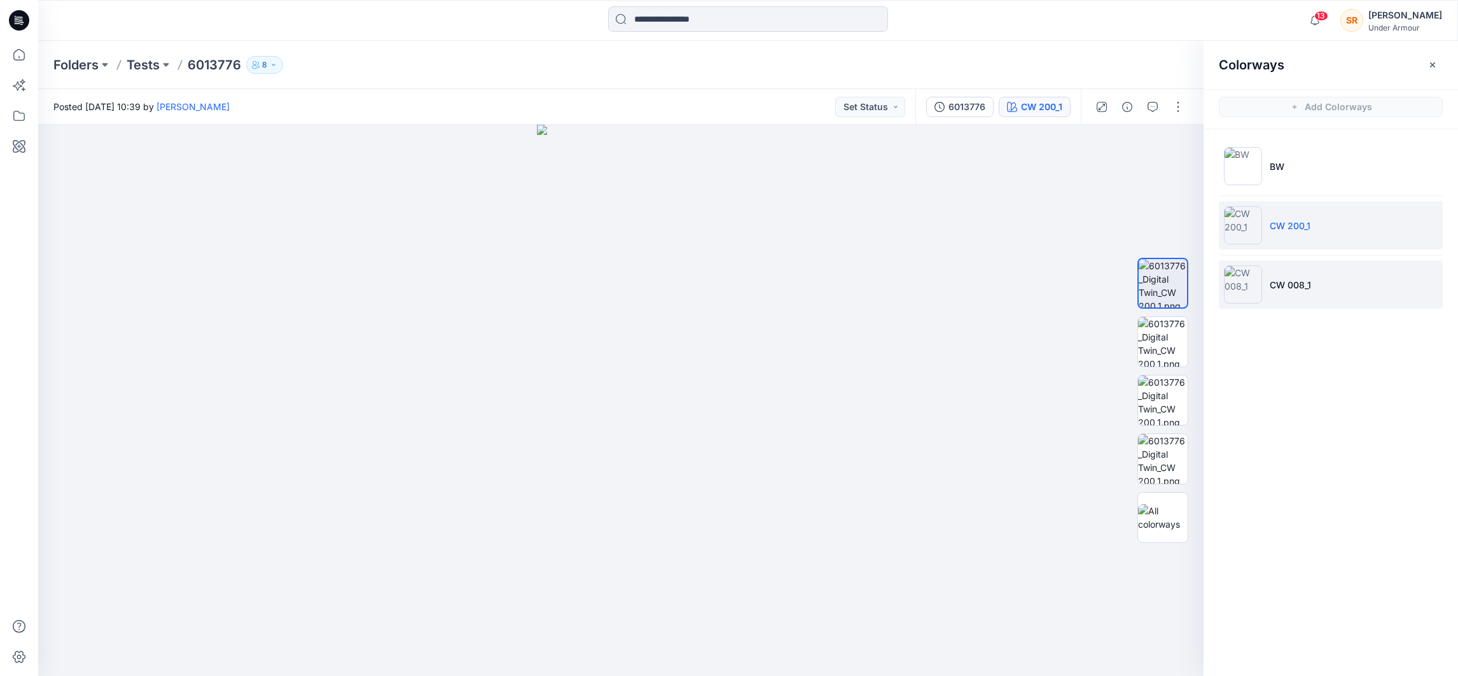
click at [1316, 281] on li "CW 008_1" at bounding box center [1331, 284] width 224 height 48
click at [146, 72] on p "Tests" at bounding box center [143, 65] width 33 height 18
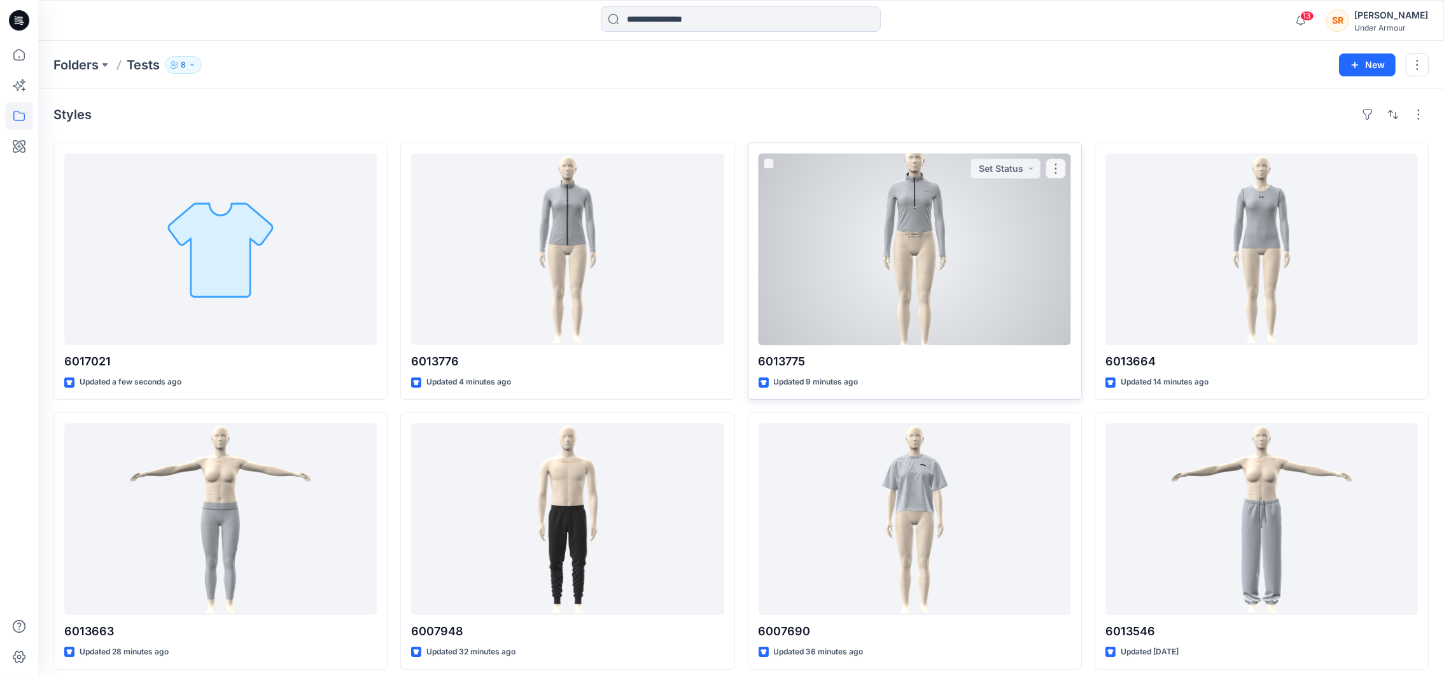
click at [900, 274] on div at bounding box center [914, 249] width 312 height 192
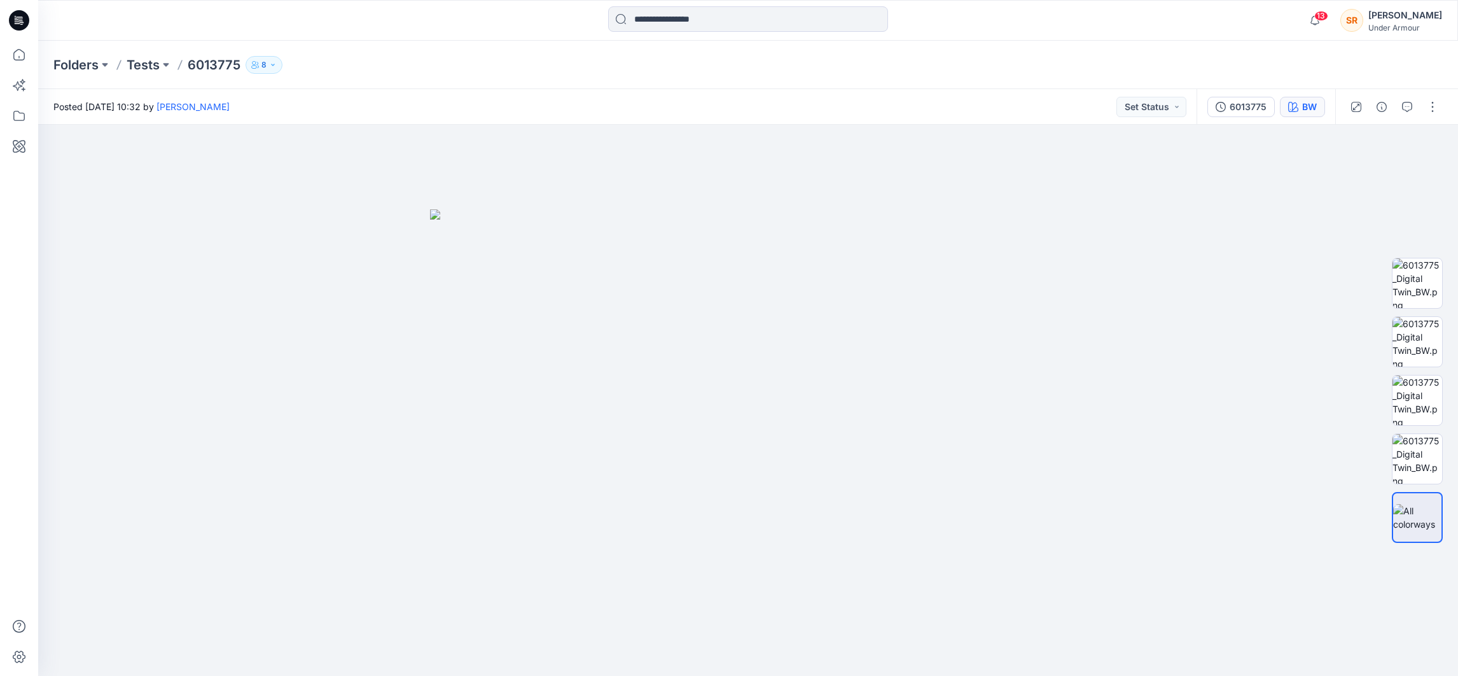
click at [1309, 106] on div "BW" at bounding box center [1309, 107] width 15 height 14
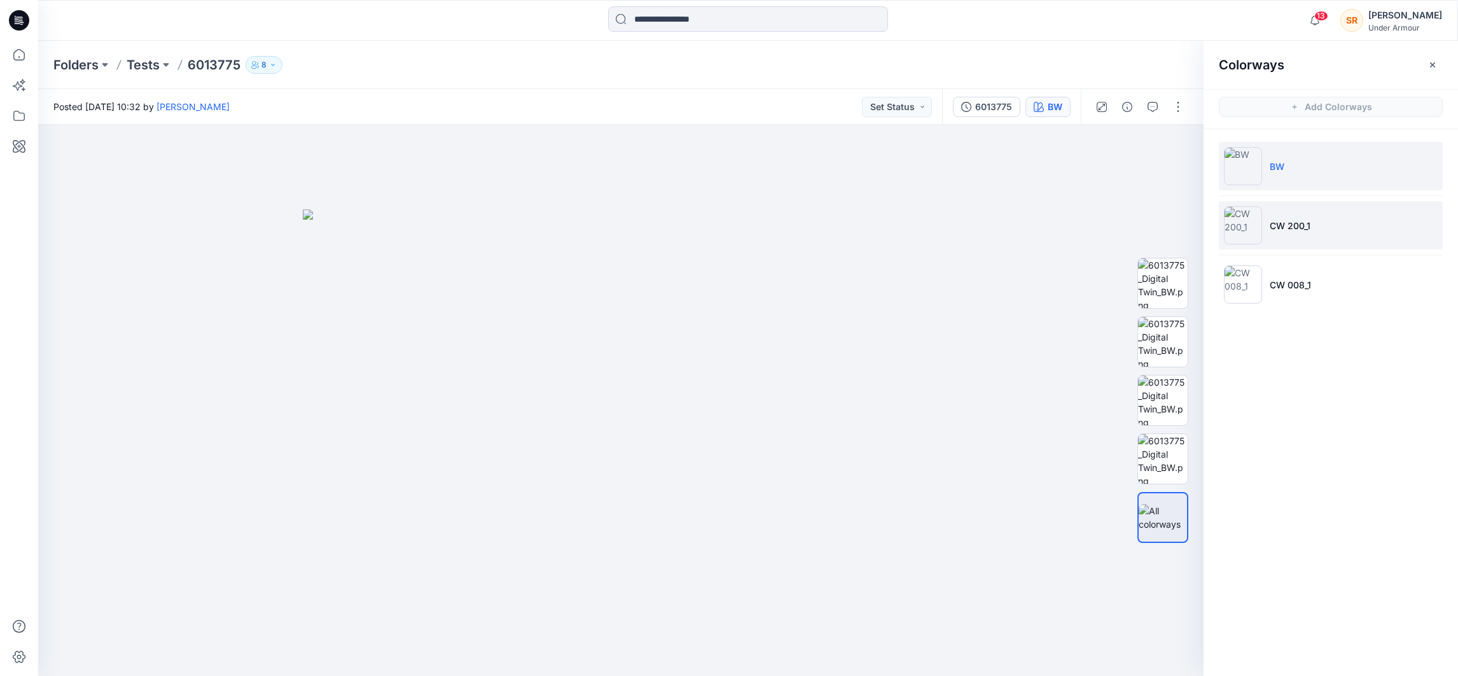
click at [1353, 232] on li "CW 200_1" at bounding box center [1331, 225] width 224 height 48
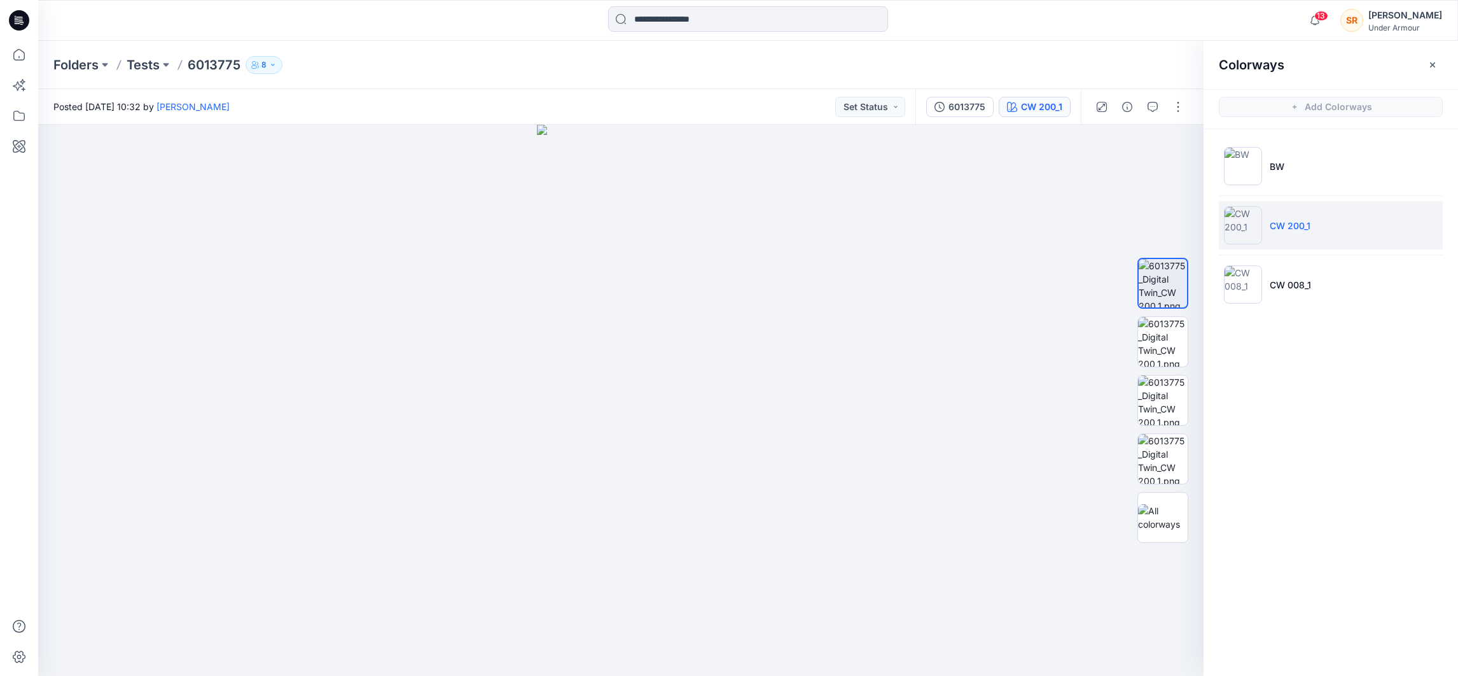
click at [139, 53] on div "Folders Tests 6013775 8" at bounding box center [748, 65] width 1420 height 48
click at [144, 66] on p "Tests" at bounding box center [143, 65] width 33 height 18
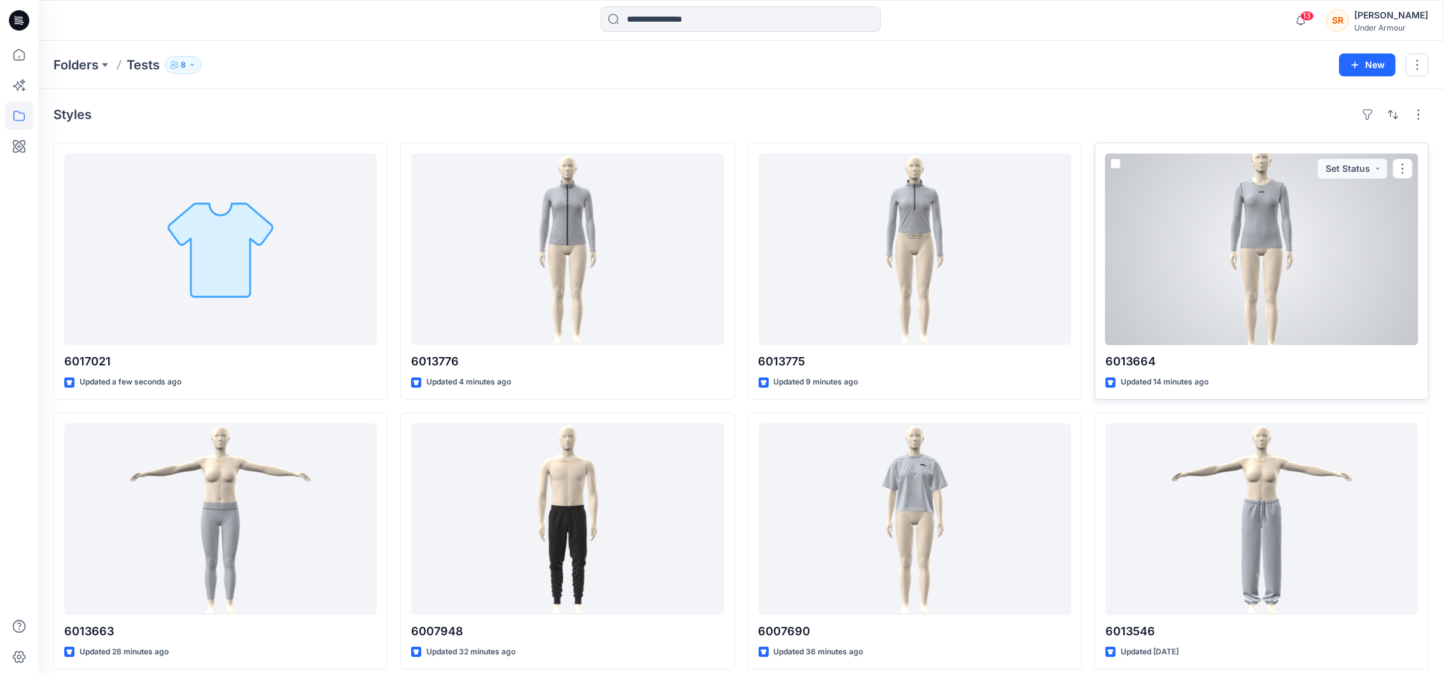
click at [1177, 207] on div at bounding box center [1261, 249] width 312 height 192
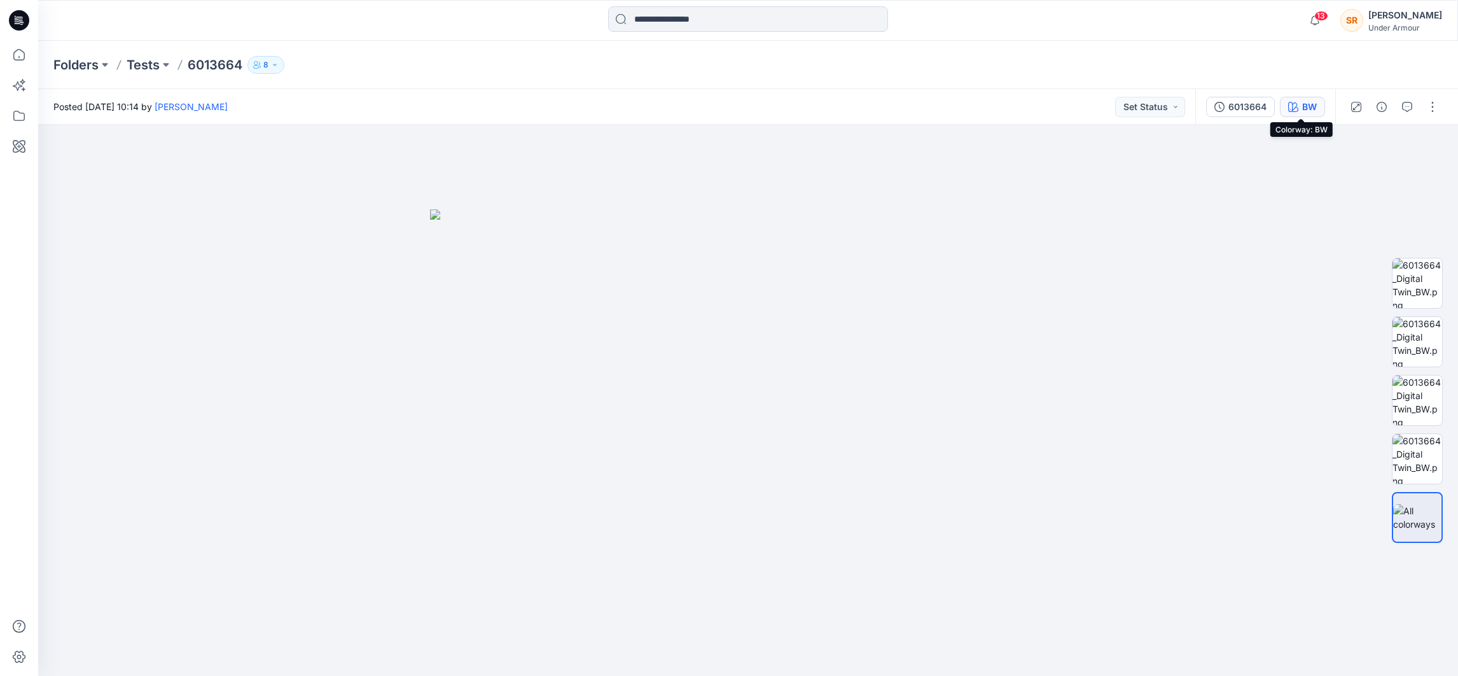
click at [1300, 108] on button "BW" at bounding box center [1302, 107] width 45 height 20
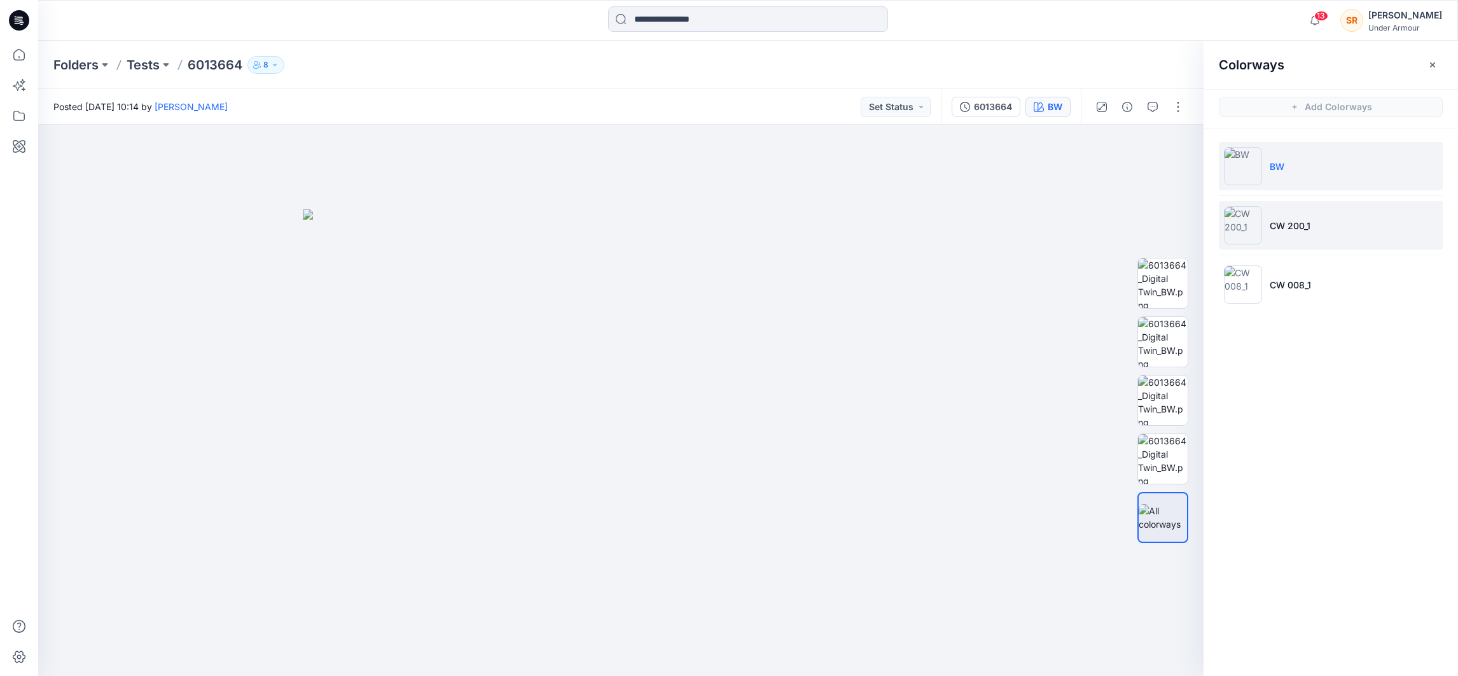
click at [1299, 223] on p "CW 200_1" at bounding box center [1290, 225] width 41 height 13
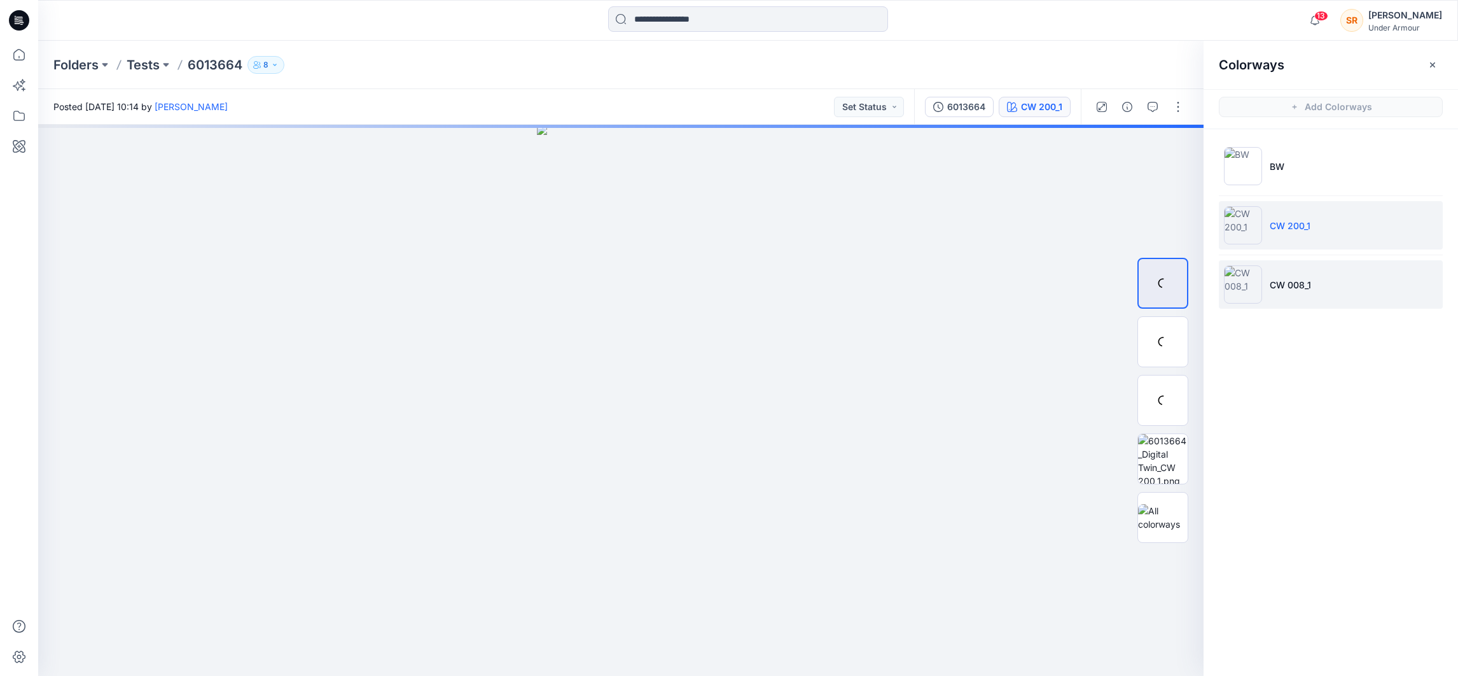
click at [1310, 272] on li "CW 008_1" at bounding box center [1331, 284] width 224 height 48
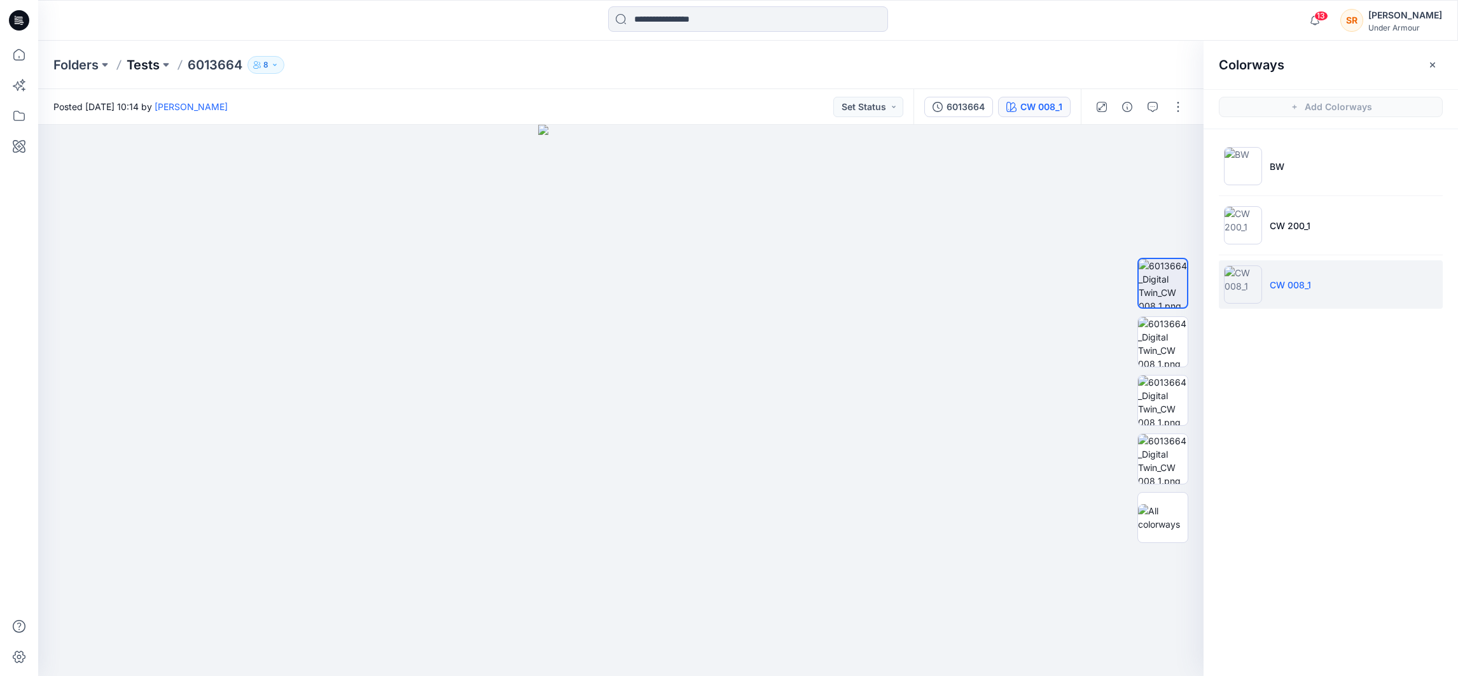
click at [139, 60] on p "Tests" at bounding box center [143, 65] width 33 height 18
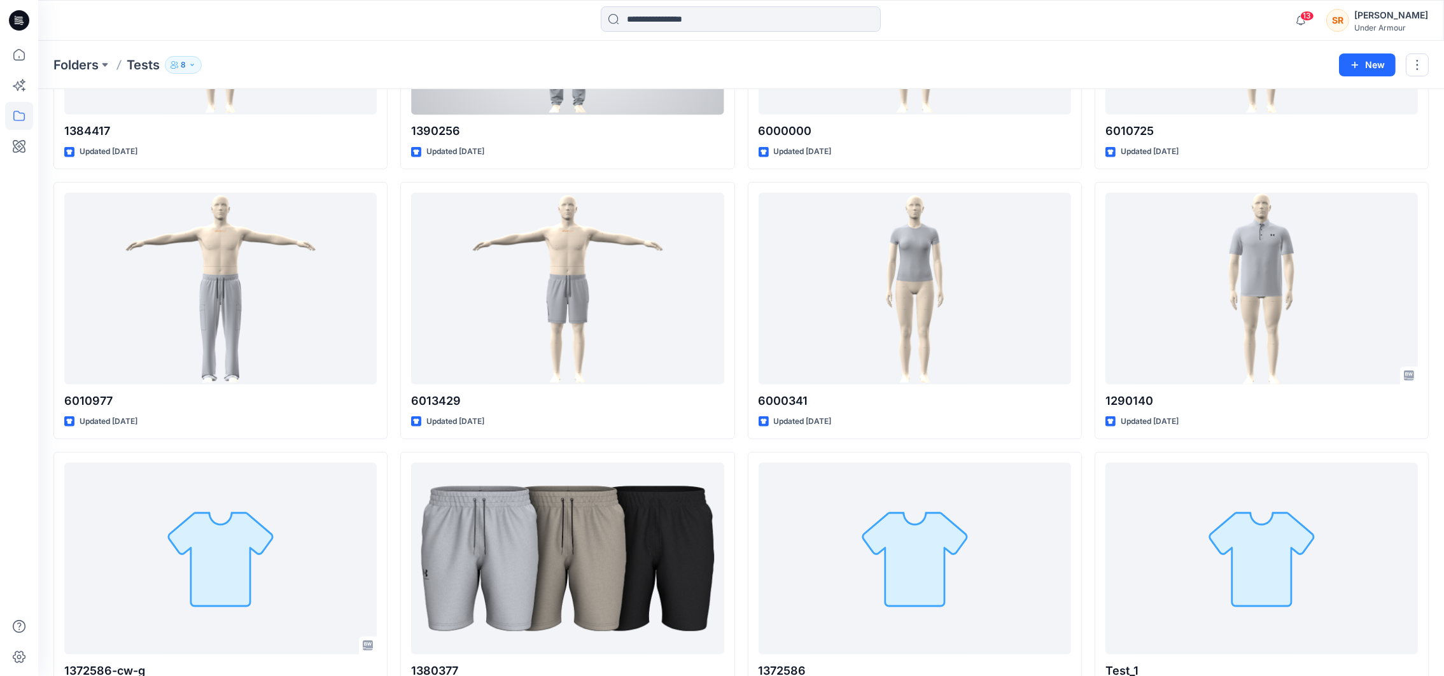
scroll to position [1628, 0]
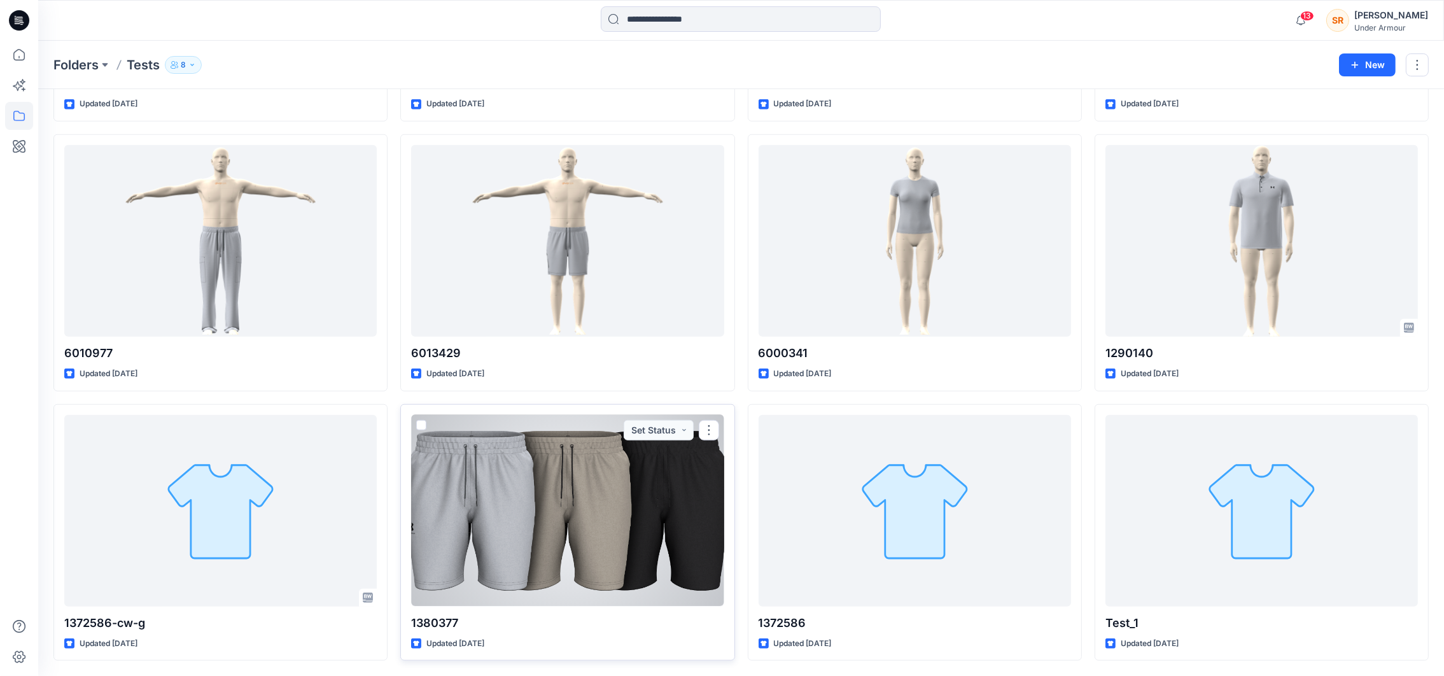
click at [566, 435] on div at bounding box center [567, 511] width 312 height 192
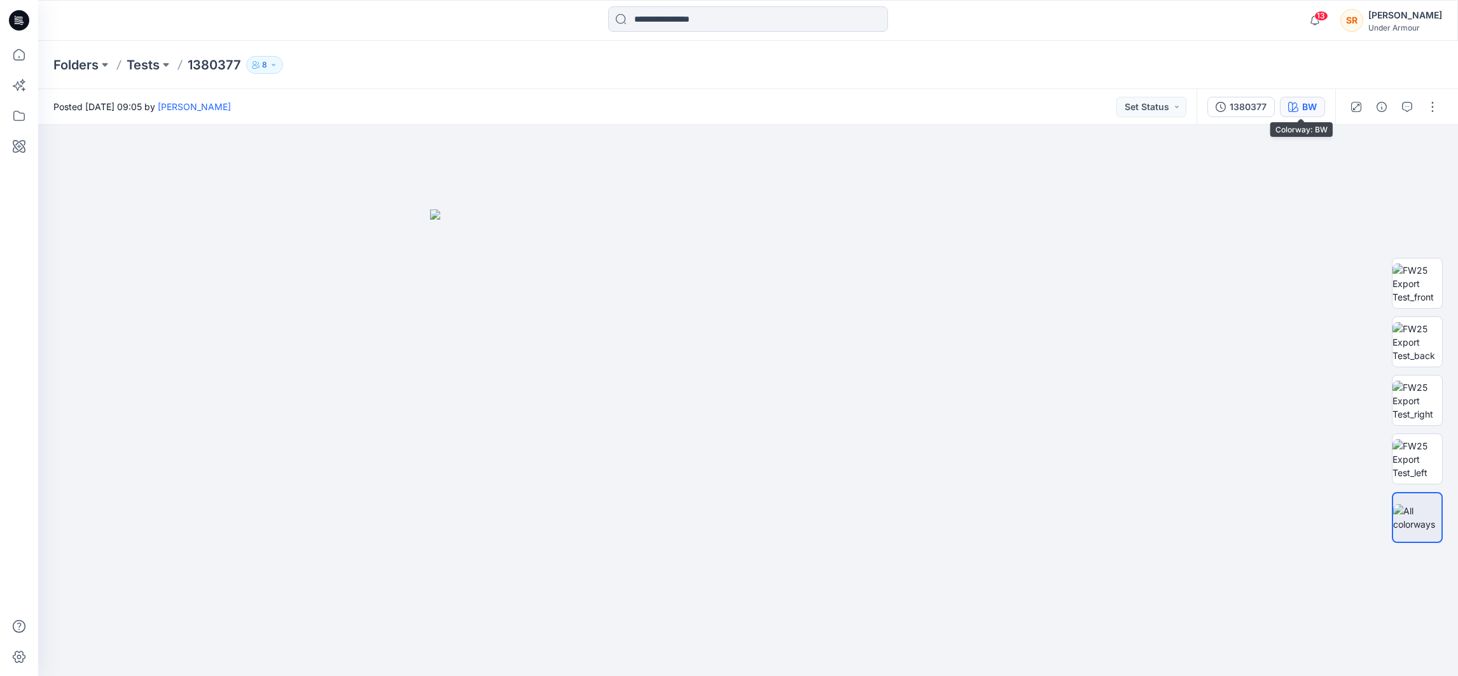
click at [1311, 110] on div "BW" at bounding box center [1309, 107] width 15 height 14
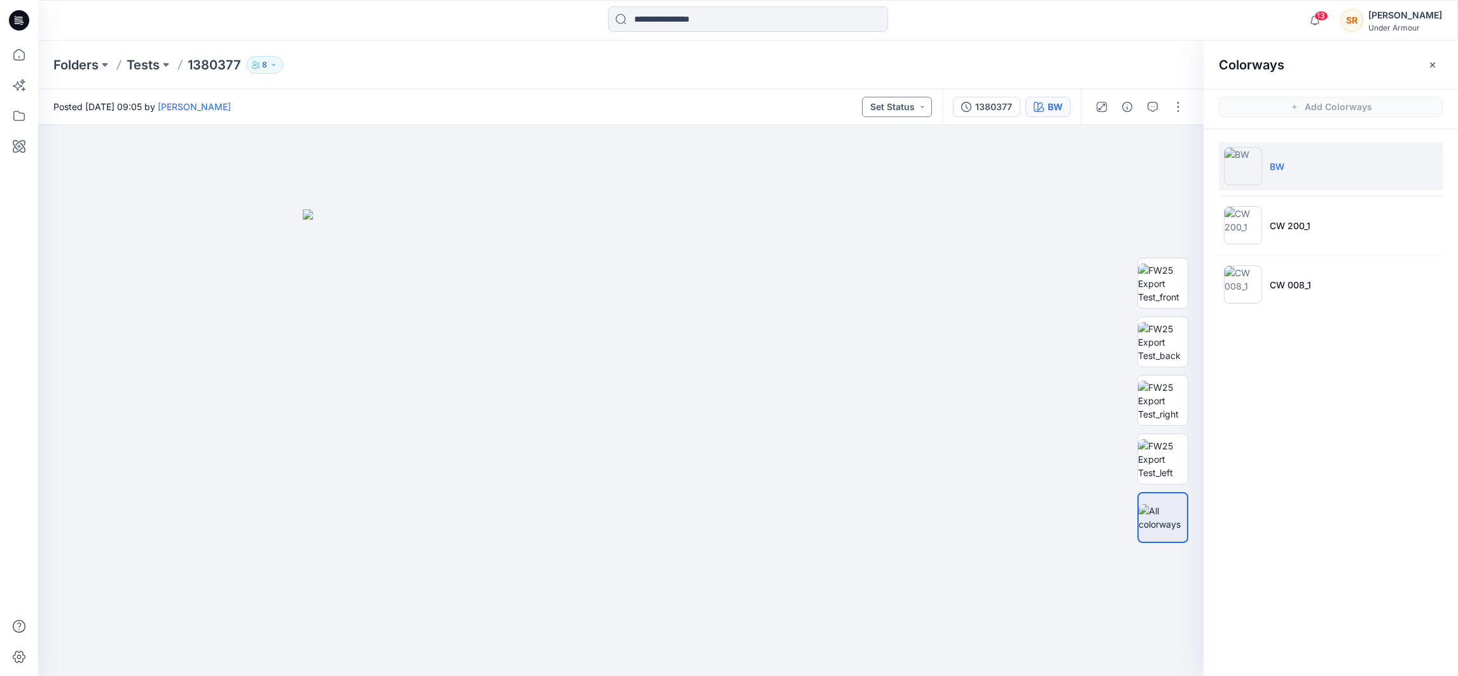
click at [876, 116] on button "Set Status" at bounding box center [897, 107] width 70 height 20
click at [150, 59] on p "Tests" at bounding box center [143, 65] width 33 height 18
